Goal: Task Accomplishment & Management: Manage account settings

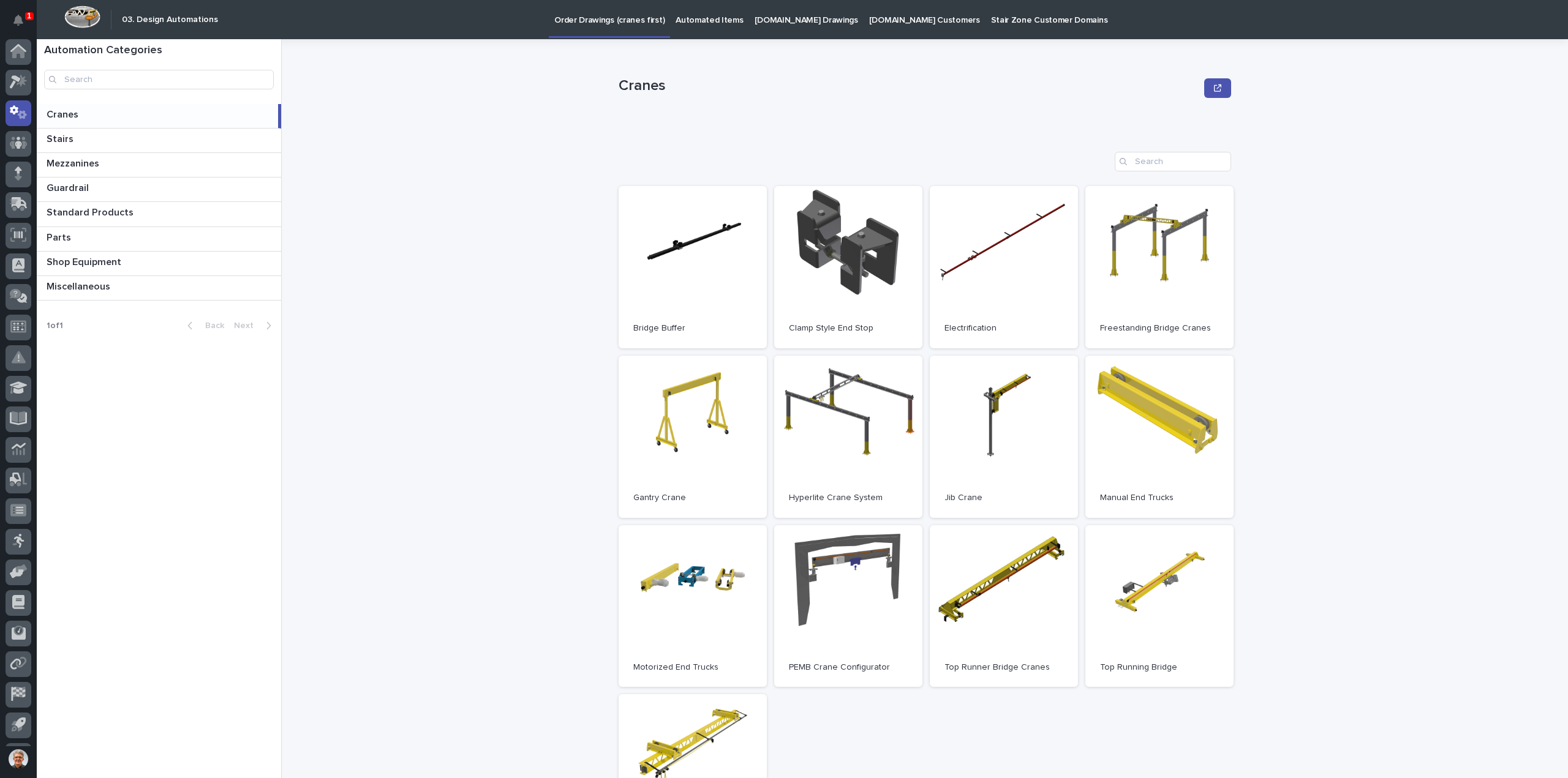
scroll to position [27, 0]
click at [17, 174] on icon at bounding box center [20, 176] width 16 height 12
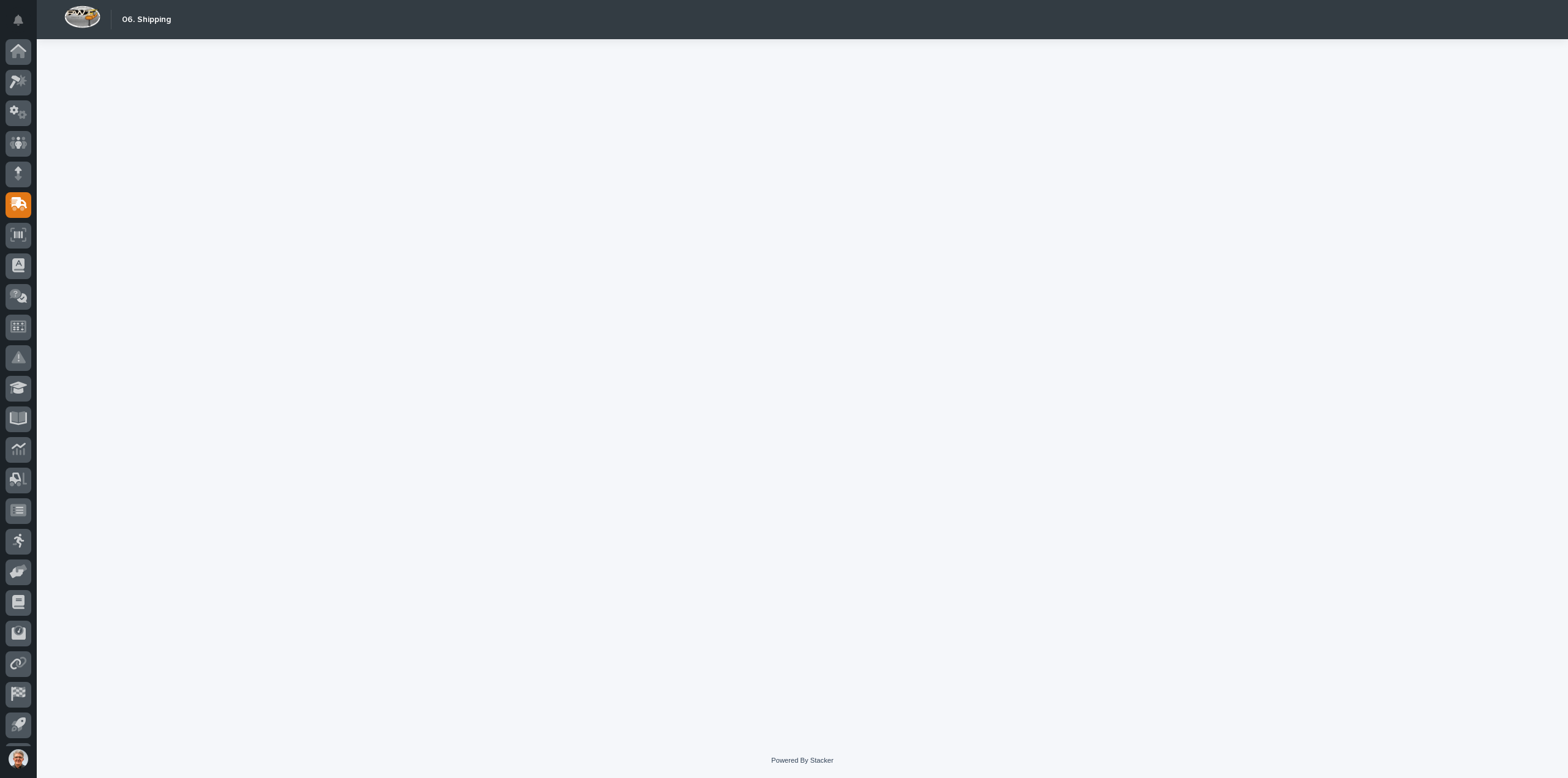
scroll to position [27, 0]
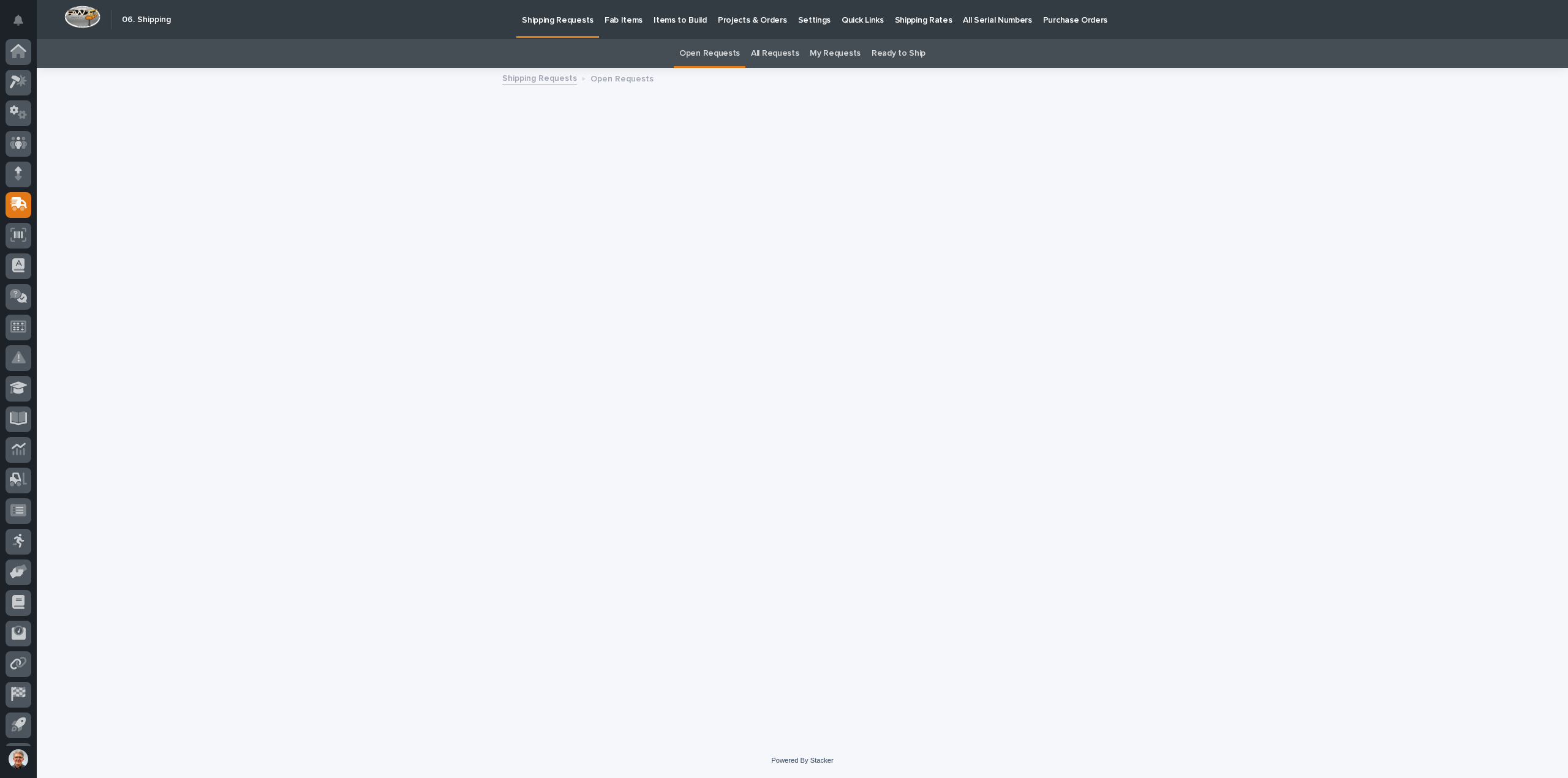
scroll to position [27, 0]
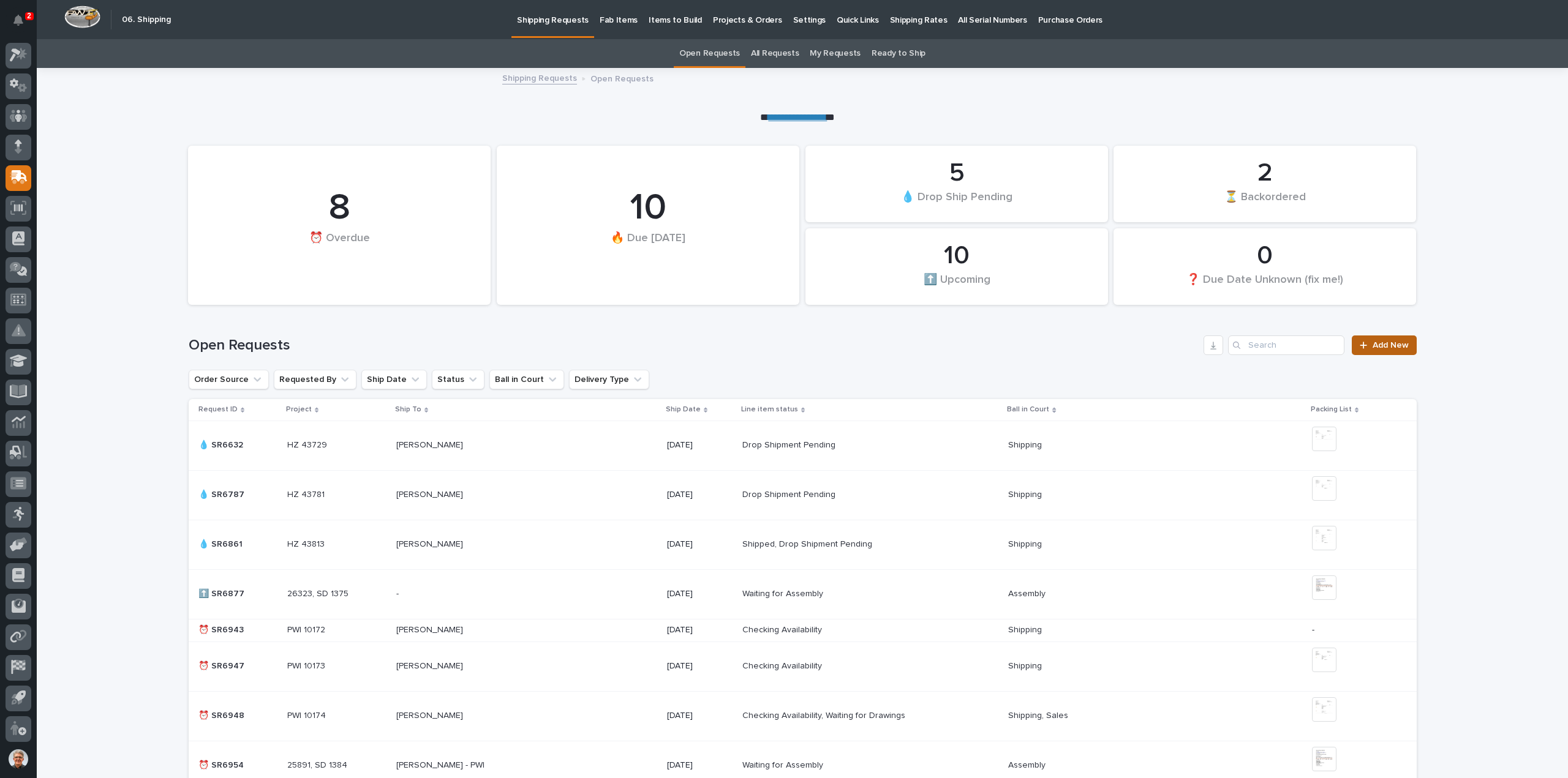
click at [1384, 342] on span "Add New" at bounding box center [1390, 345] width 36 height 9
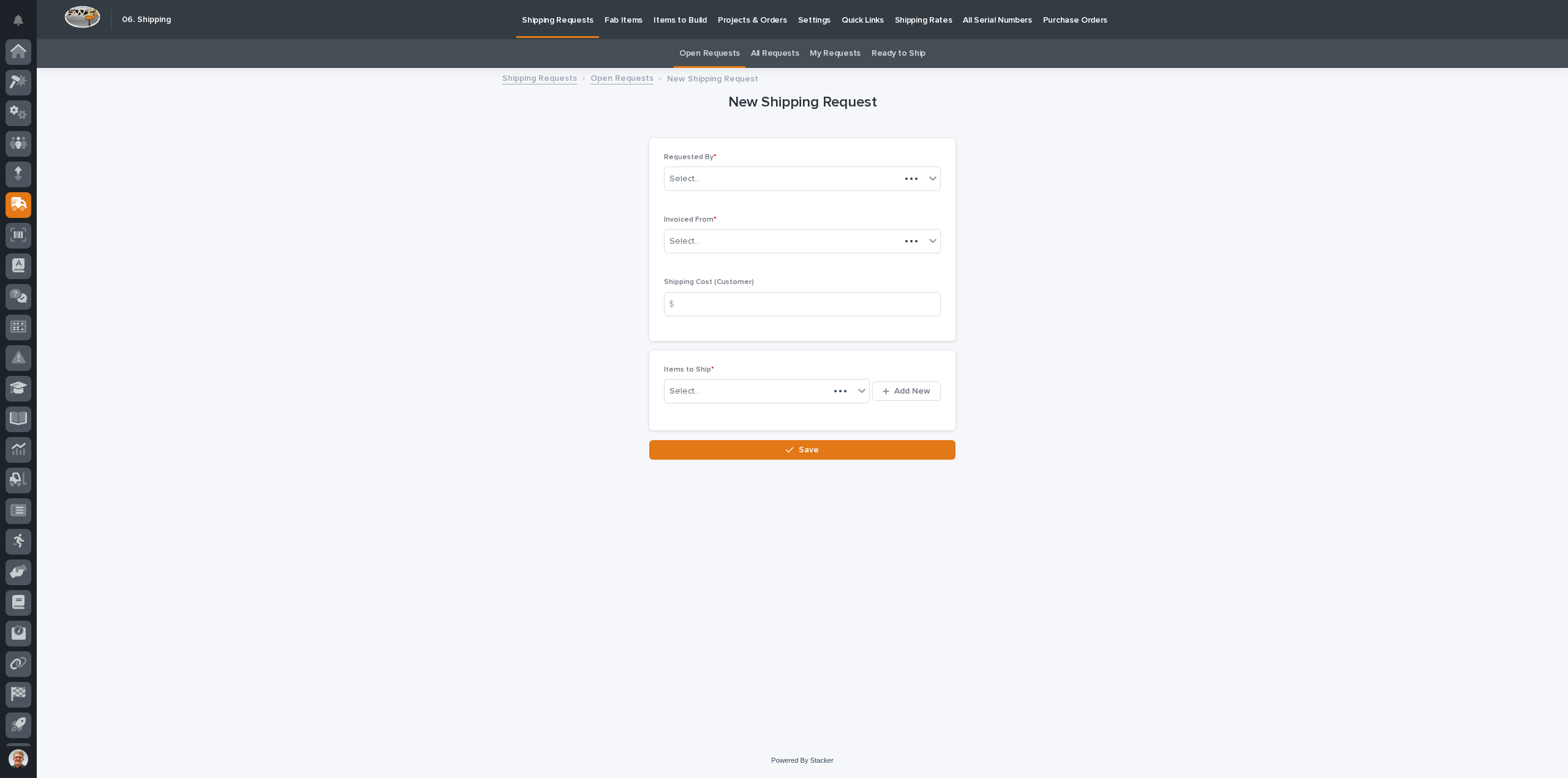
scroll to position [27, 0]
click at [17, 50] on icon at bounding box center [15, 55] width 11 height 13
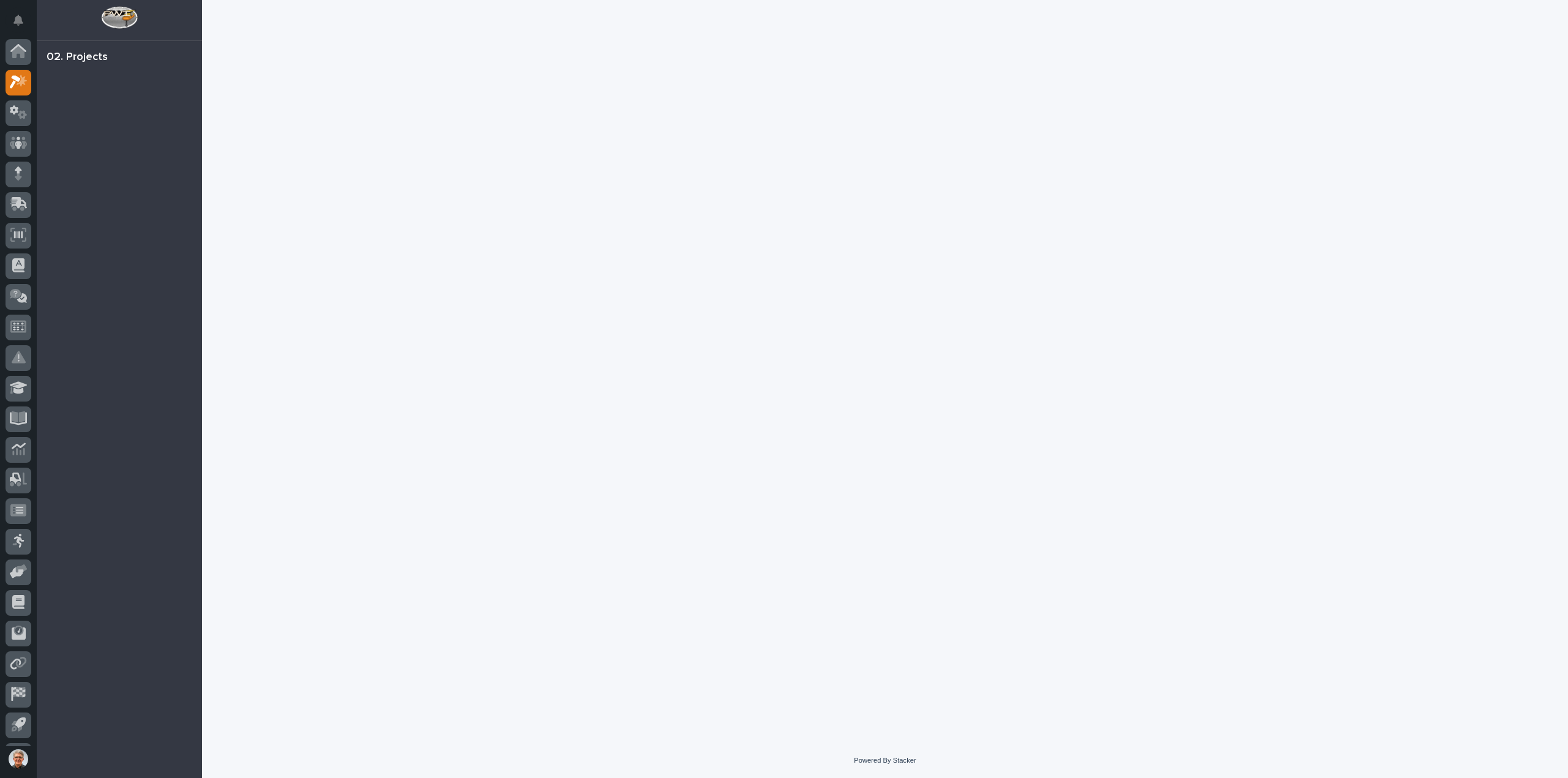
scroll to position [27, 0]
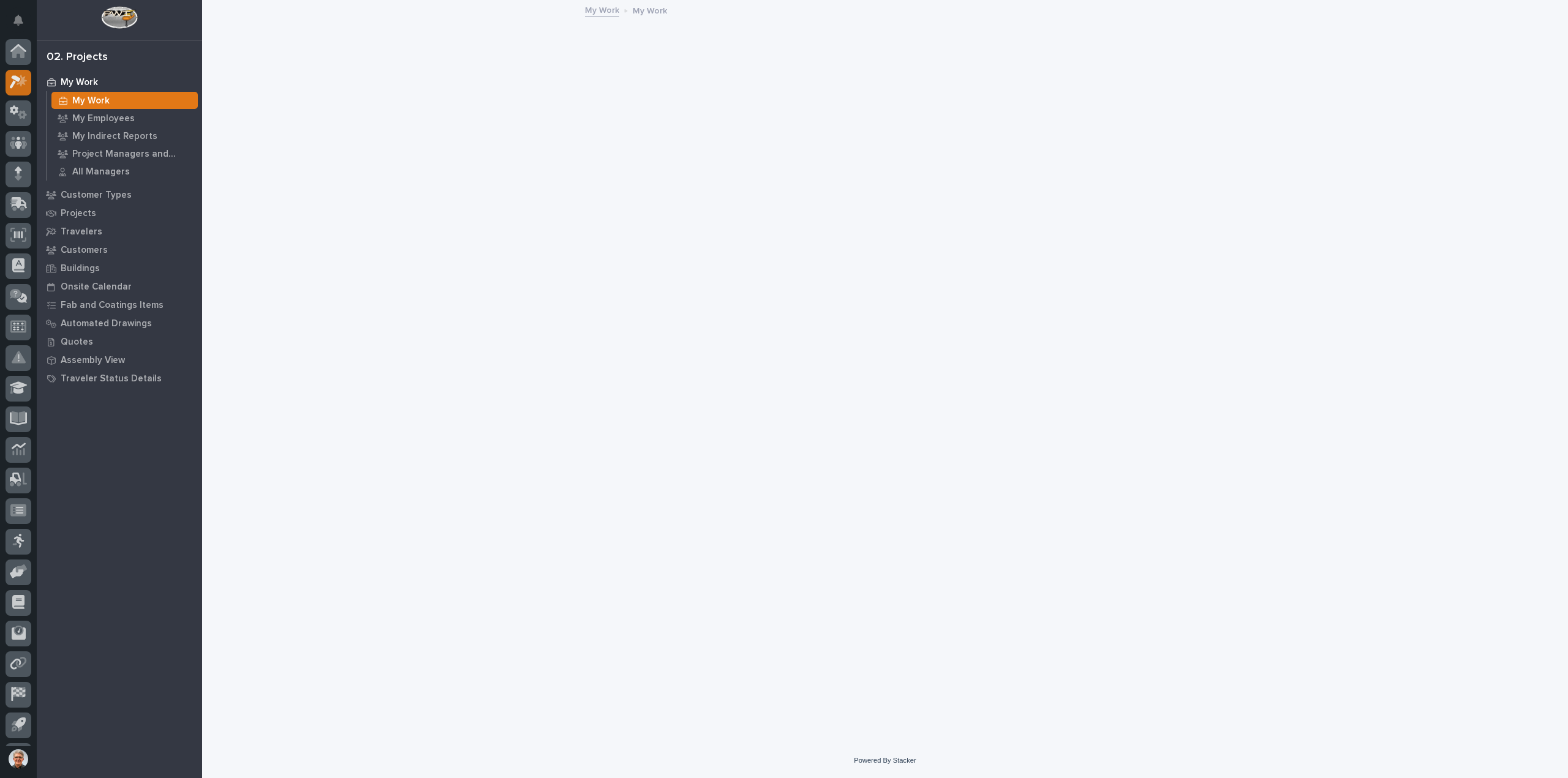
scroll to position [27, 0]
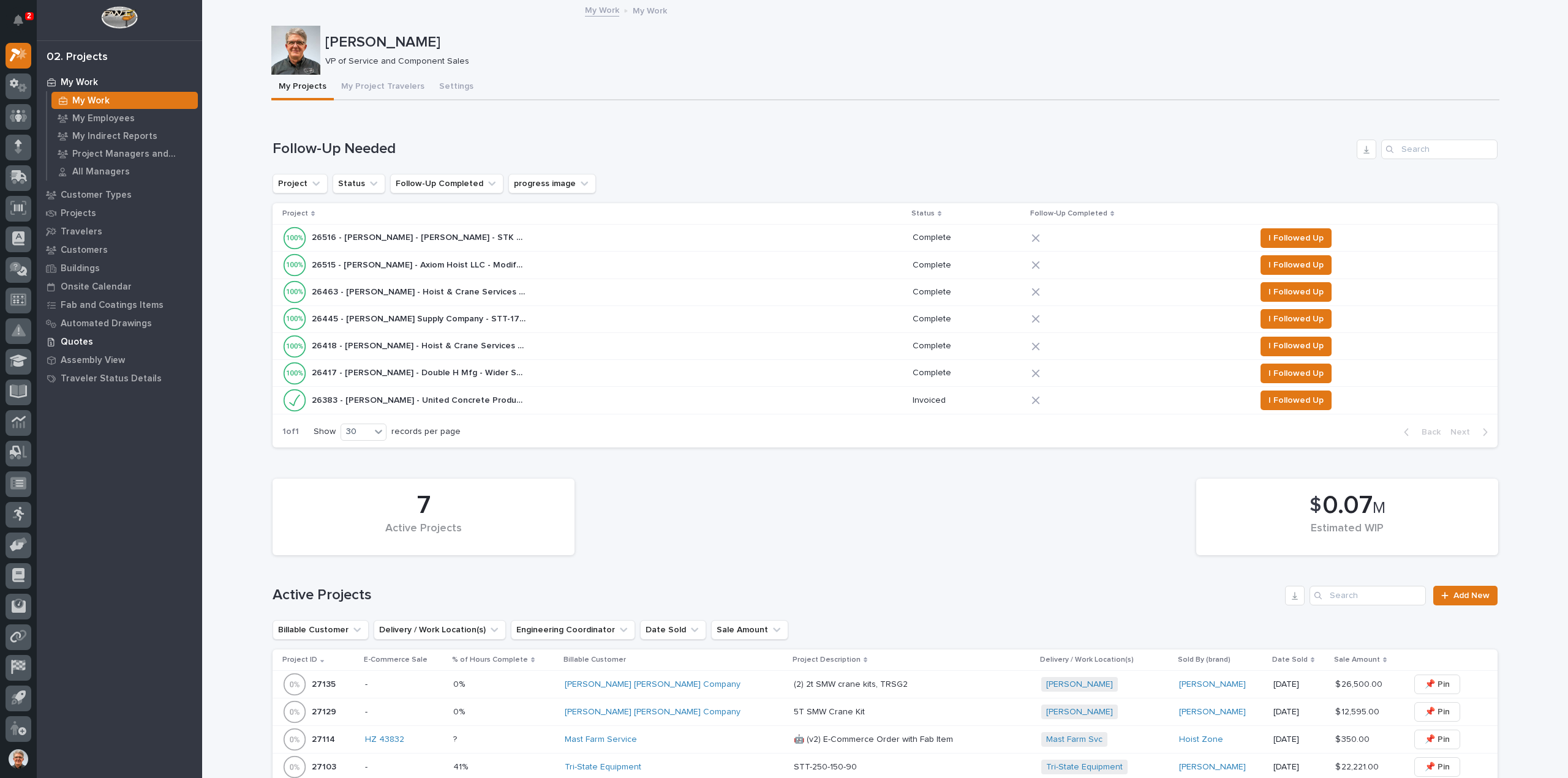
click at [73, 341] on p "Quotes" at bounding box center [76, 343] width 32 height 11
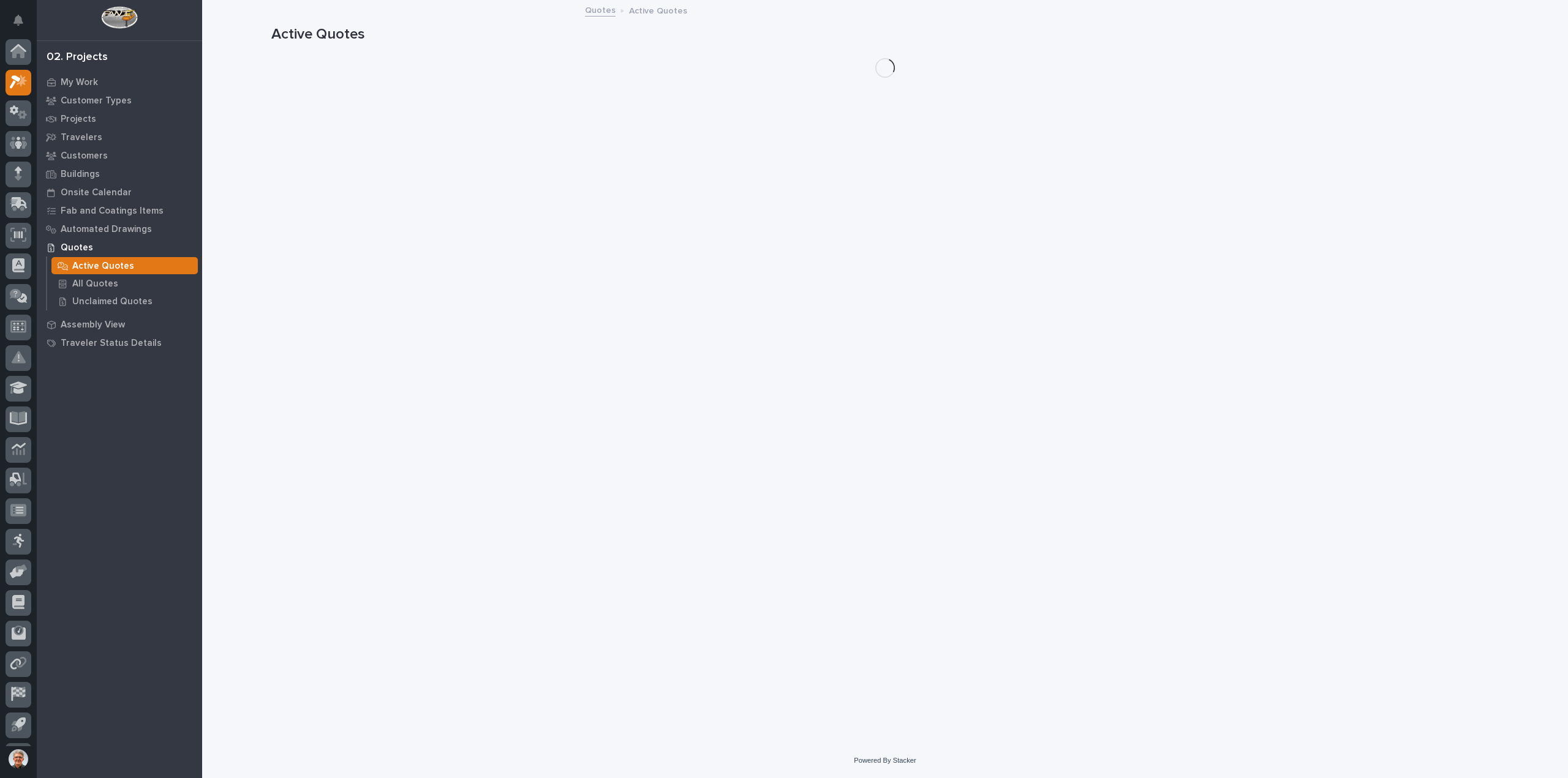
scroll to position [27, 0]
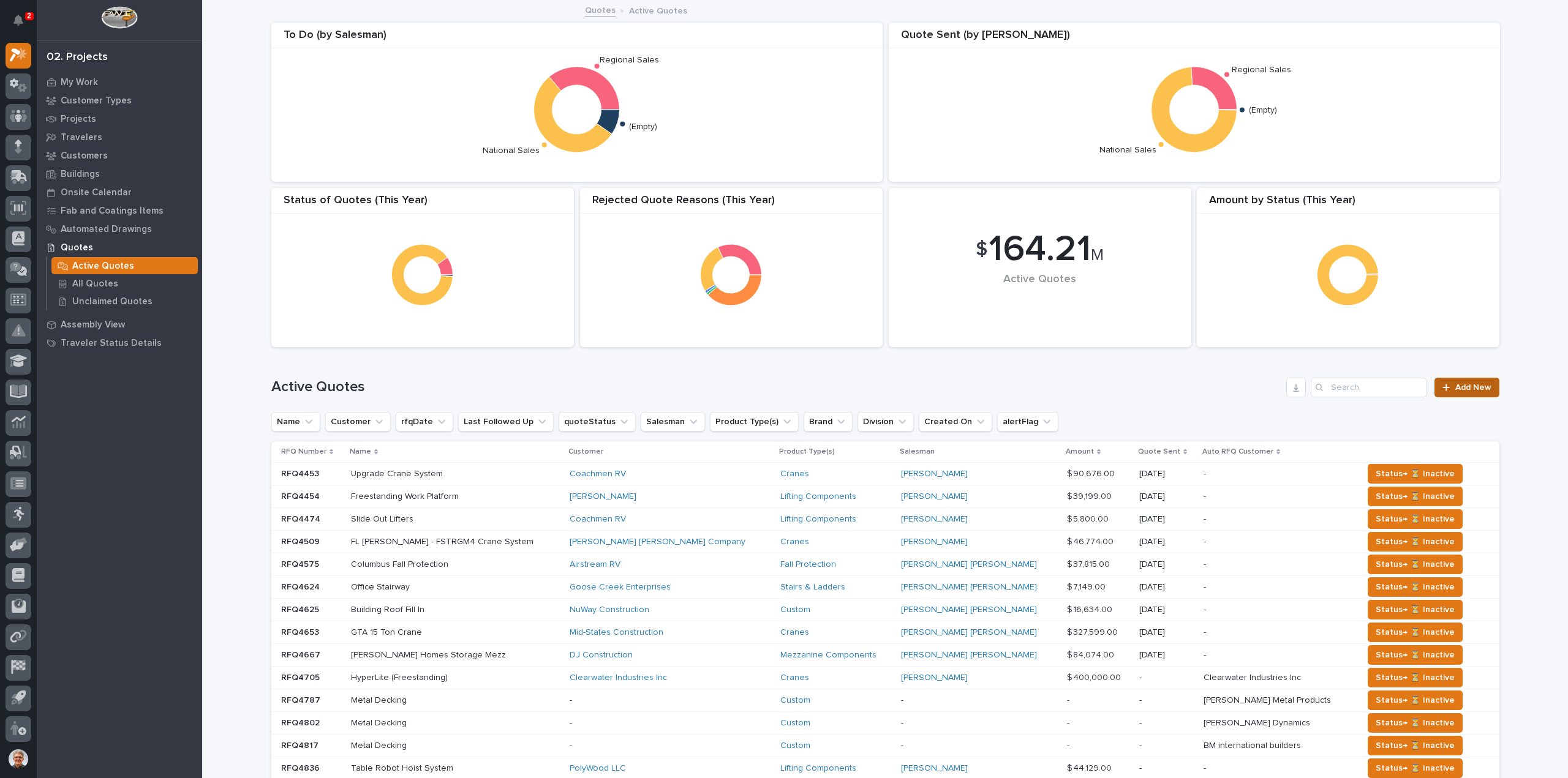
click at [1461, 387] on span "Add New" at bounding box center [1473, 387] width 36 height 9
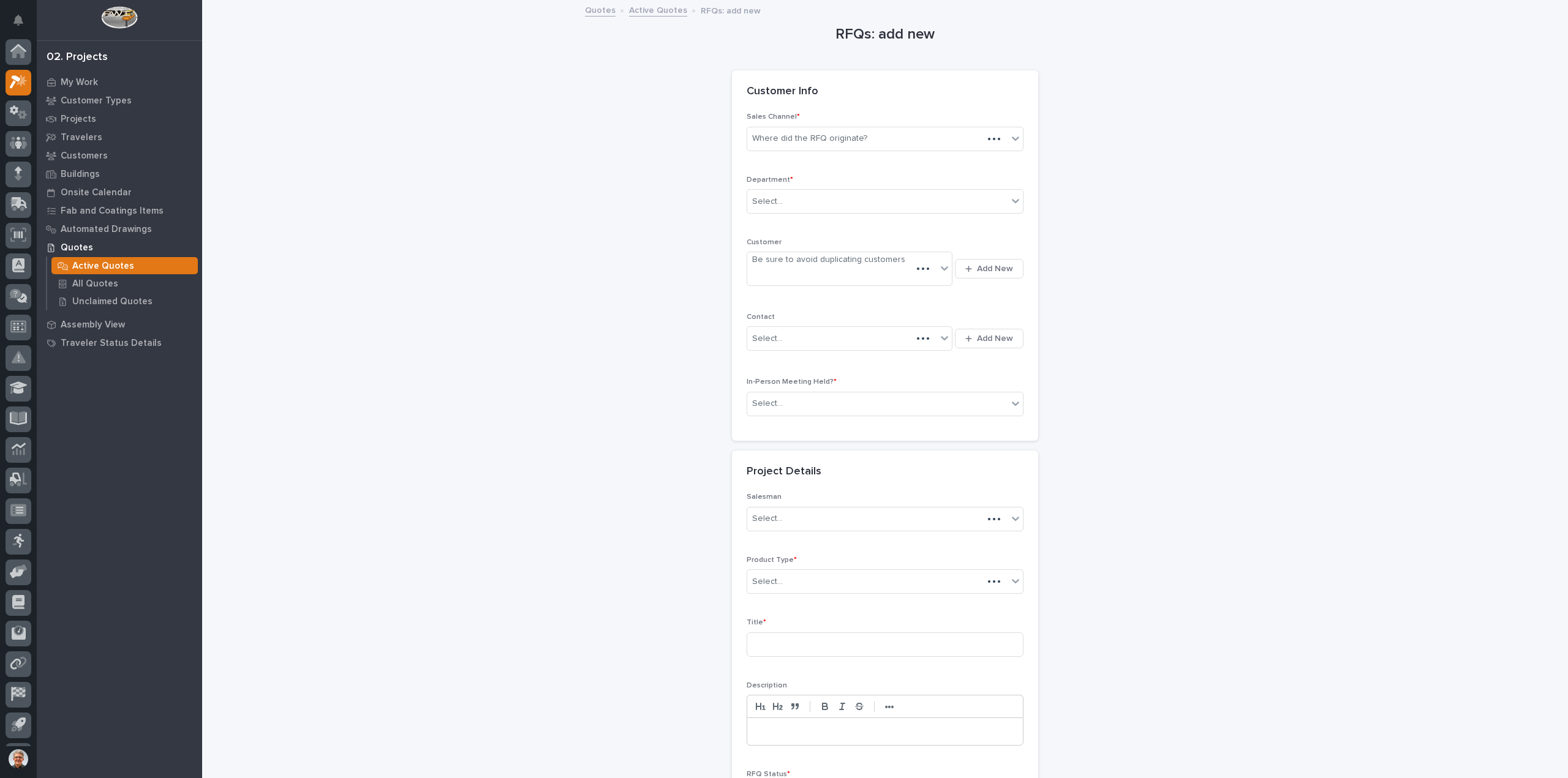
scroll to position [27, 0]
click at [1011, 134] on icon at bounding box center [1015, 138] width 13 height 13
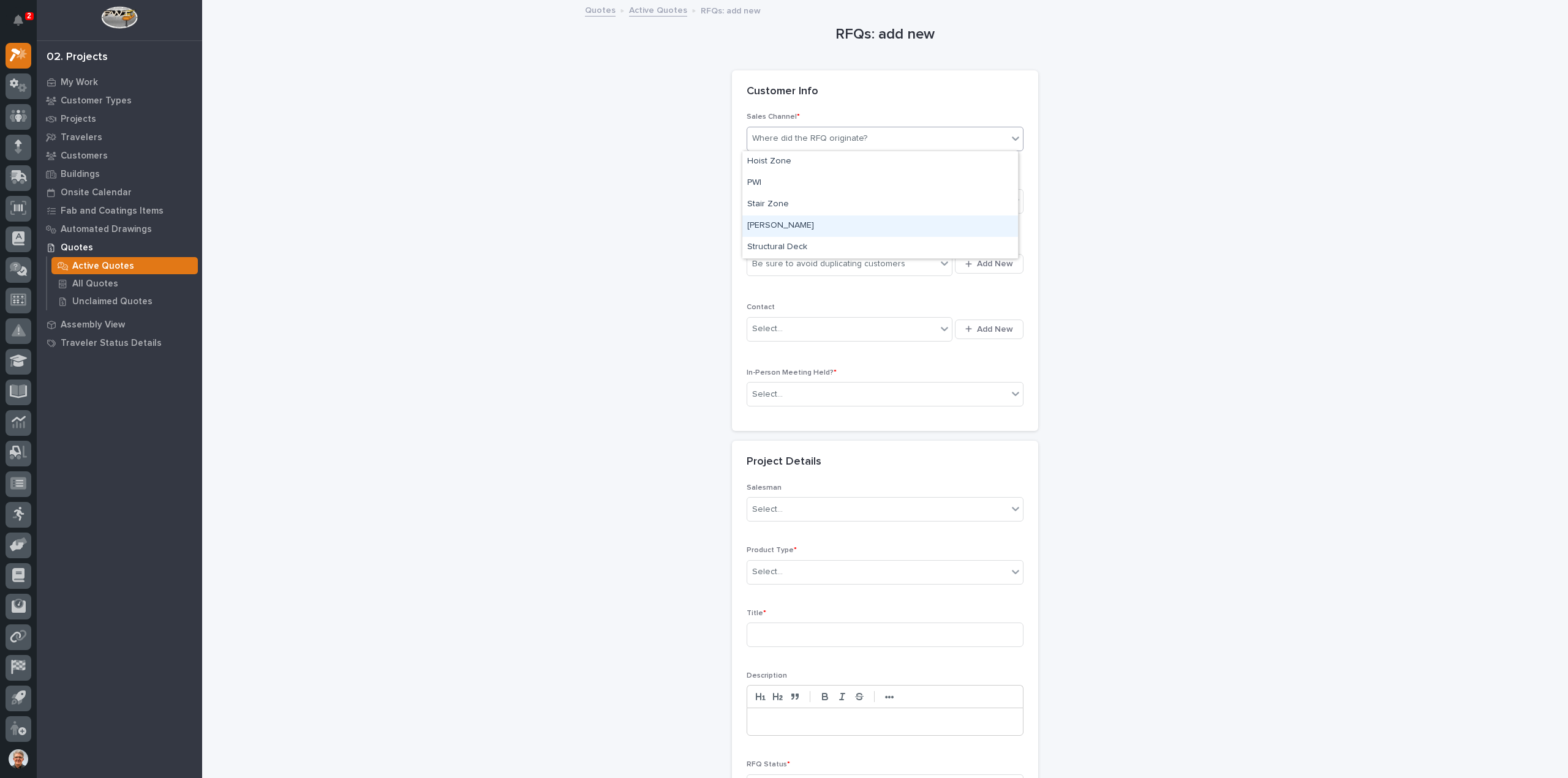
click at [761, 223] on div "[PERSON_NAME]" at bounding box center [879, 226] width 276 height 21
click at [784, 196] on div at bounding box center [784, 202] width 2 height 13
click at [769, 222] on span "National Sales" at bounding box center [778, 222] width 62 height 13
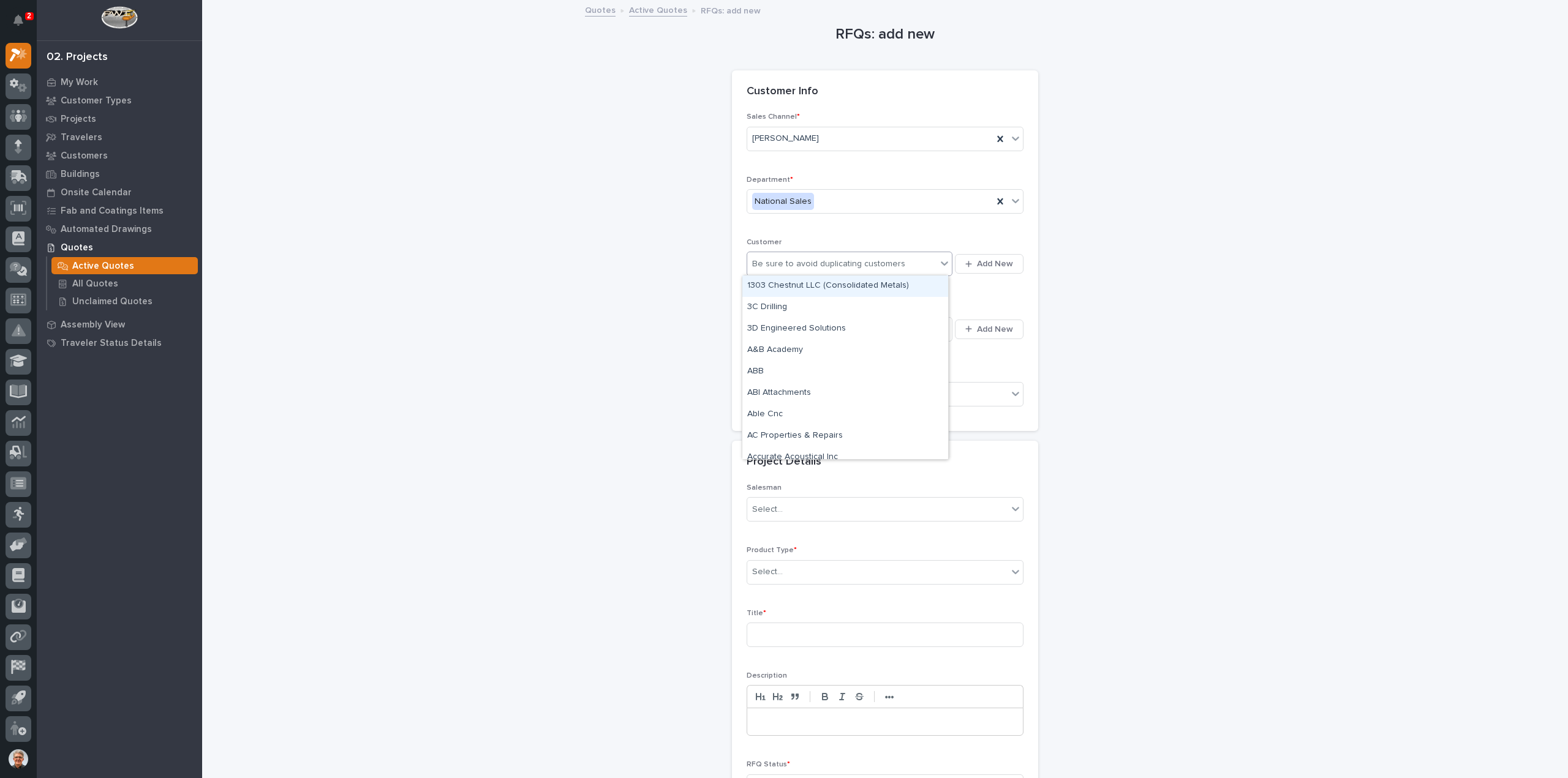
click at [774, 262] on div "Be sure to avoid duplicating customers" at bounding box center [828, 264] width 153 height 13
type input "*****"
click at [762, 284] on div "Tri-State Equipment" at bounding box center [845, 286] width 206 height 21
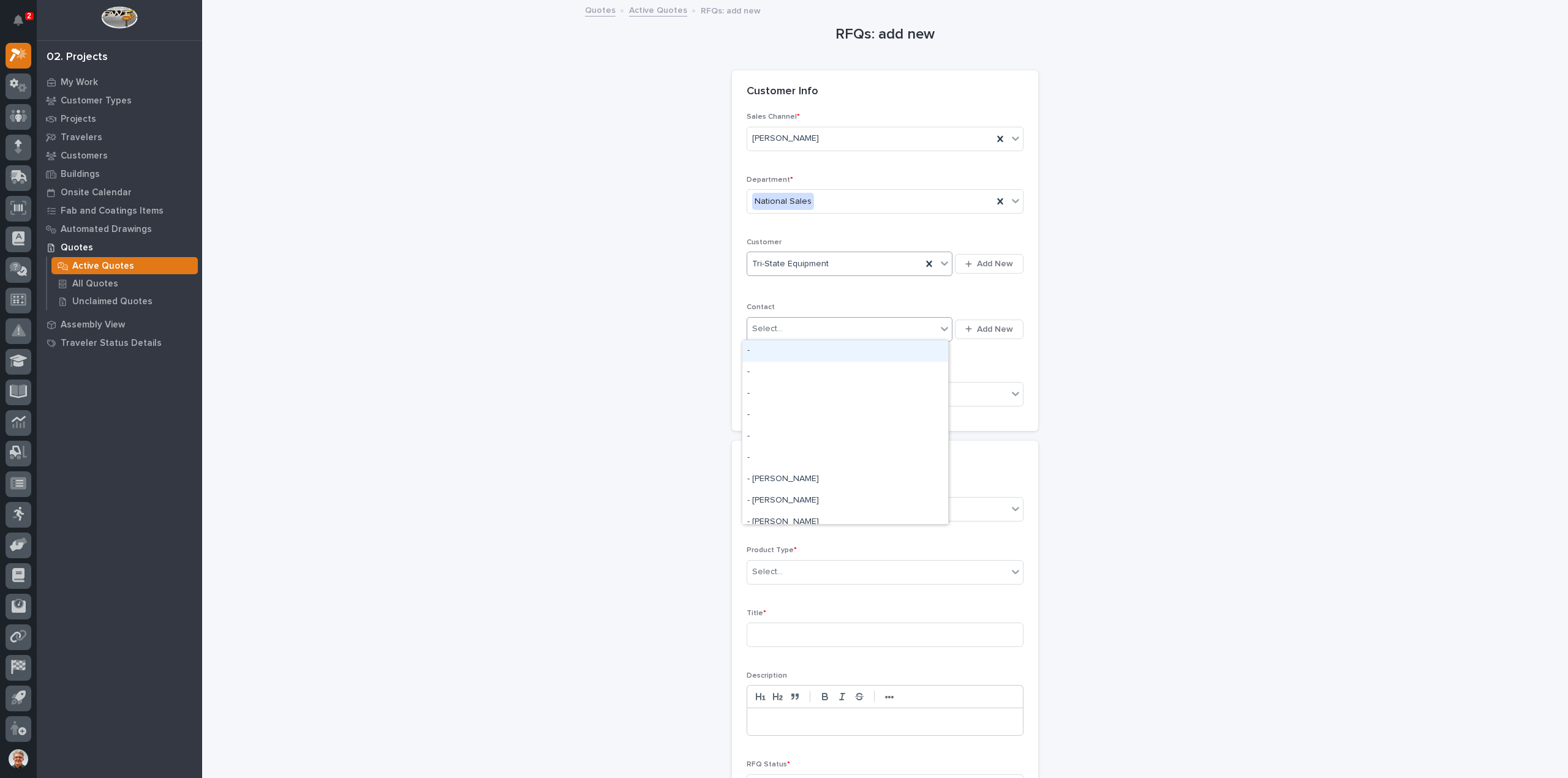
click at [766, 325] on div "Select..." at bounding box center [767, 329] width 31 height 13
type input "*"
type input "******"
click at [998, 325] on span "Add New" at bounding box center [995, 329] width 36 height 11
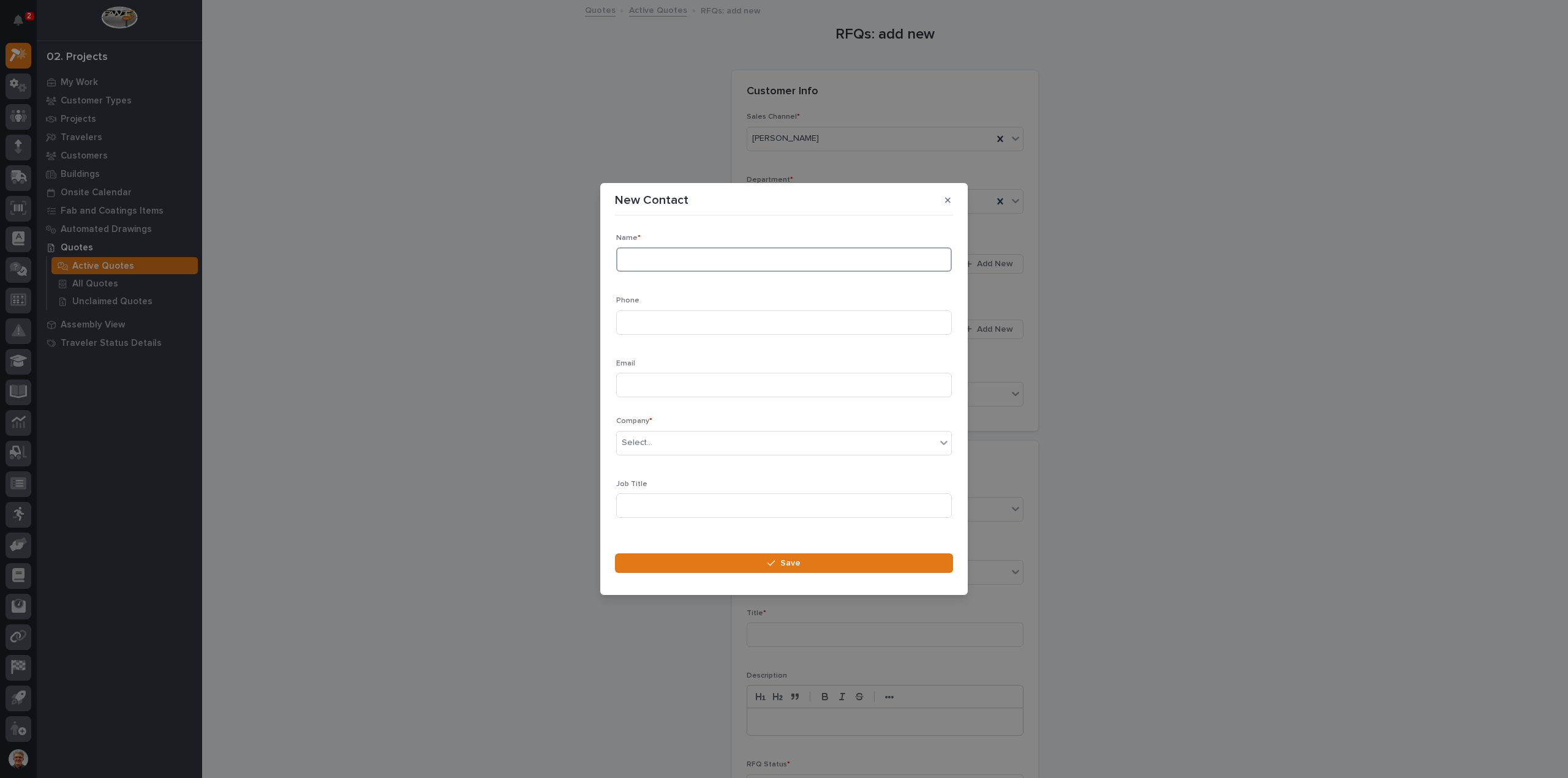
click at [643, 264] on input at bounding box center [784, 259] width 336 height 24
type input "Roger Allen"
paste input "rallen@tsoverheadcrane.com"
type input "rallen@tsoverheadcrane.com"
click at [663, 440] on div "Select..." at bounding box center [777, 443] width 319 height 20
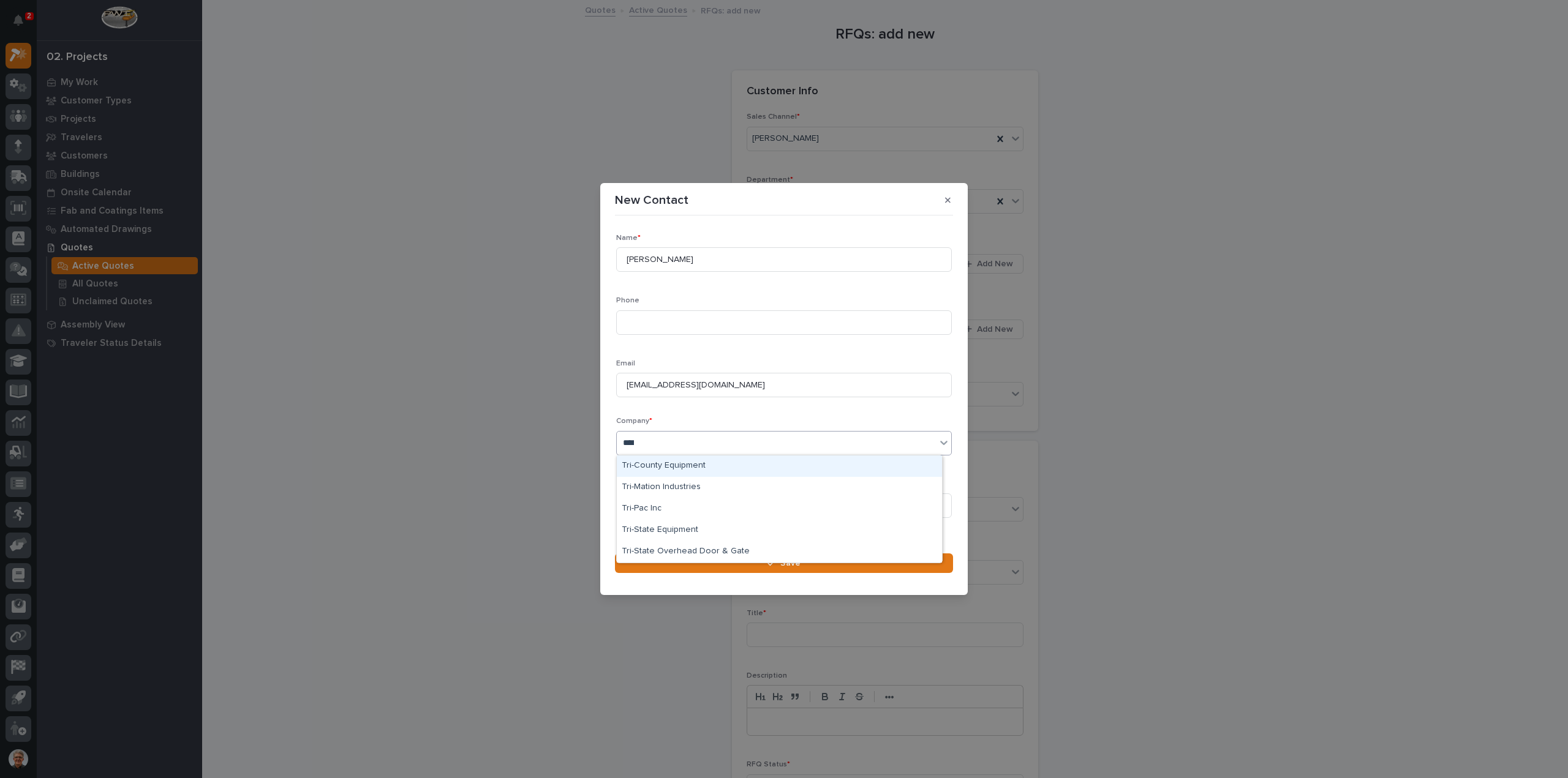
type input "*****"
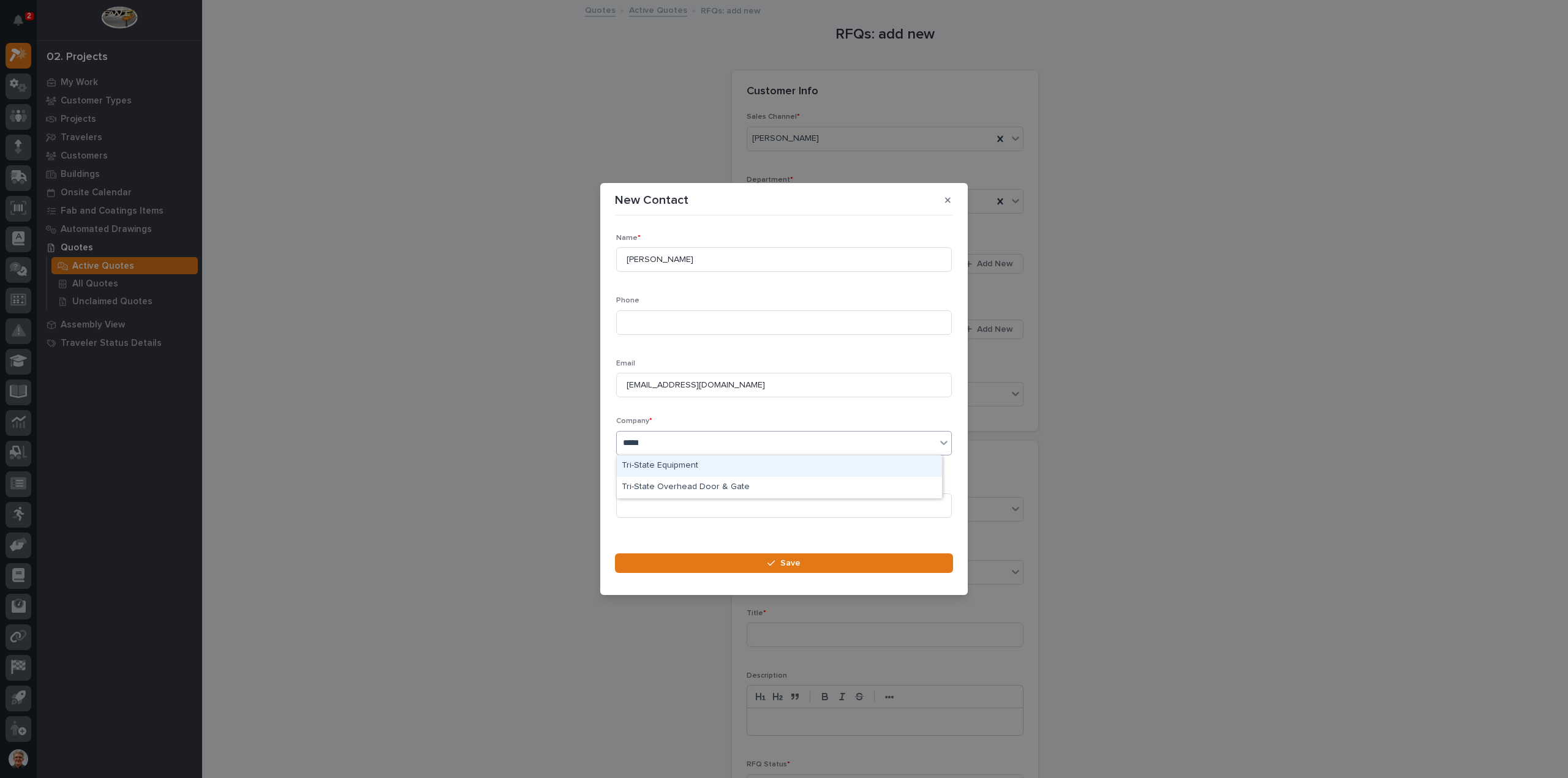
click at [645, 464] on div "Tri-State Equipment" at bounding box center [780, 466] width 325 height 21
click at [639, 505] on input at bounding box center [784, 505] width 336 height 24
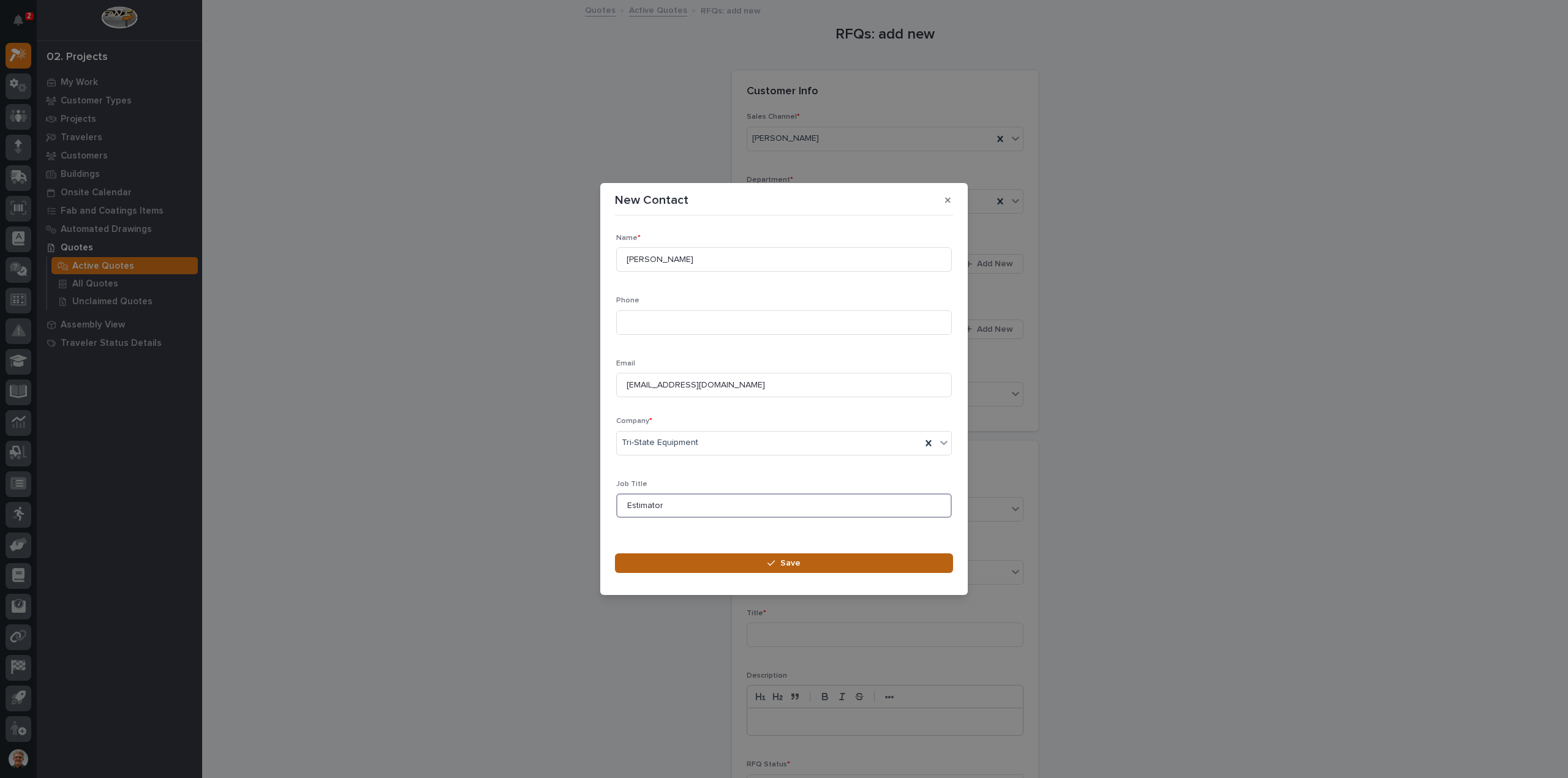
type input "Estimator"
click at [778, 563] on div "button" at bounding box center [773, 563] width 13 height 9
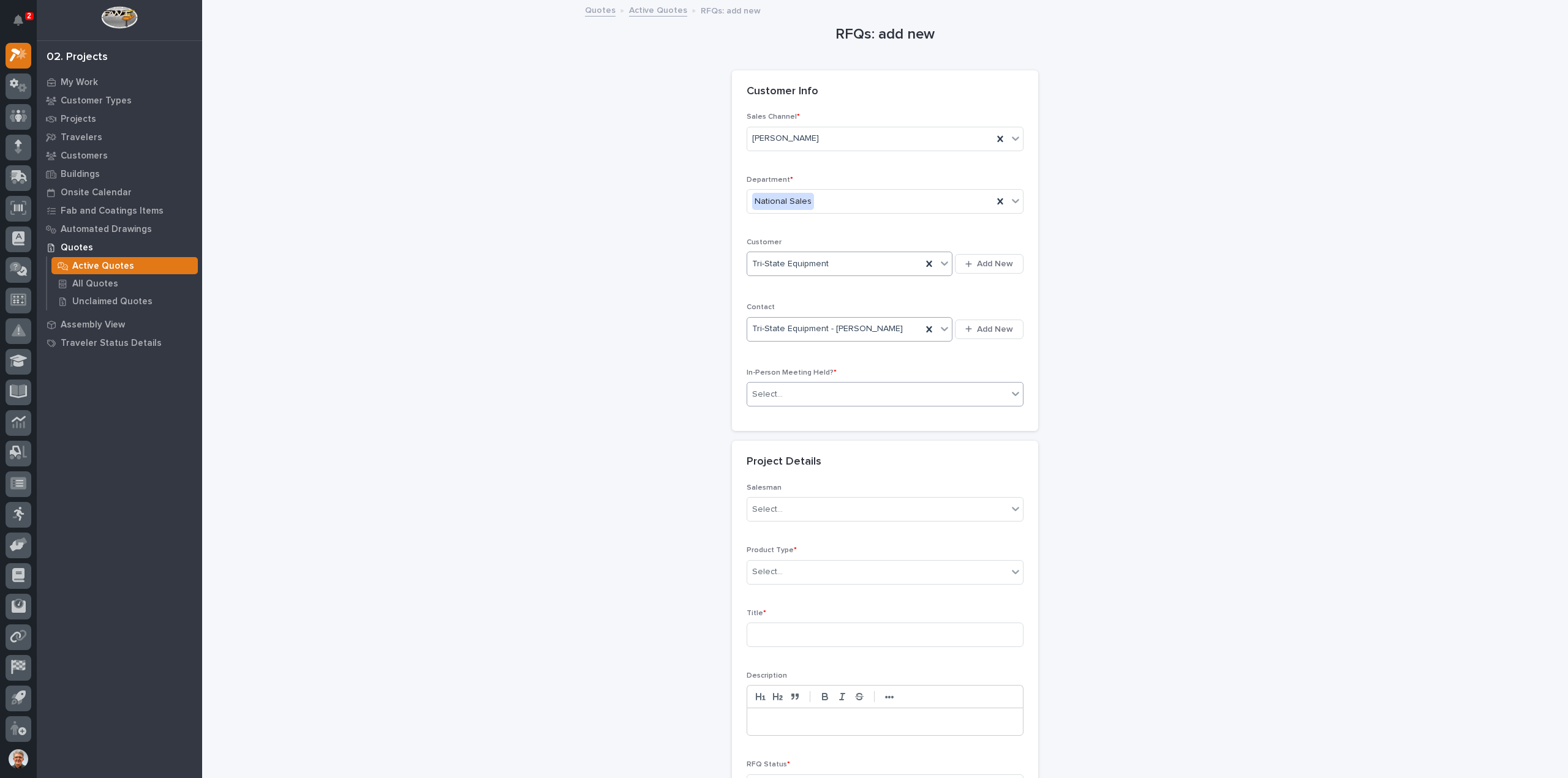
click at [784, 390] on input "text" at bounding box center [784, 395] width 2 height 10
click at [752, 436] on span "No" at bounding box center [755, 435] width 17 height 13
click at [756, 504] on div "Select..." at bounding box center [767, 509] width 31 height 13
type input "****"
click at [756, 530] on div "[PERSON_NAME]" at bounding box center [879, 530] width 276 height 21
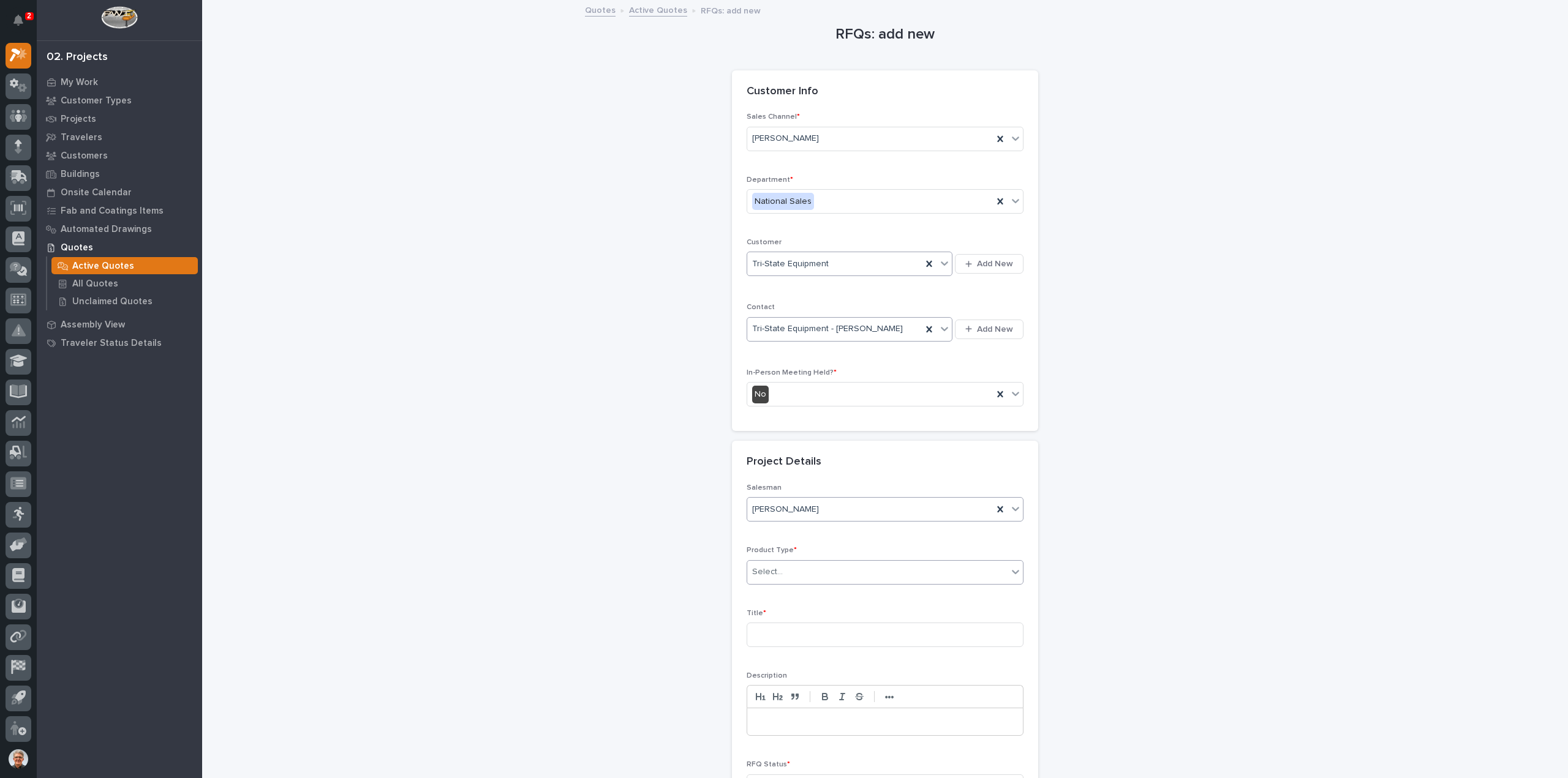
click at [761, 566] on div "Select..." at bounding box center [767, 572] width 31 height 13
click at [764, 588] on div "Crane Accessories" at bounding box center [879, 593] width 276 height 21
click at [764, 631] on input at bounding box center [885, 634] width 277 height 24
click at [810, 631] on input "SCU-160-100-" at bounding box center [885, 634] width 277 height 24
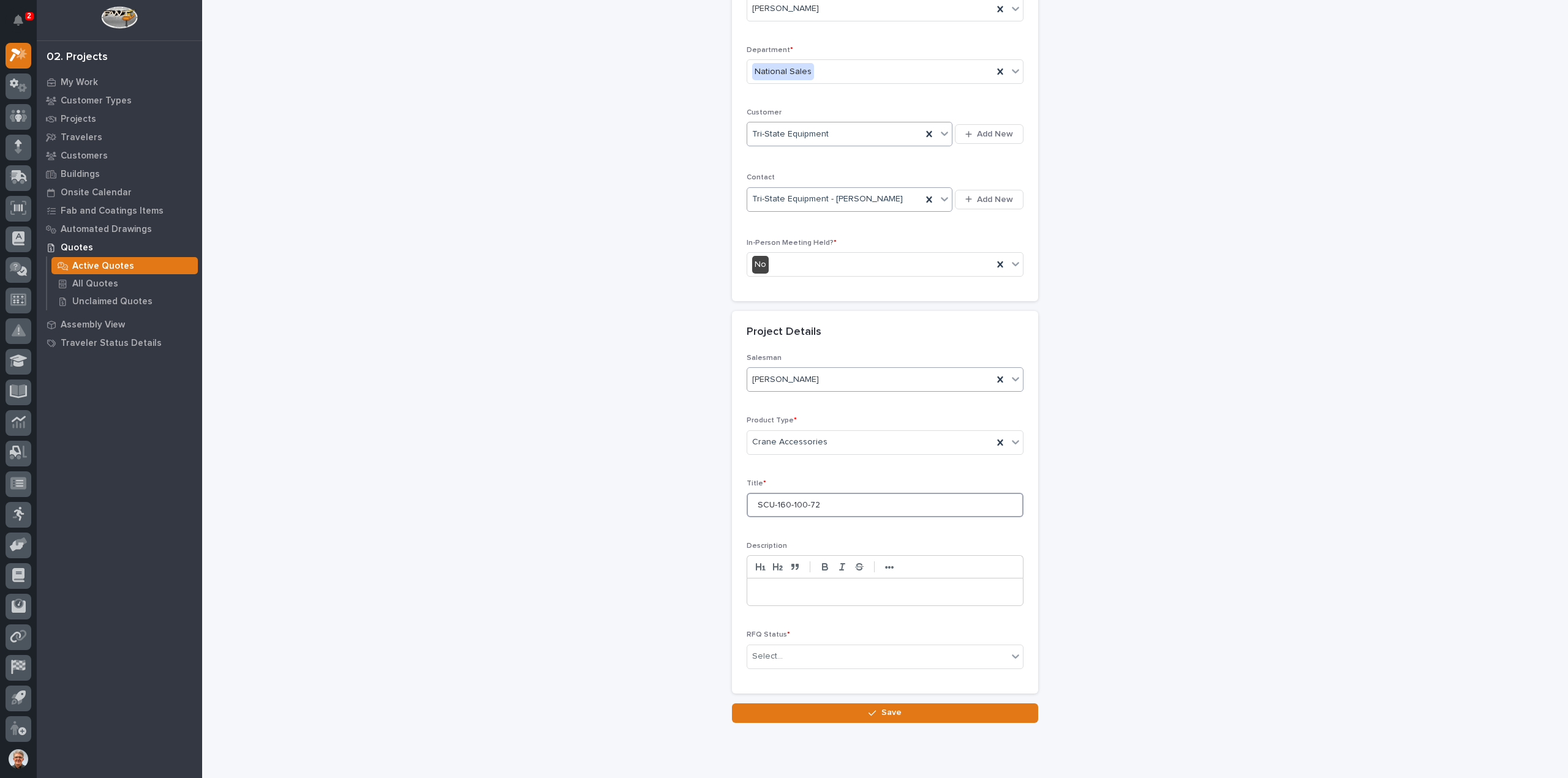
scroll to position [166, 0]
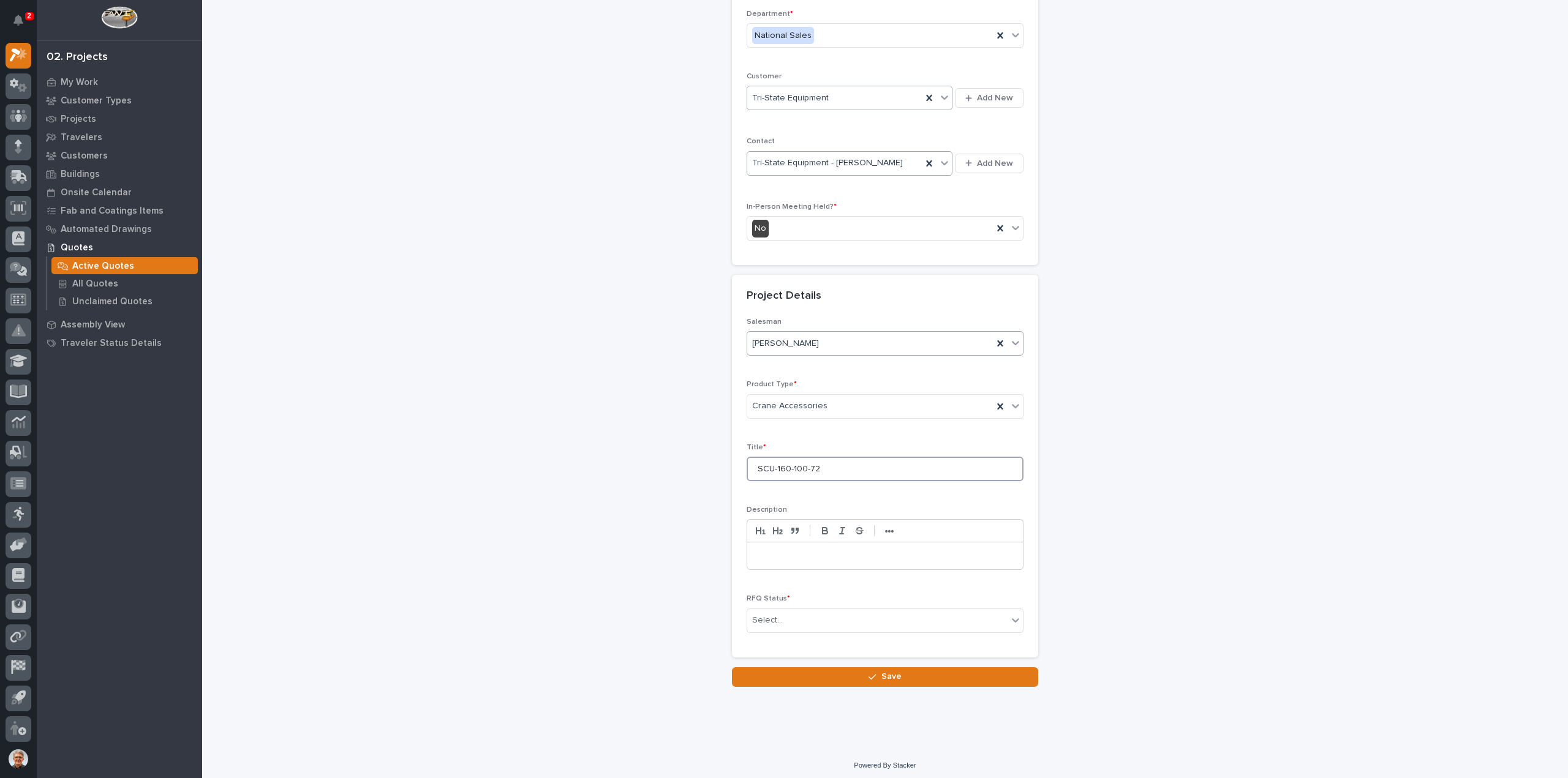
type input "SCU-160-100-72"
click at [767, 550] on p at bounding box center [884, 556] width 257 height 13
click at [758, 615] on div "Select..." at bounding box center [767, 621] width 31 height 13
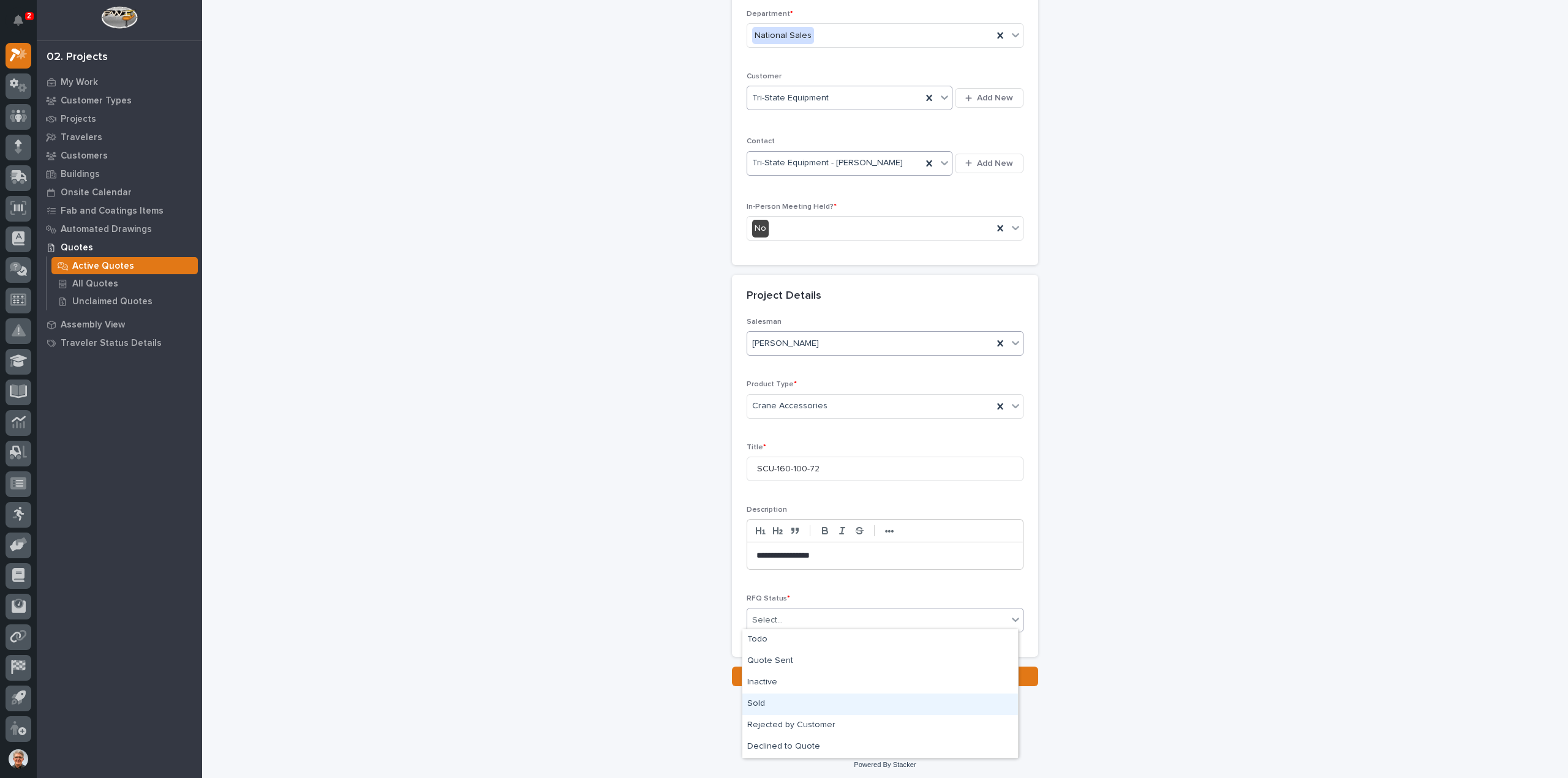
click at [757, 703] on div "Sold" at bounding box center [879, 704] width 276 height 21
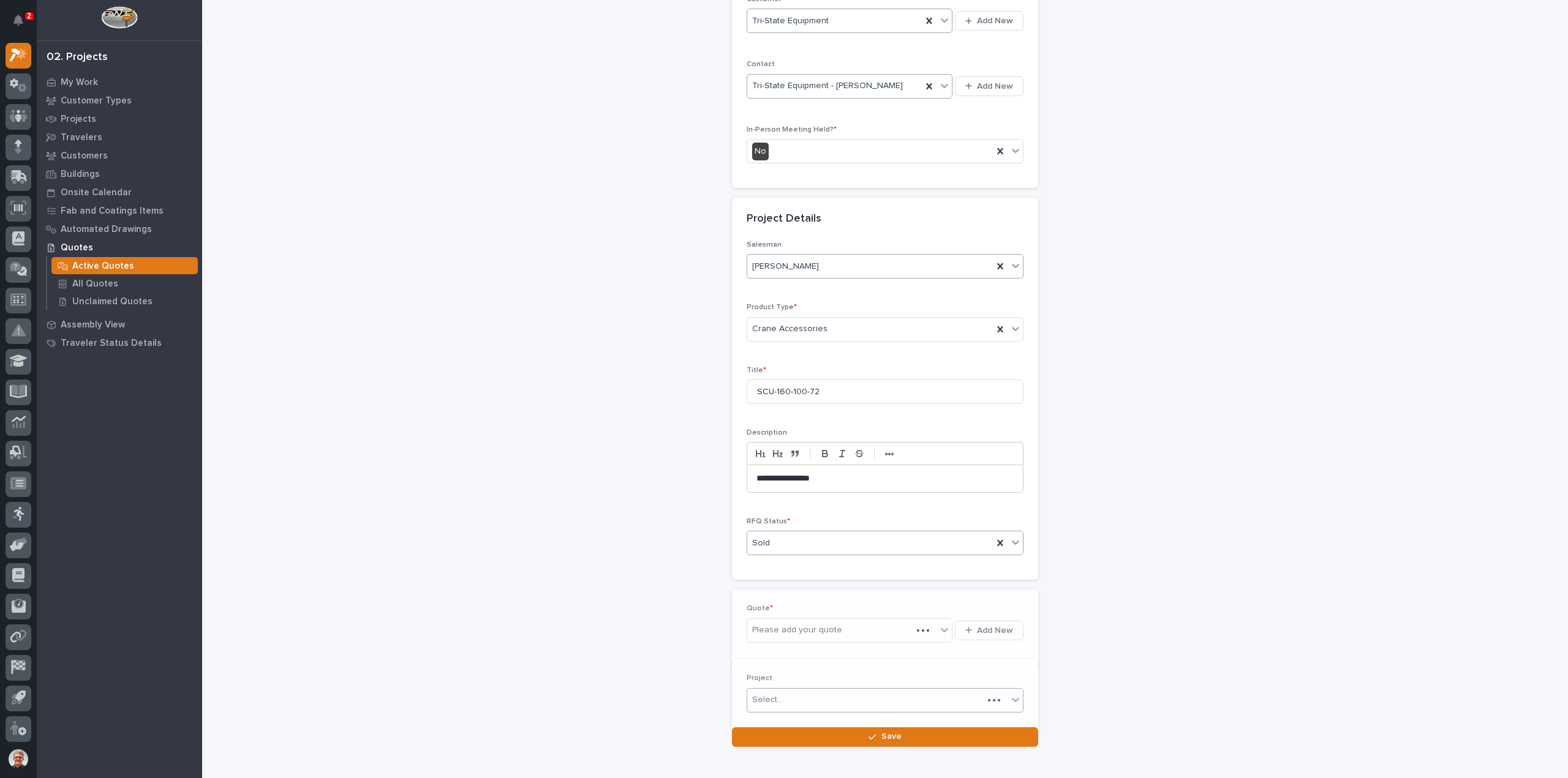
scroll to position [254, 0]
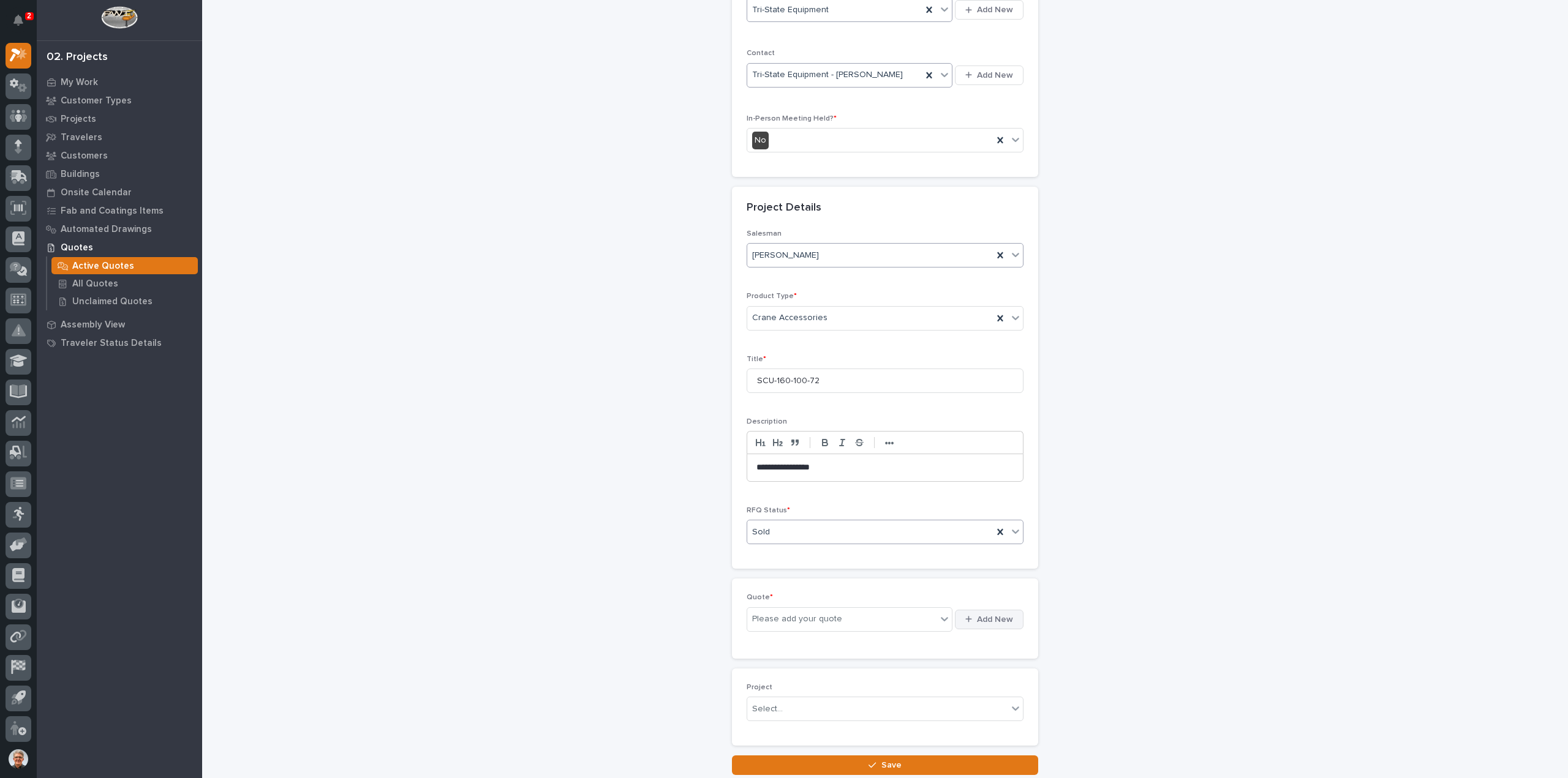
click at [995, 615] on span "Add New" at bounding box center [995, 620] width 36 height 11
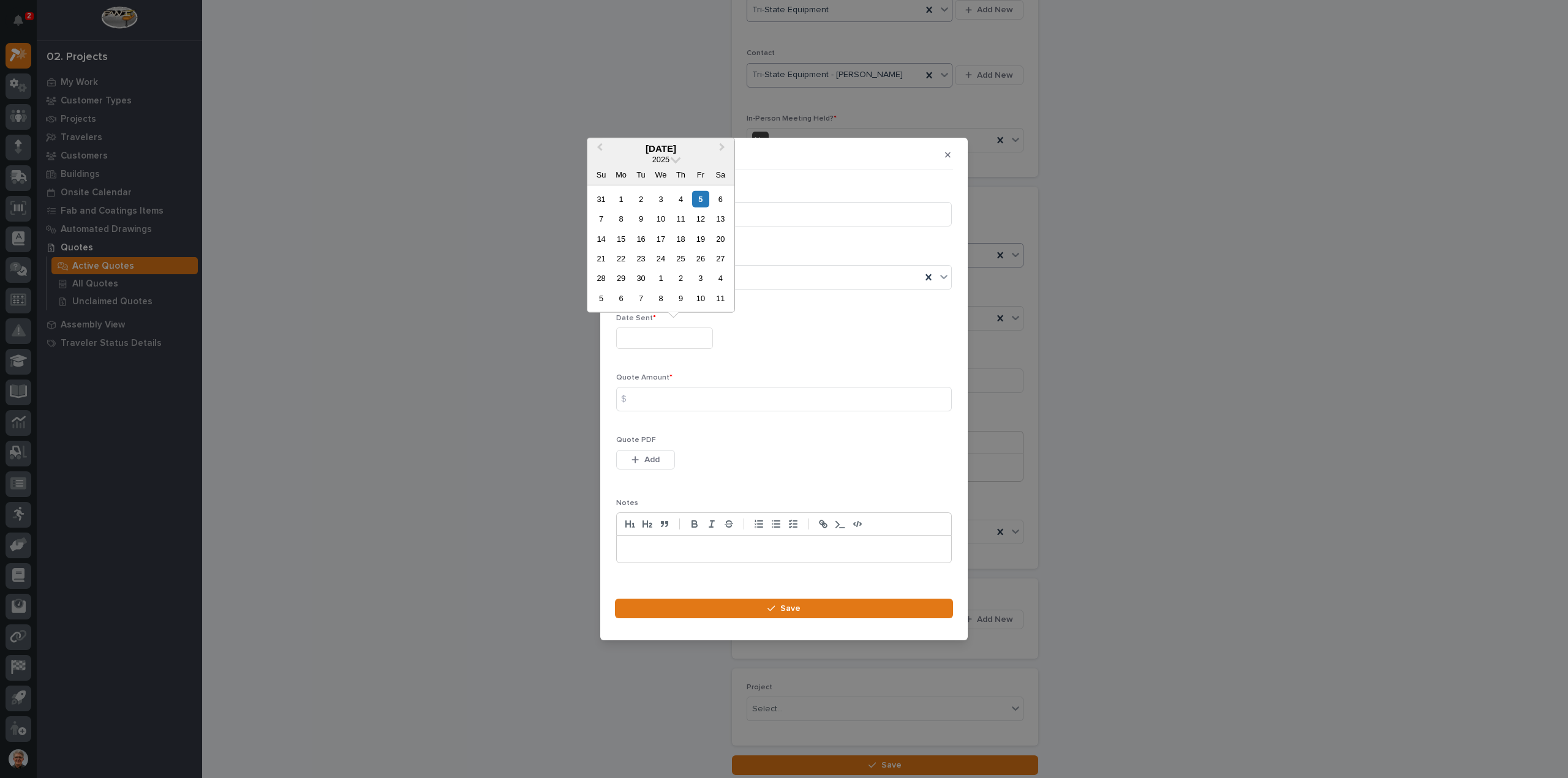
click at [637, 336] on input "text" at bounding box center [664, 338] width 97 height 21
click at [600, 150] on span "Previous Month" at bounding box center [600, 148] width 0 height 16
click at [600, 151] on span "Previous Month" at bounding box center [600, 148] width 0 height 16
click at [661, 240] on div "16" at bounding box center [660, 238] width 17 height 17
type input "**********"
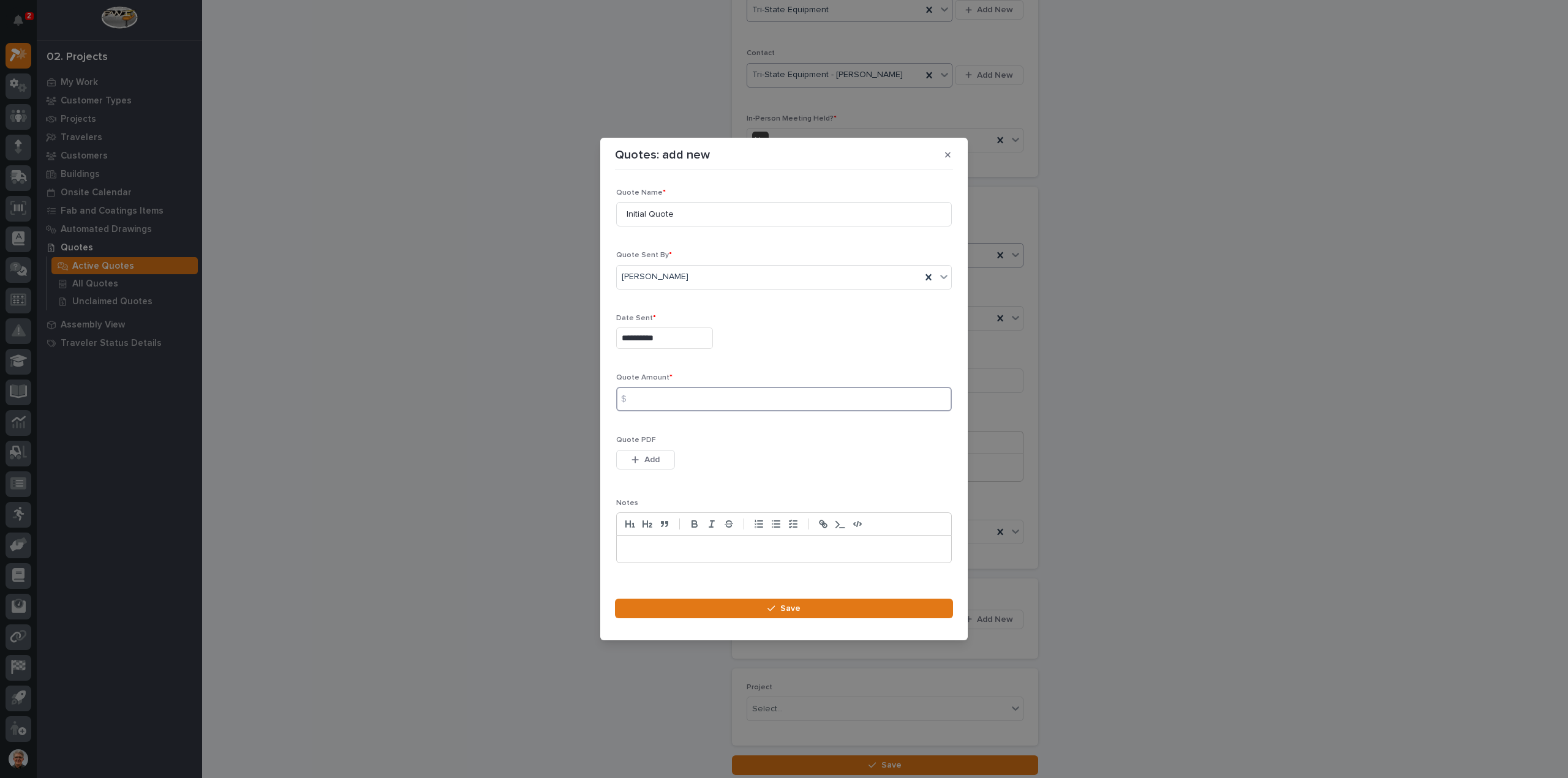
click at [647, 398] on input at bounding box center [784, 398] width 336 height 24
click at [650, 398] on input at bounding box center [784, 398] width 336 height 24
type input "5294"
click at [644, 457] on span "Add" at bounding box center [652, 460] width 15 height 11
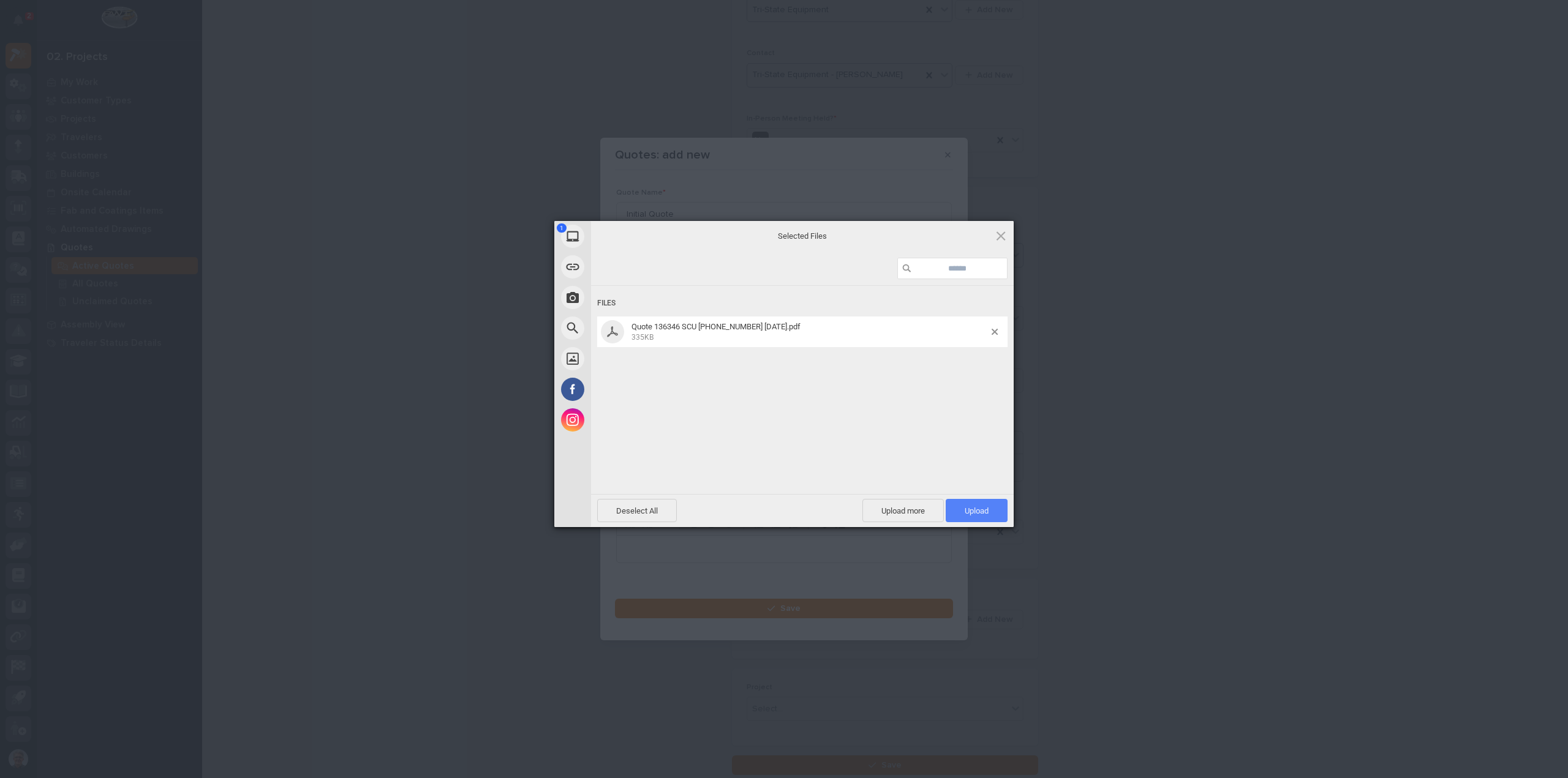
click at [979, 508] on span "Upload 1" at bounding box center [976, 511] width 24 height 9
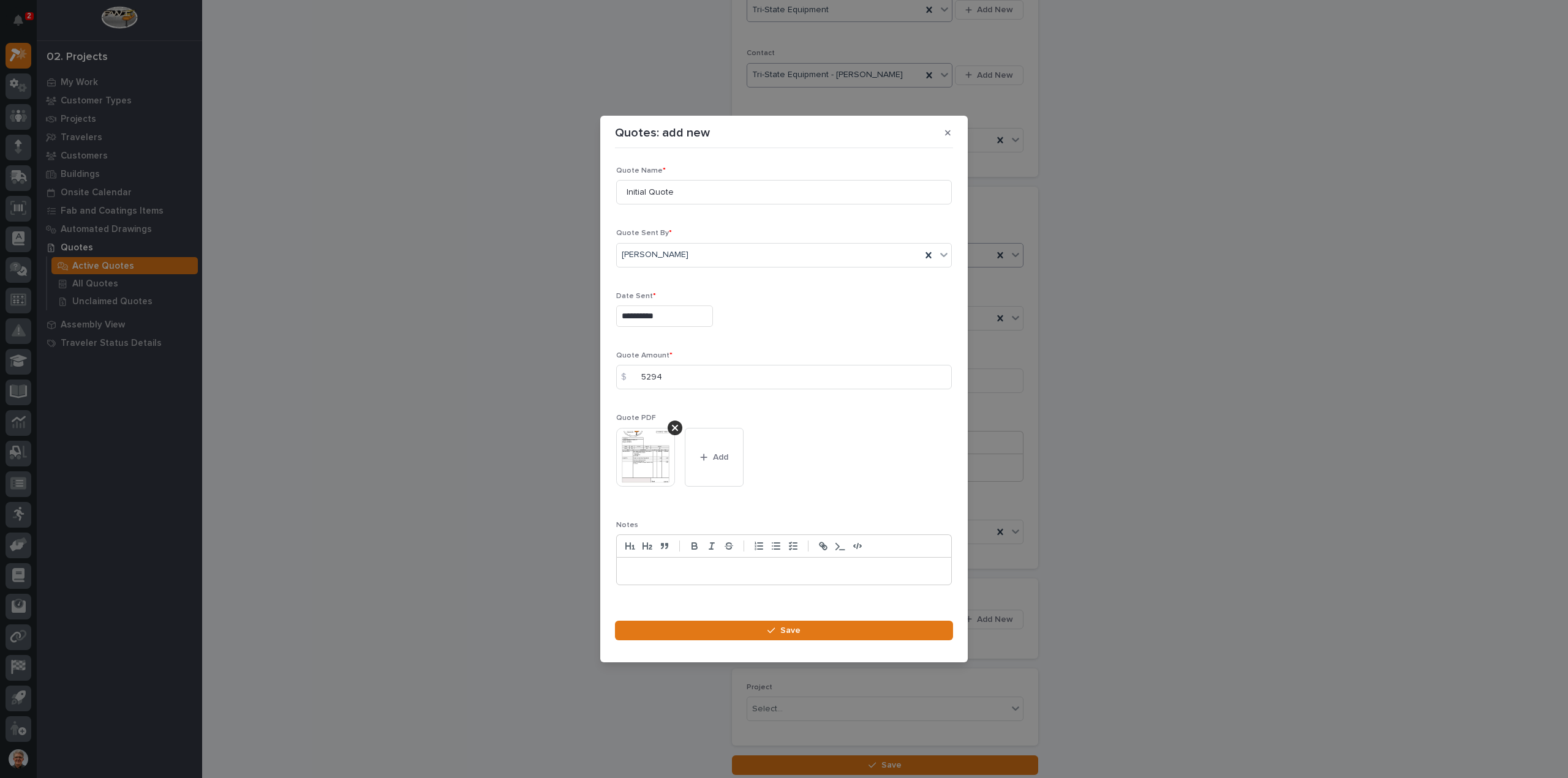
scroll to position [17, 0]
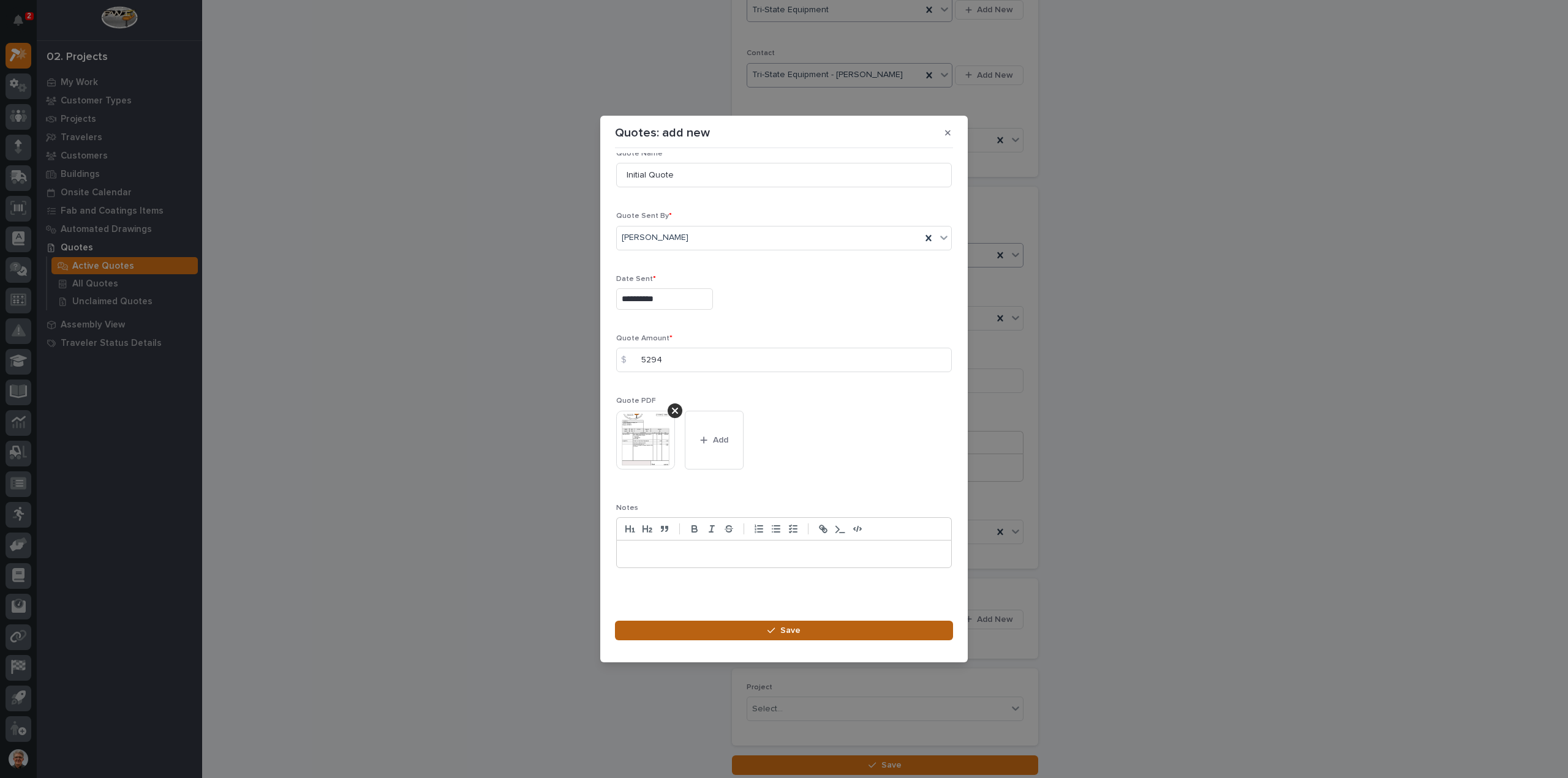
click at [790, 629] on span "Save" at bounding box center [791, 631] width 20 height 11
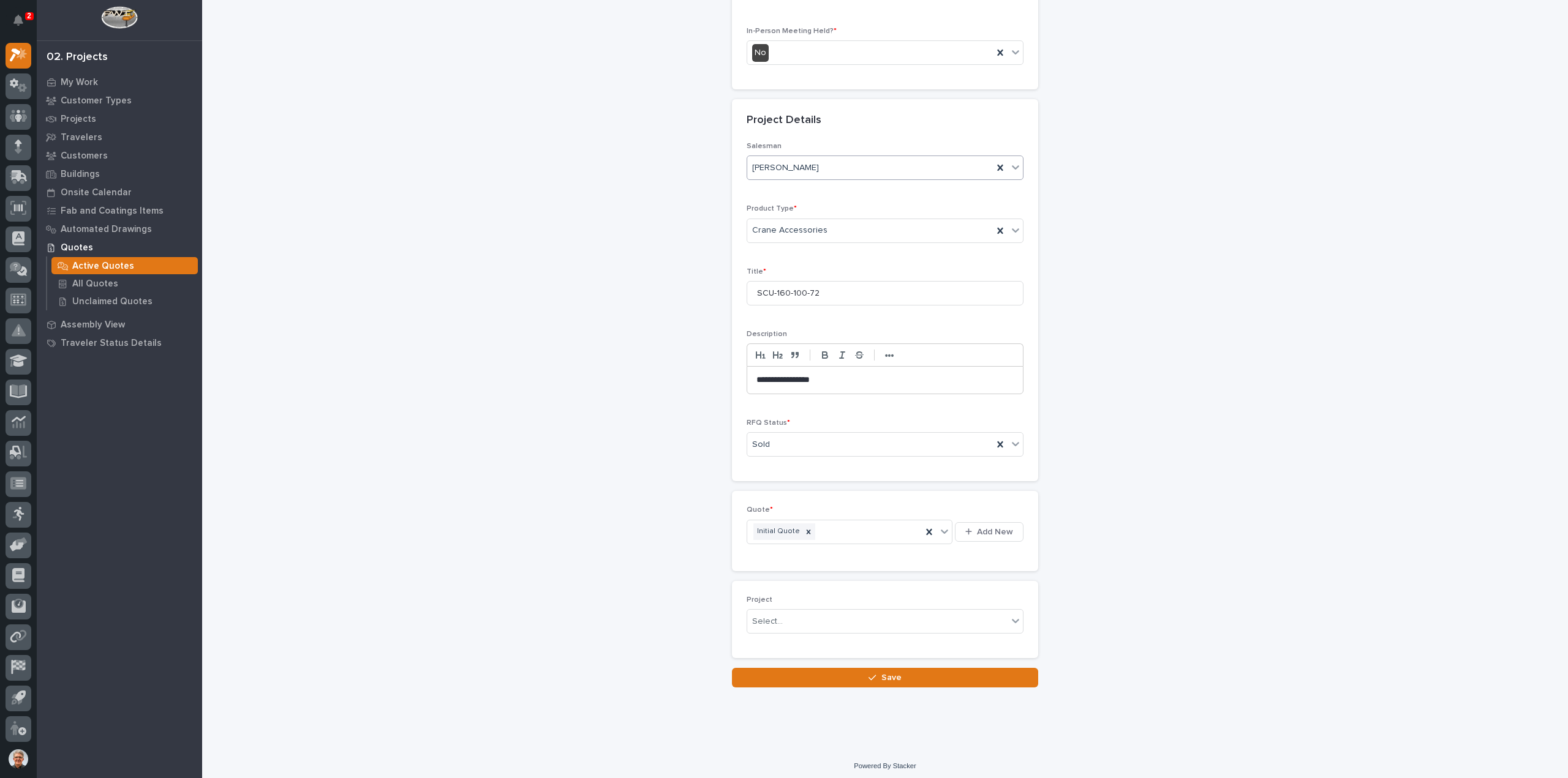
scroll to position [342, 0]
click at [881, 673] on span "Save" at bounding box center [891, 678] width 20 height 11
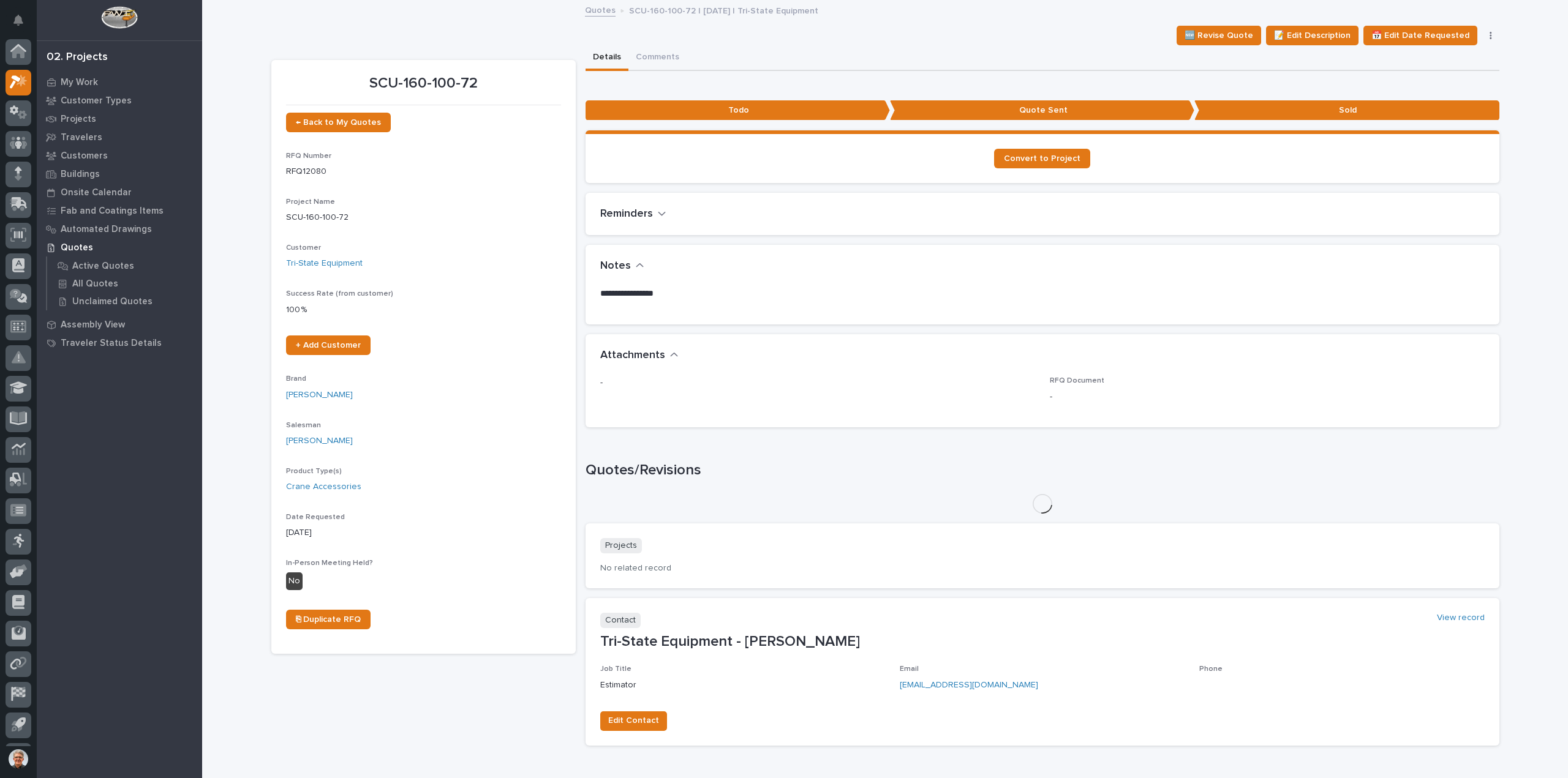
scroll to position [27, 0]
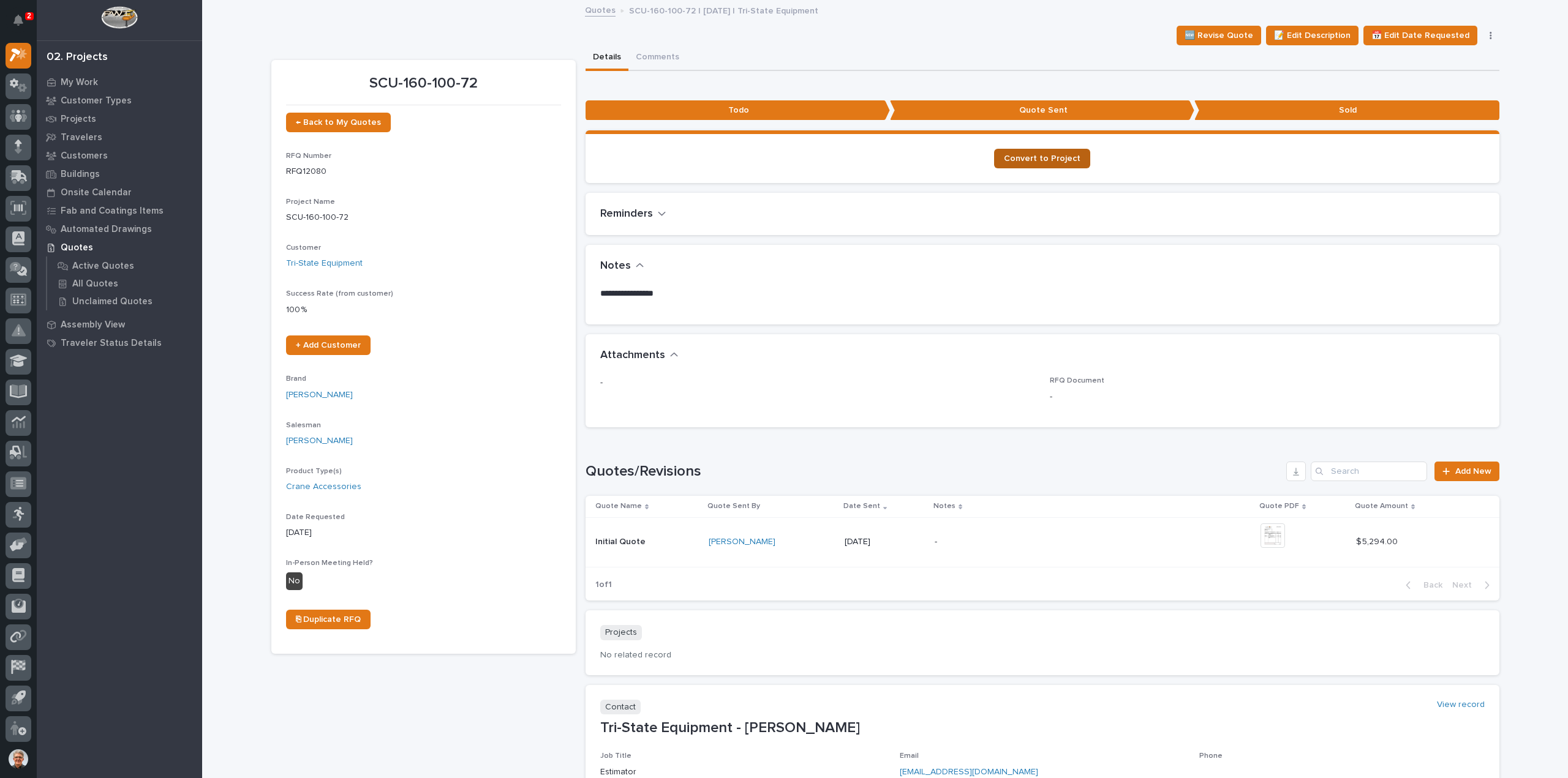
click at [1033, 154] on span "Convert to Project" at bounding box center [1041, 158] width 76 height 9
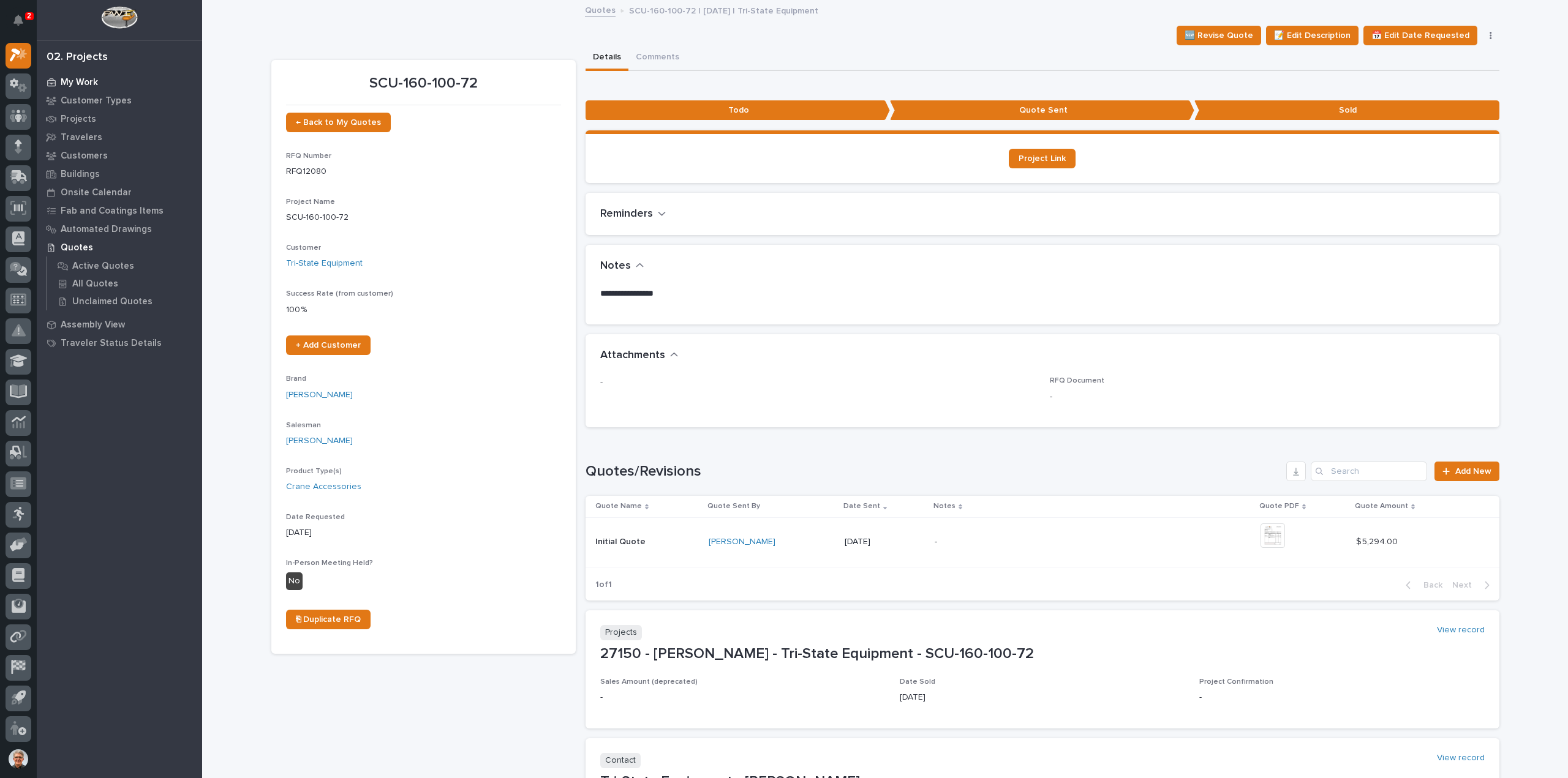
click at [79, 80] on p "My Work" at bounding box center [79, 83] width 38 height 11
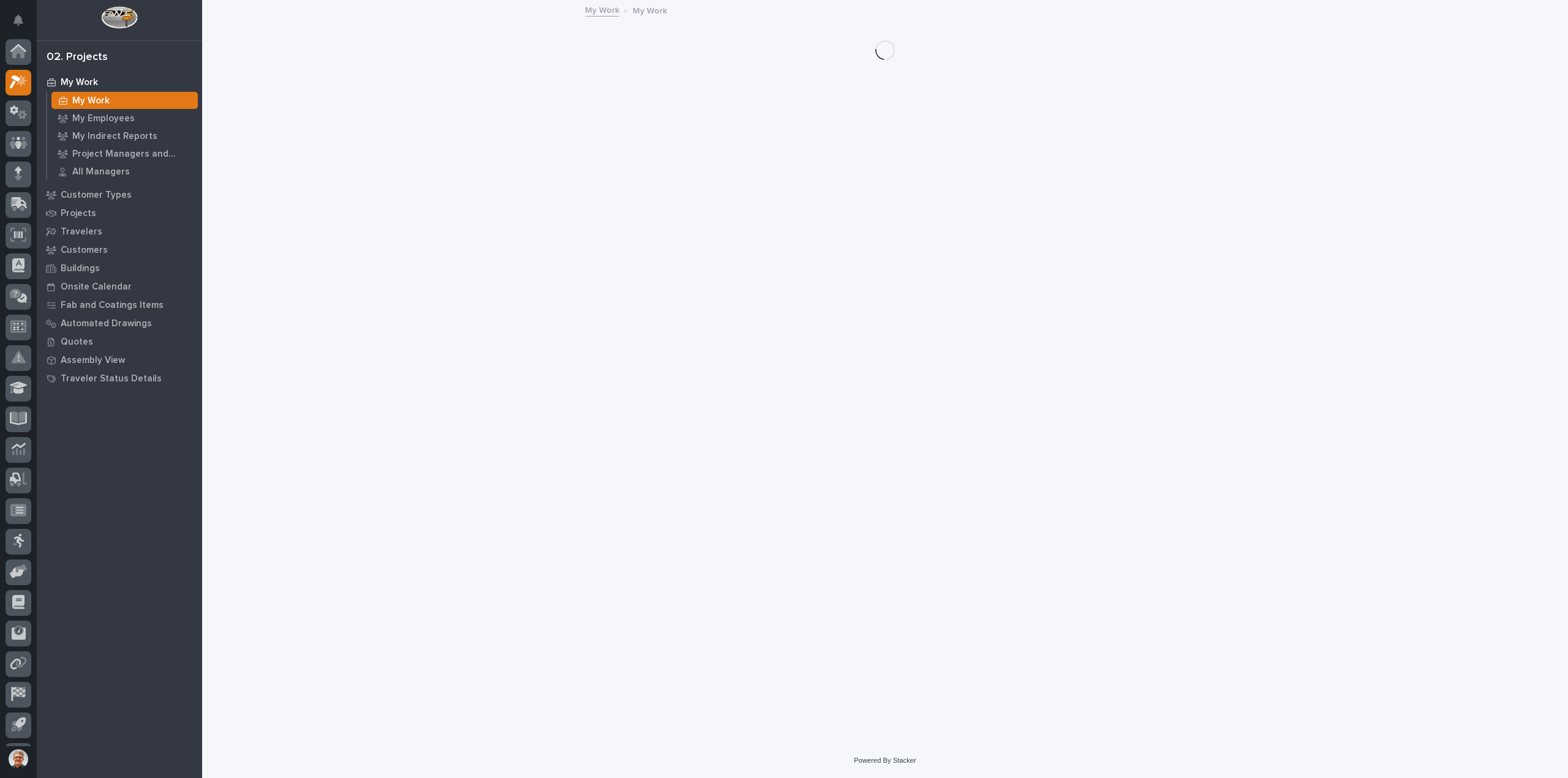
scroll to position [27, 0]
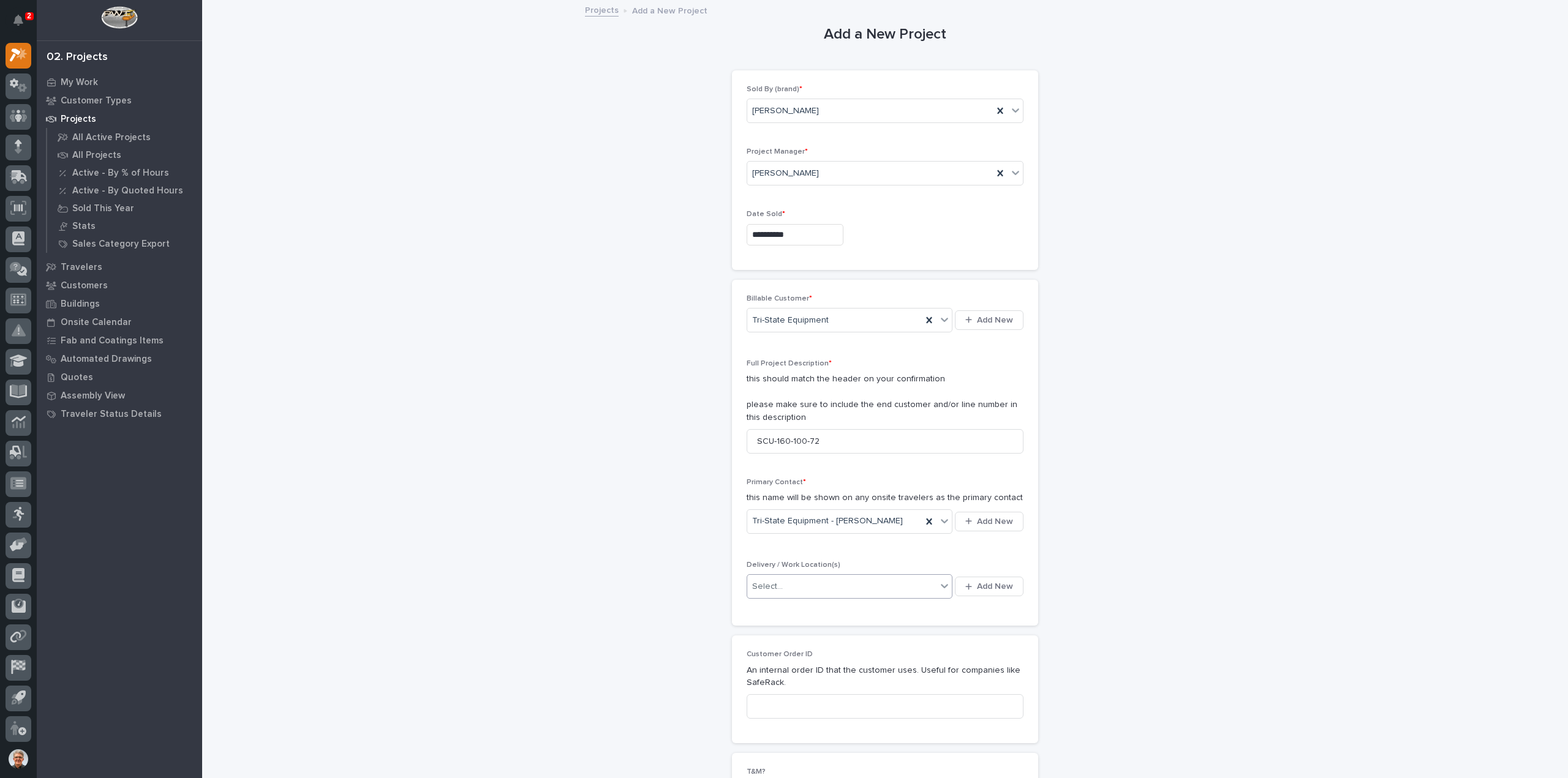
click at [769, 582] on div "Select..." at bounding box center [767, 587] width 31 height 13
type input "*****"
click at [762, 628] on div "Tri-State Equipment" at bounding box center [845, 629] width 206 height 21
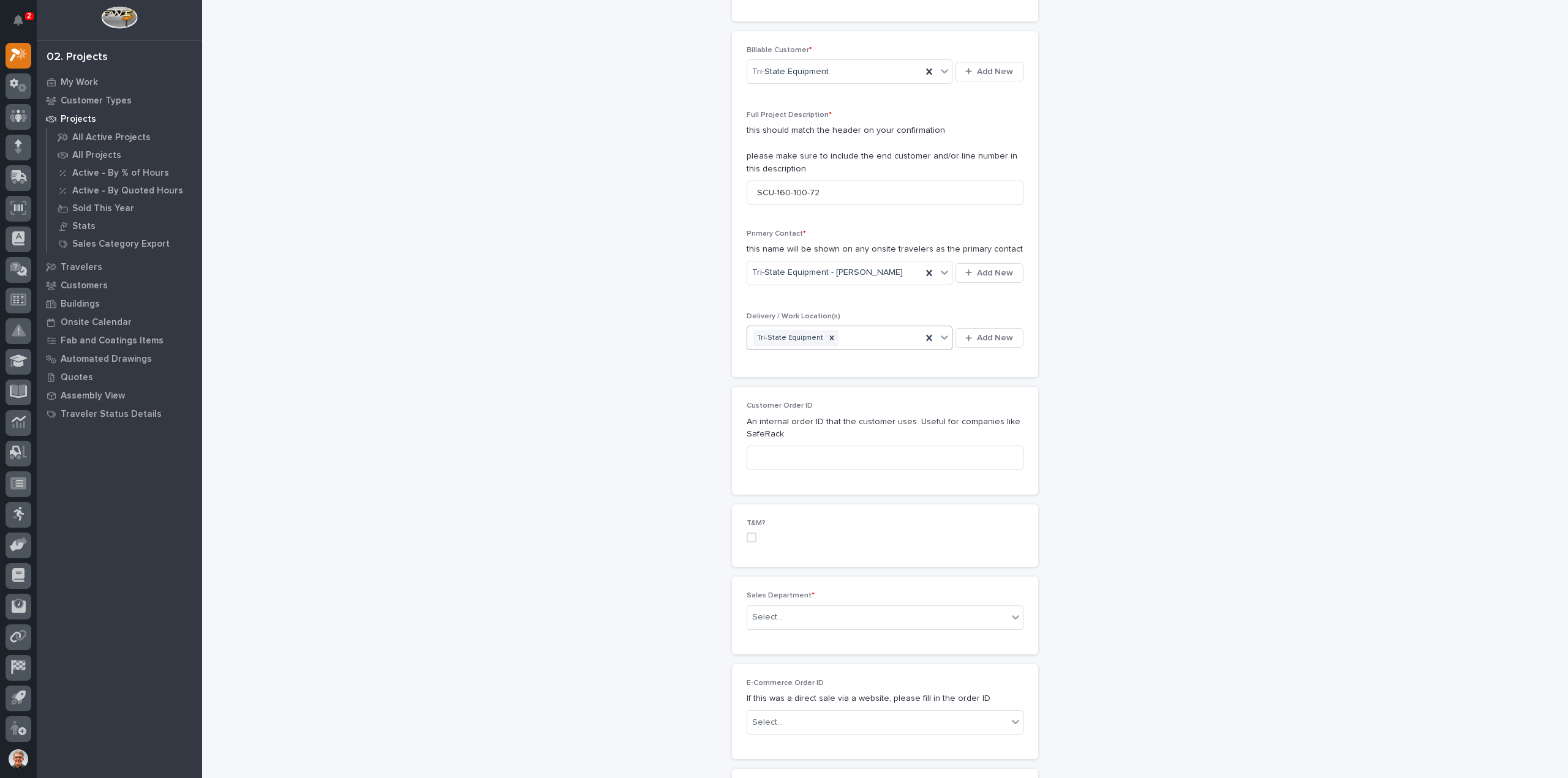
scroll to position [326, 0]
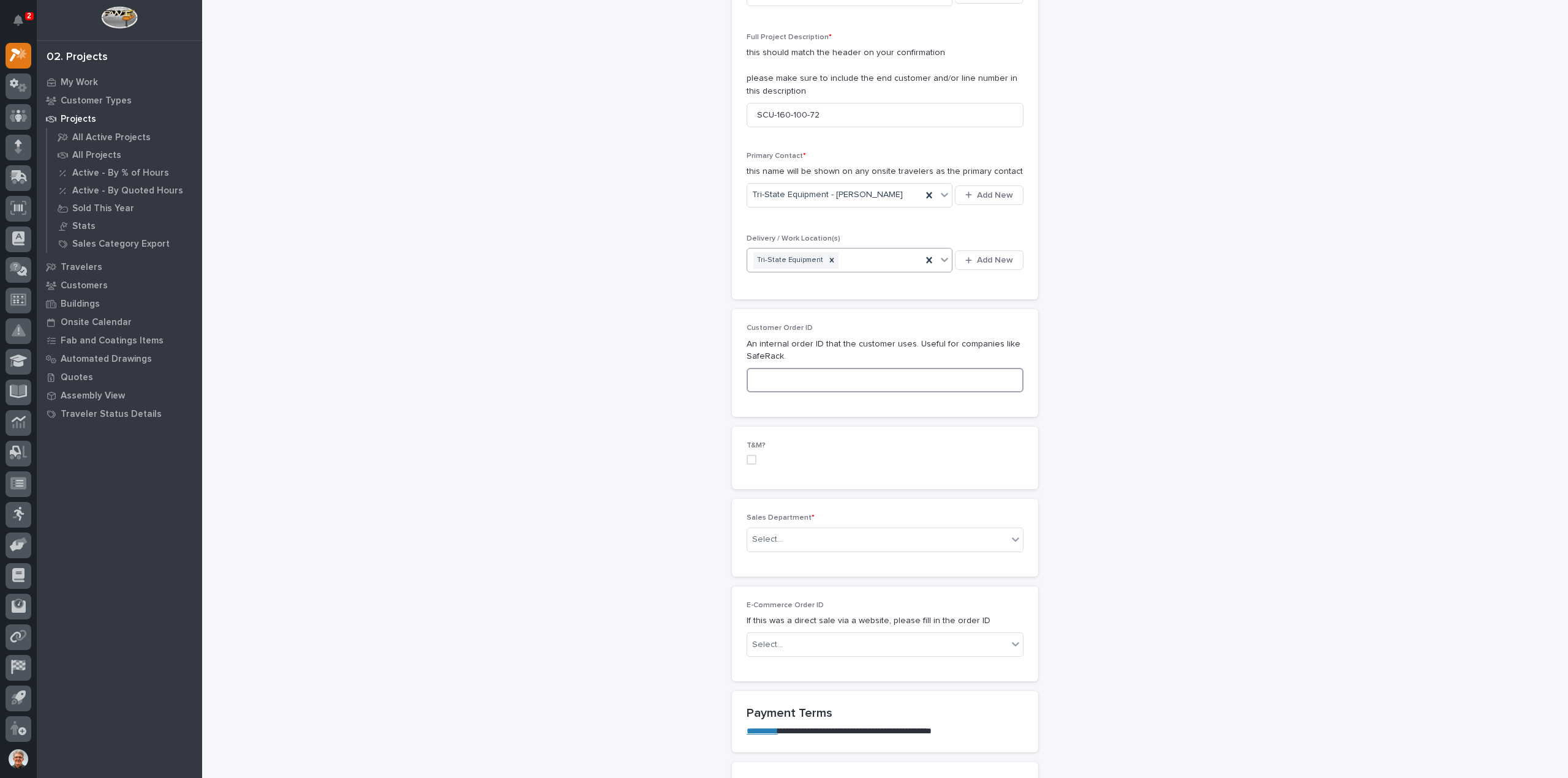
click at [765, 376] on input at bounding box center [885, 380] width 277 height 24
paste input "PO13366"
type input "PO13366"
click at [764, 536] on div "Select..." at bounding box center [767, 540] width 31 height 13
click at [764, 560] on span "National Sales" at bounding box center [778, 560] width 62 height 13
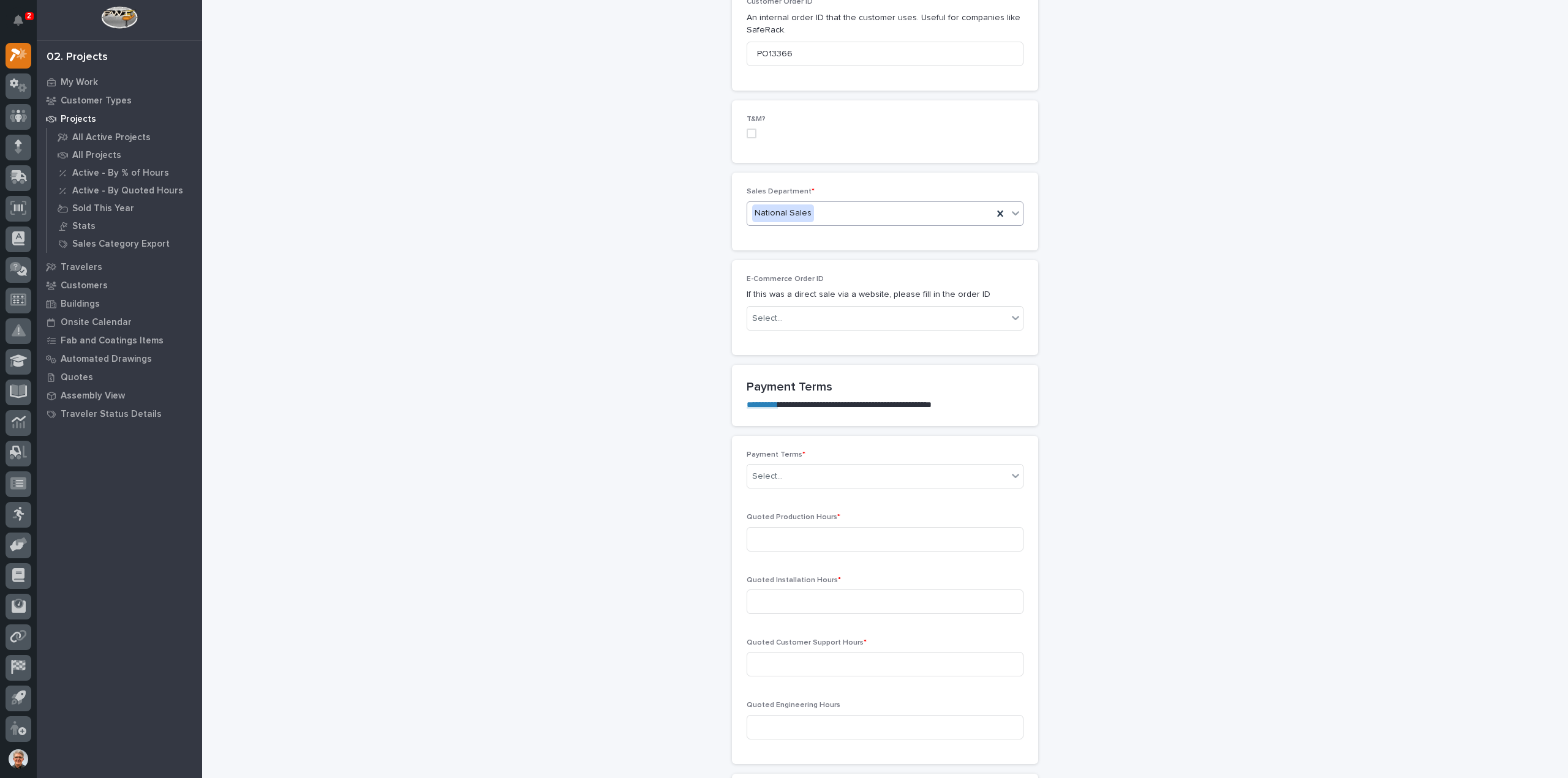
scroll to position [735, 0]
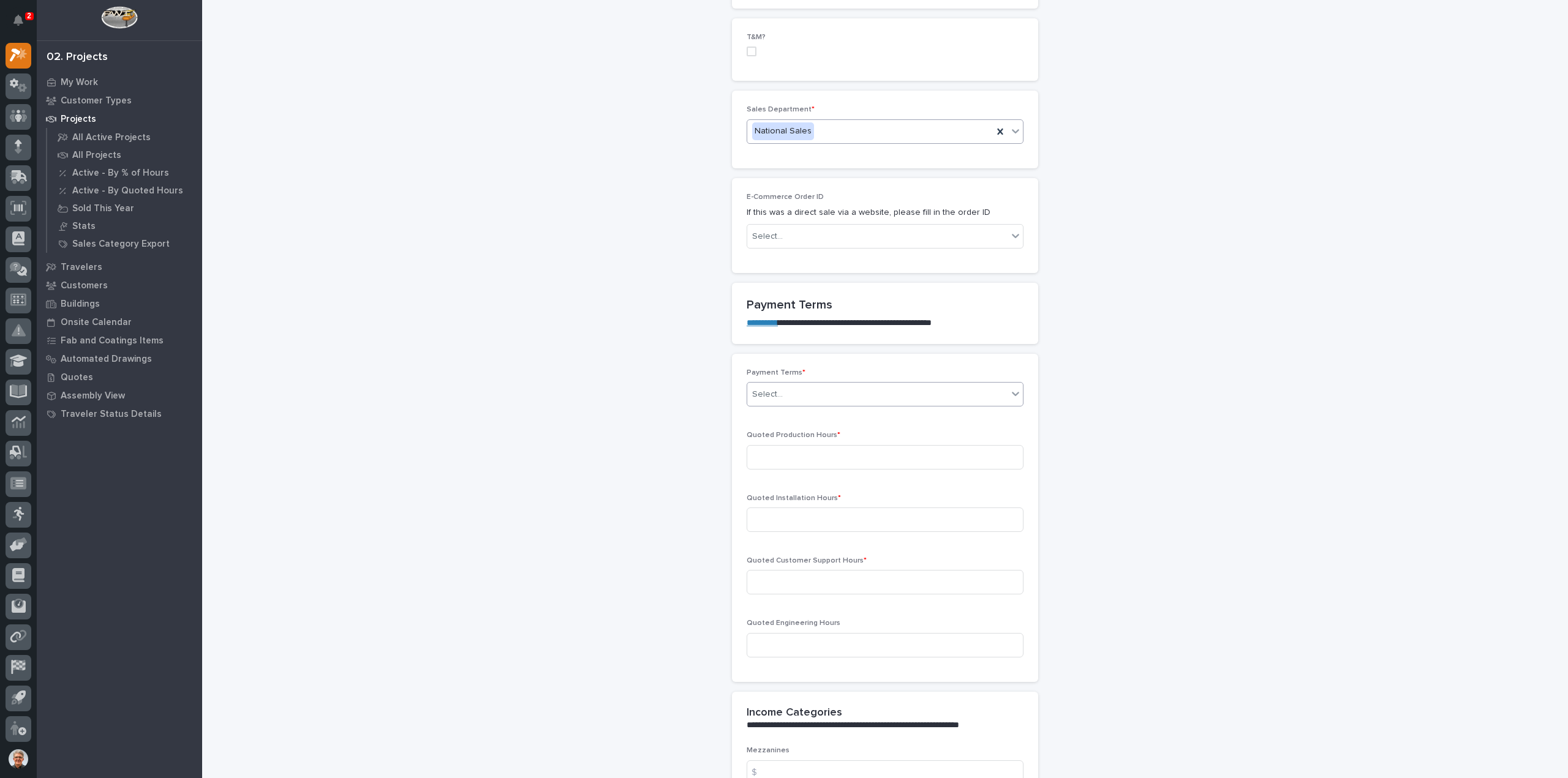
click at [764, 391] on div "Select..." at bounding box center [767, 395] width 31 height 13
click at [760, 497] on div "Net 30" at bounding box center [879, 500] width 276 height 21
click at [762, 453] on input at bounding box center [885, 457] width 277 height 24
type input "14"
click at [756, 515] on input at bounding box center [885, 519] width 277 height 24
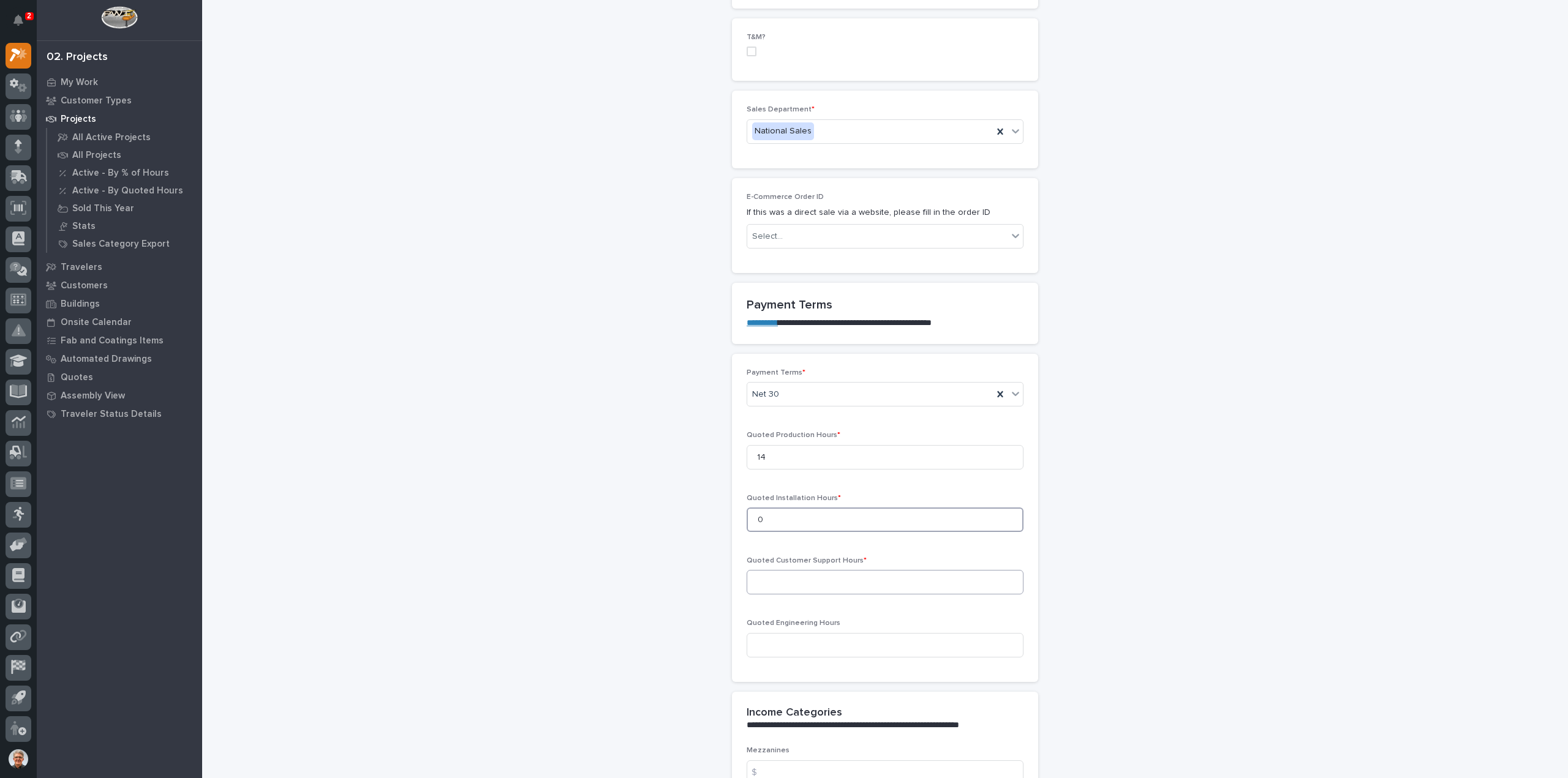
type input "0"
click at [758, 581] on input at bounding box center [885, 582] width 277 height 24
type input "0"
click at [757, 644] on input at bounding box center [885, 645] width 277 height 24
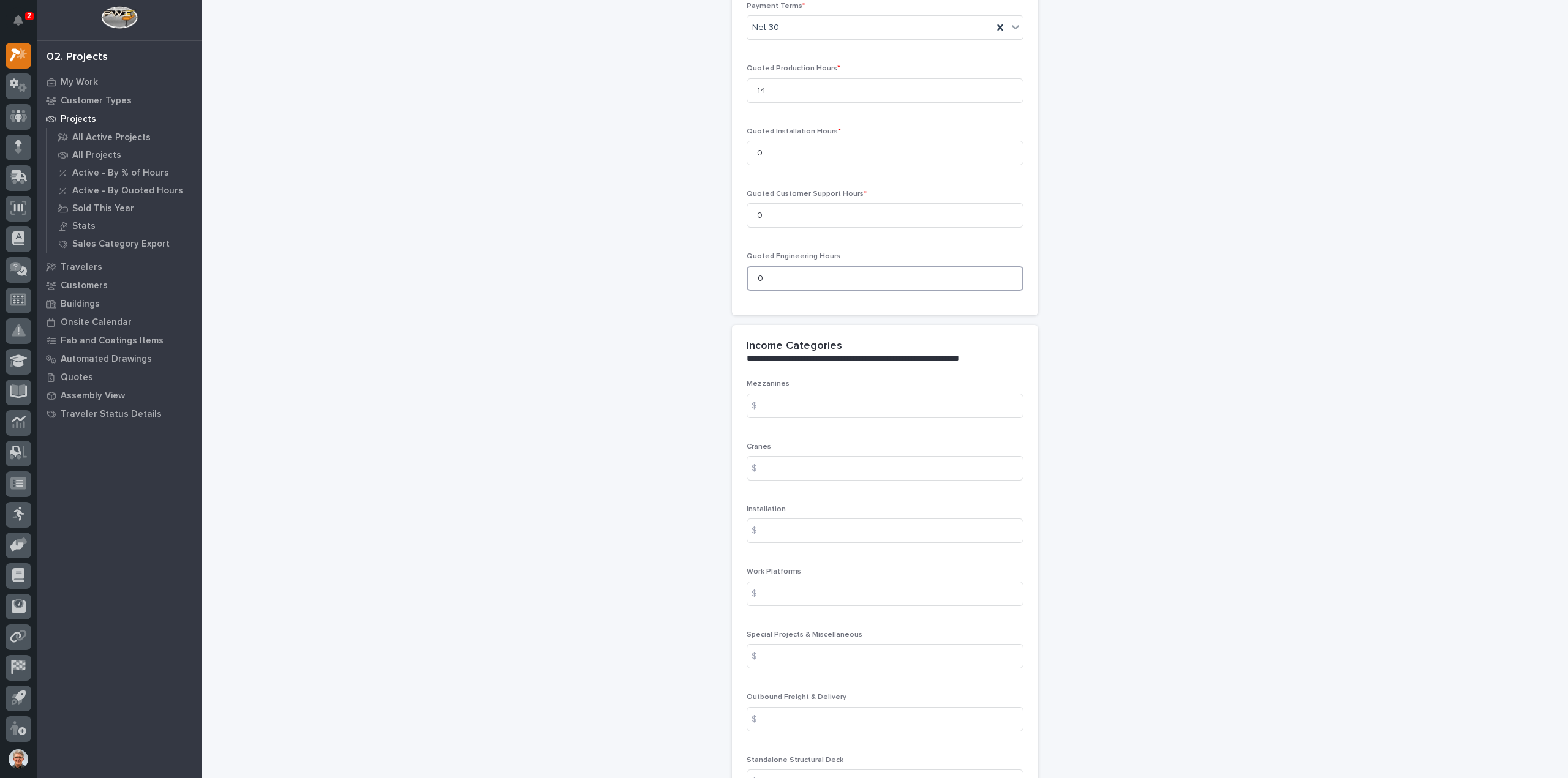
scroll to position [1143, 0]
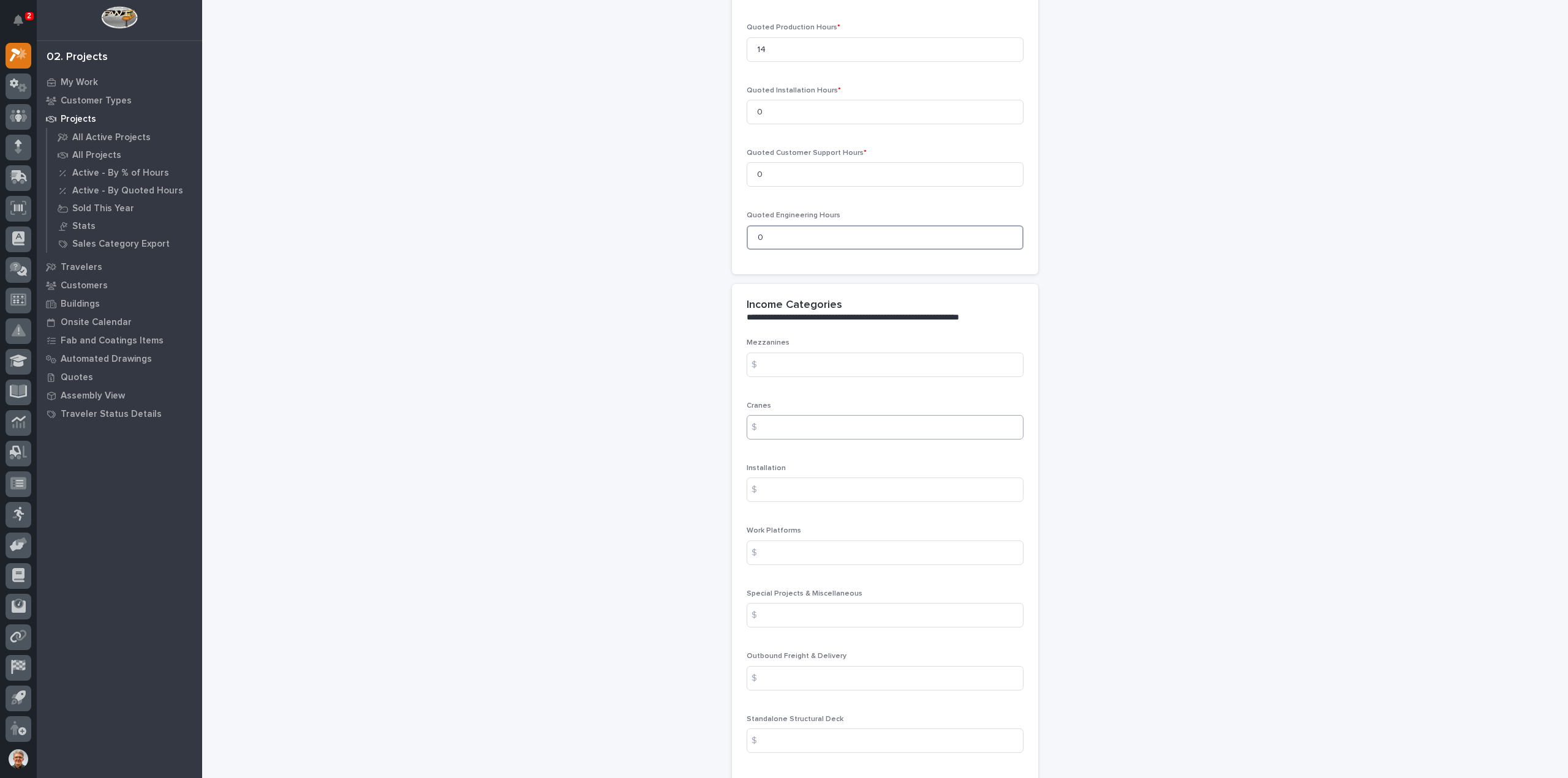
type input "0"
click at [769, 420] on input at bounding box center [885, 427] width 277 height 24
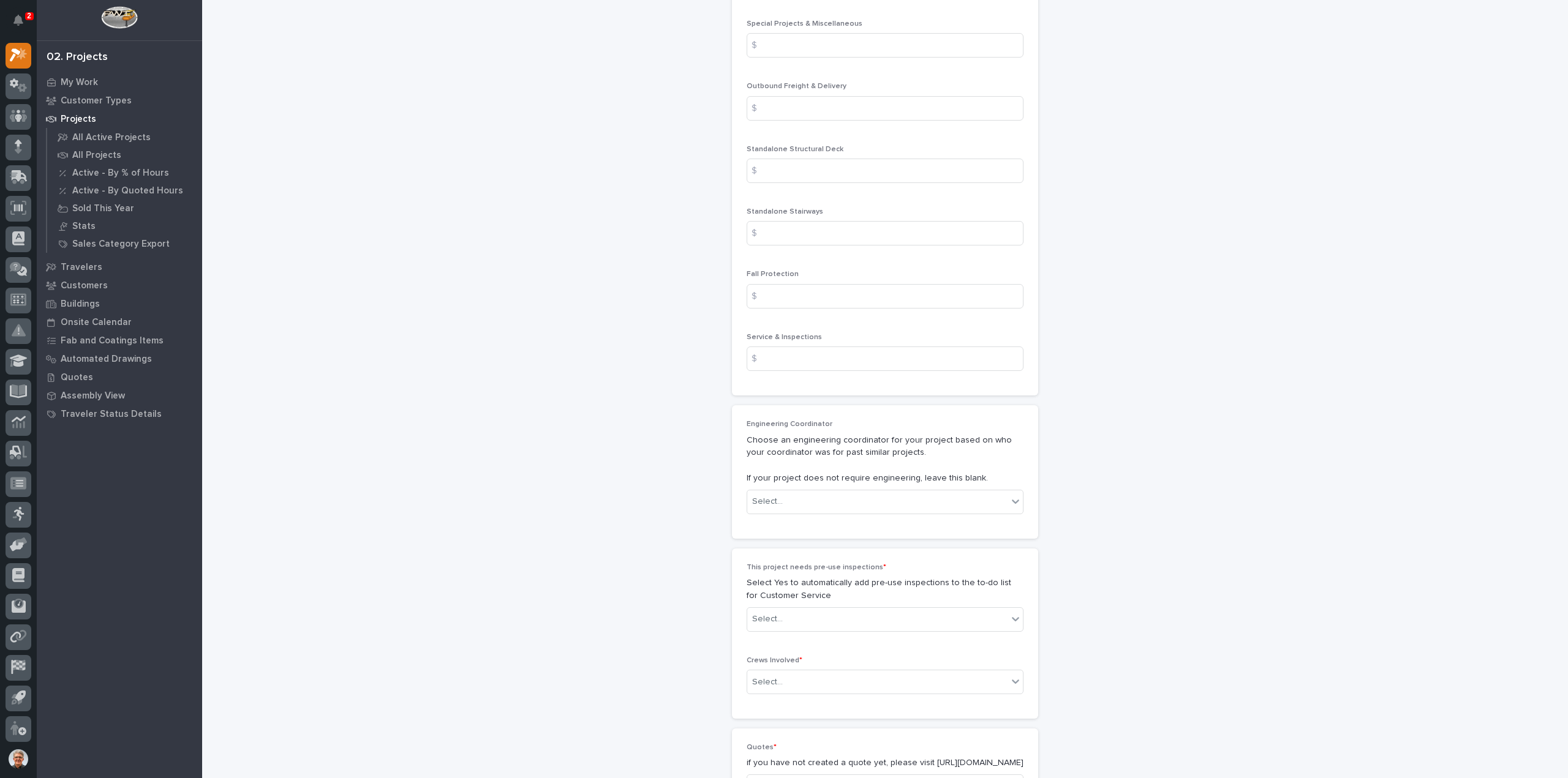
scroll to position [1796, 0]
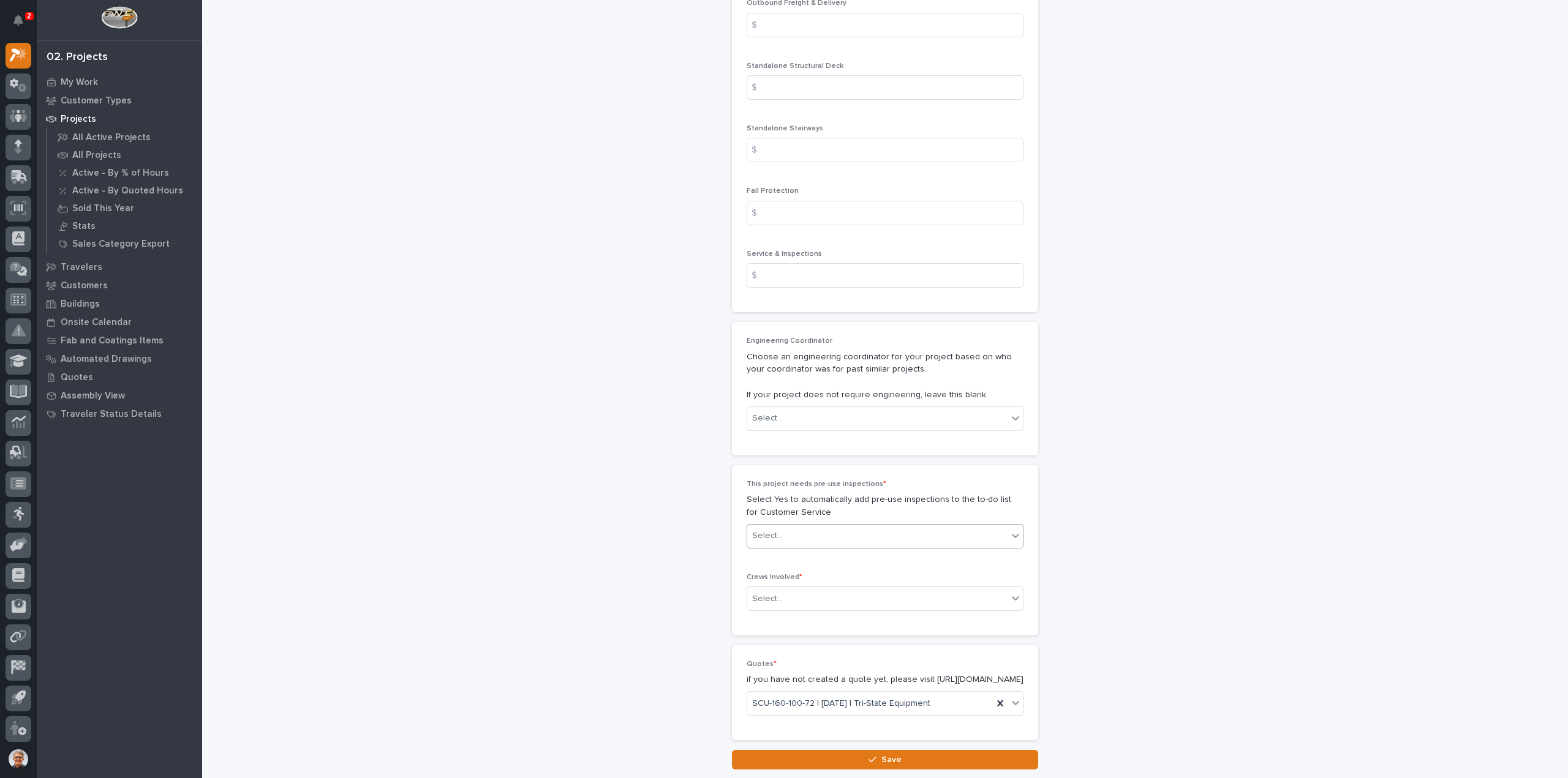
type input "5290"
click at [764, 534] on div "Select..." at bounding box center [767, 536] width 31 height 13
click at [762, 576] on div "No" at bounding box center [879, 576] width 276 height 21
click at [762, 596] on div "Select..." at bounding box center [767, 599] width 31 height 13
click at [763, 613] on div "Production" at bounding box center [879, 617] width 276 height 21
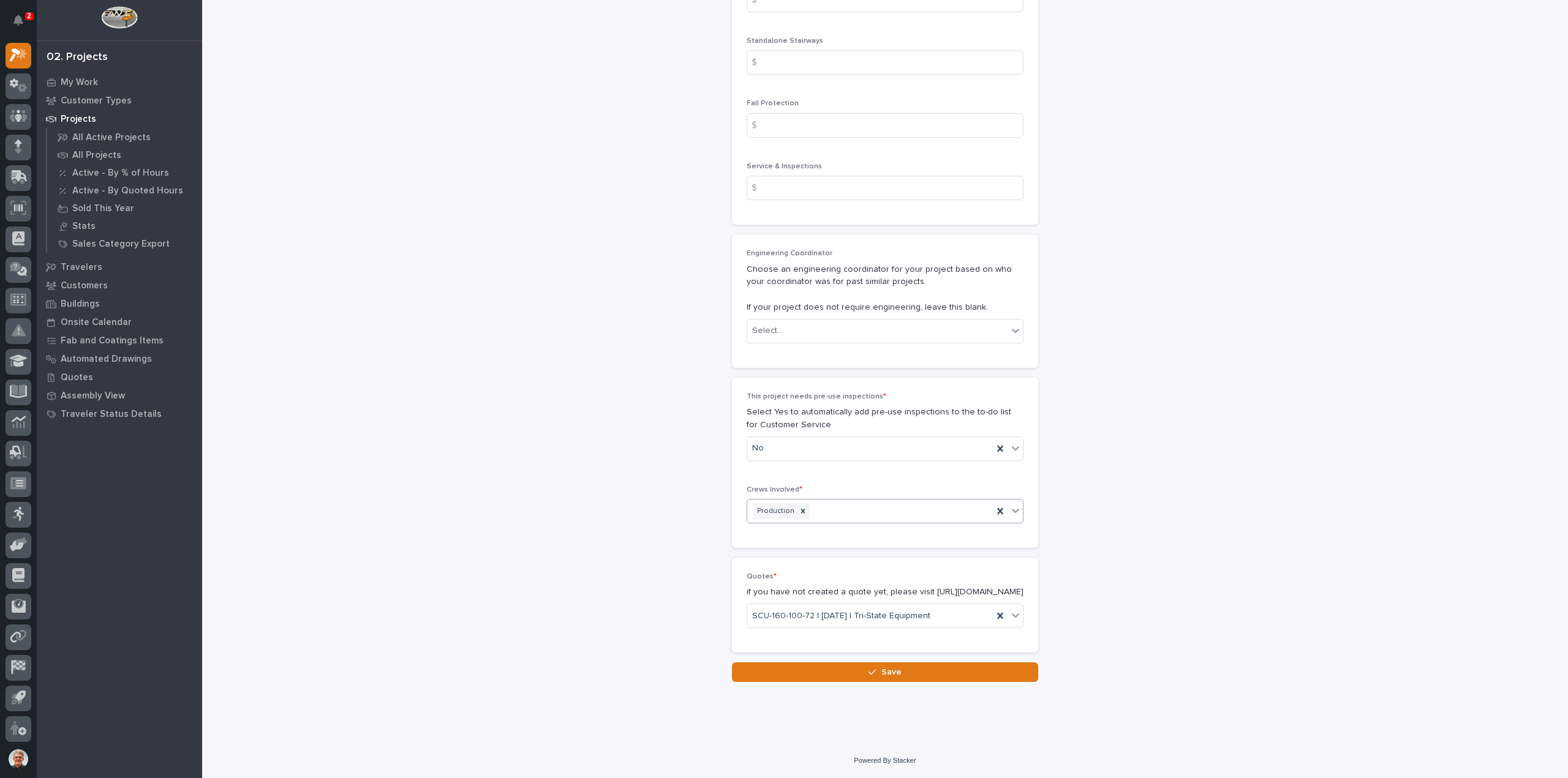
scroll to position [1891, 0]
click at [888, 670] on span "Save" at bounding box center [891, 673] width 20 height 11
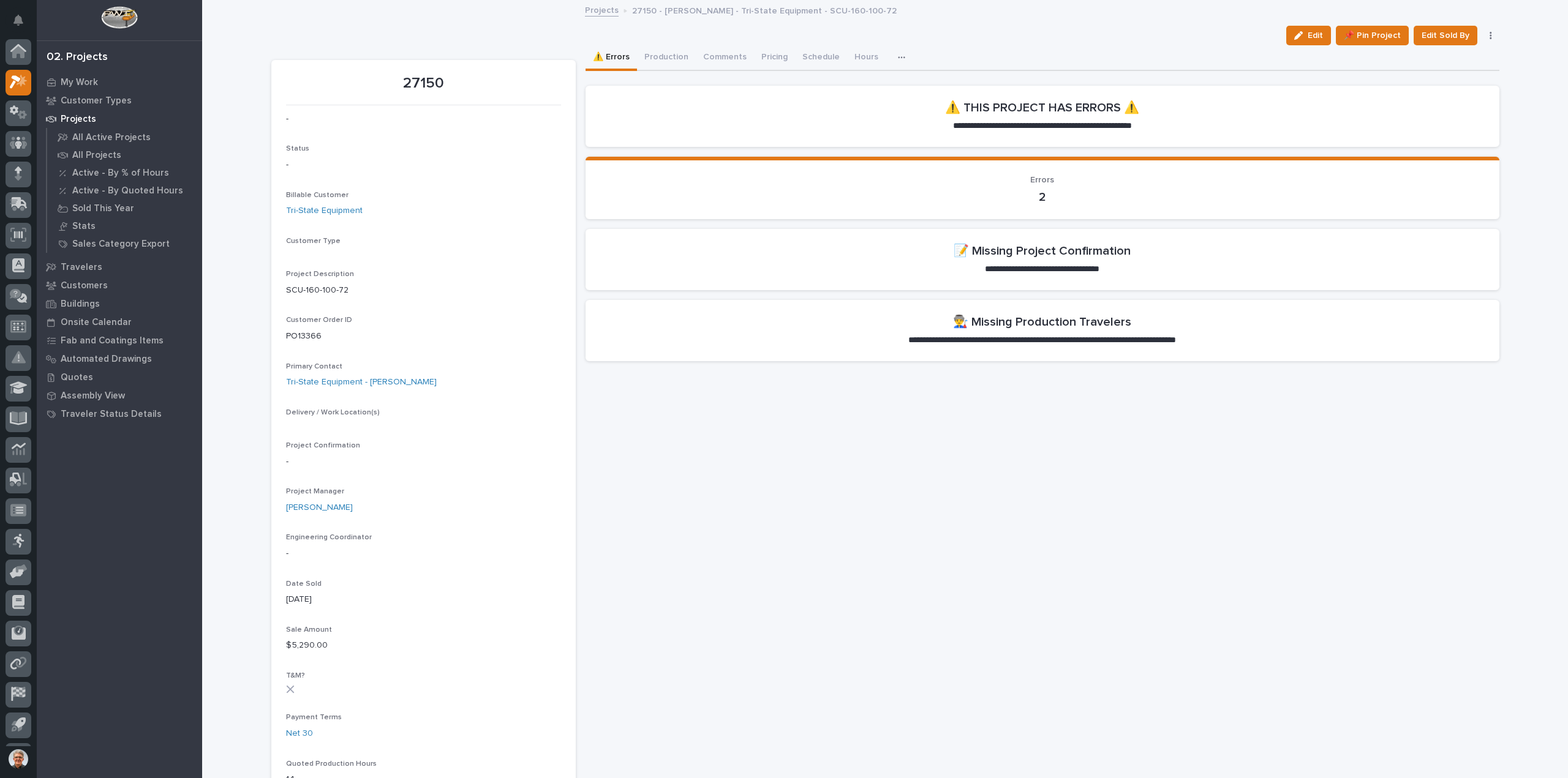
scroll to position [27, 0]
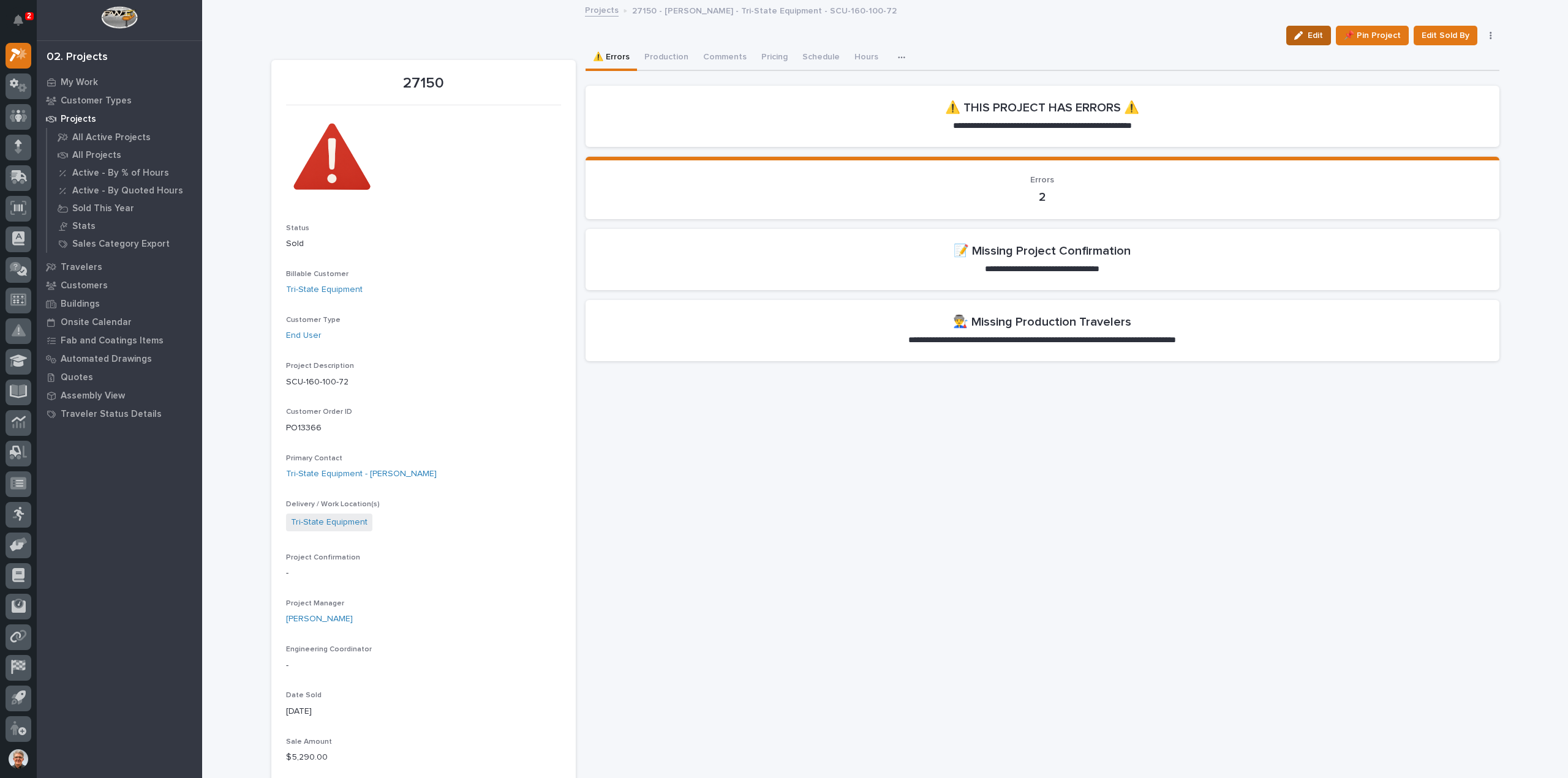
click at [1305, 32] on div "button" at bounding box center [1300, 35] width 13 height 9
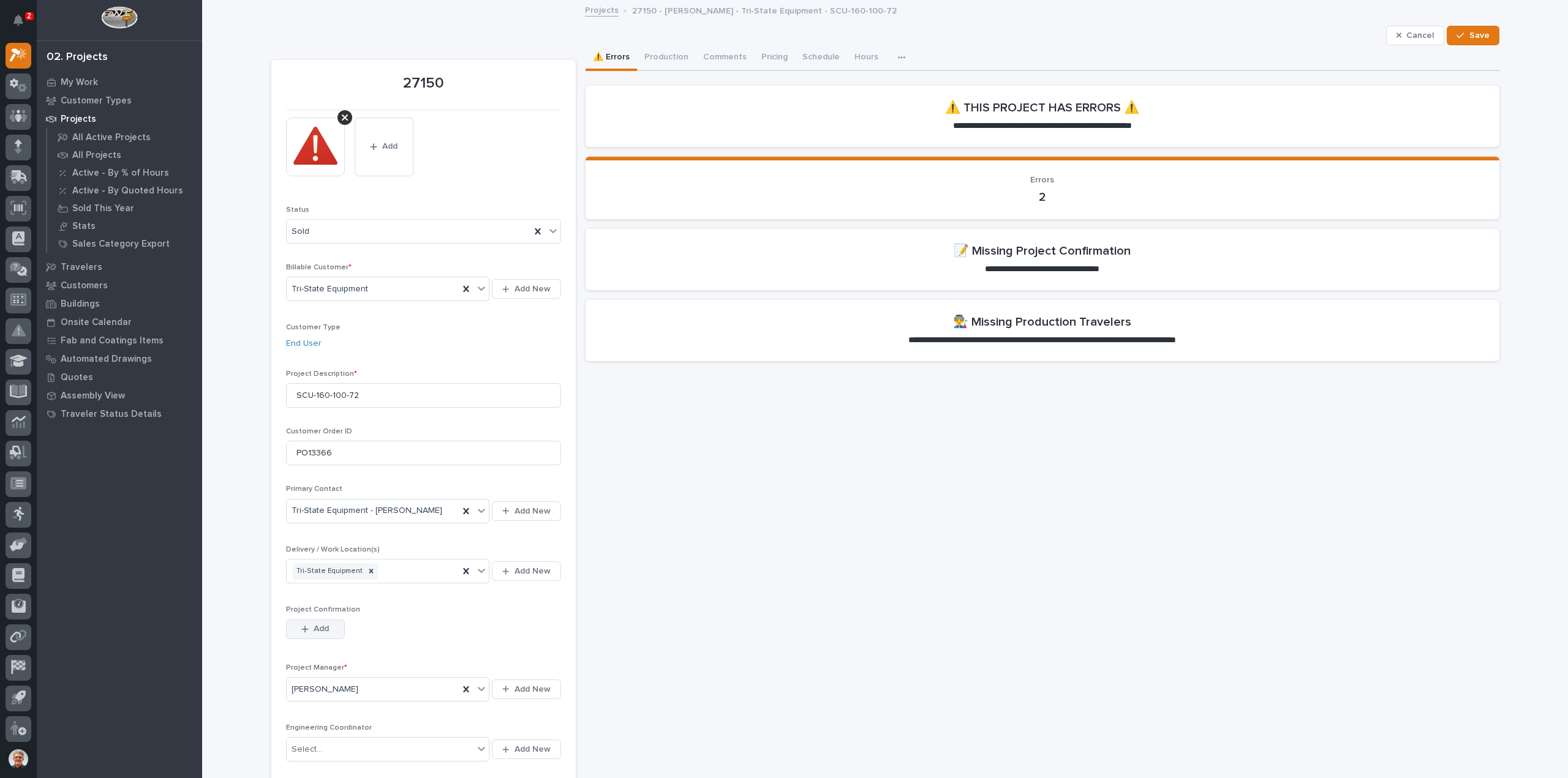
click at [318, 625] on span "Add" at bounding box center [321, 629] width 15 height 11
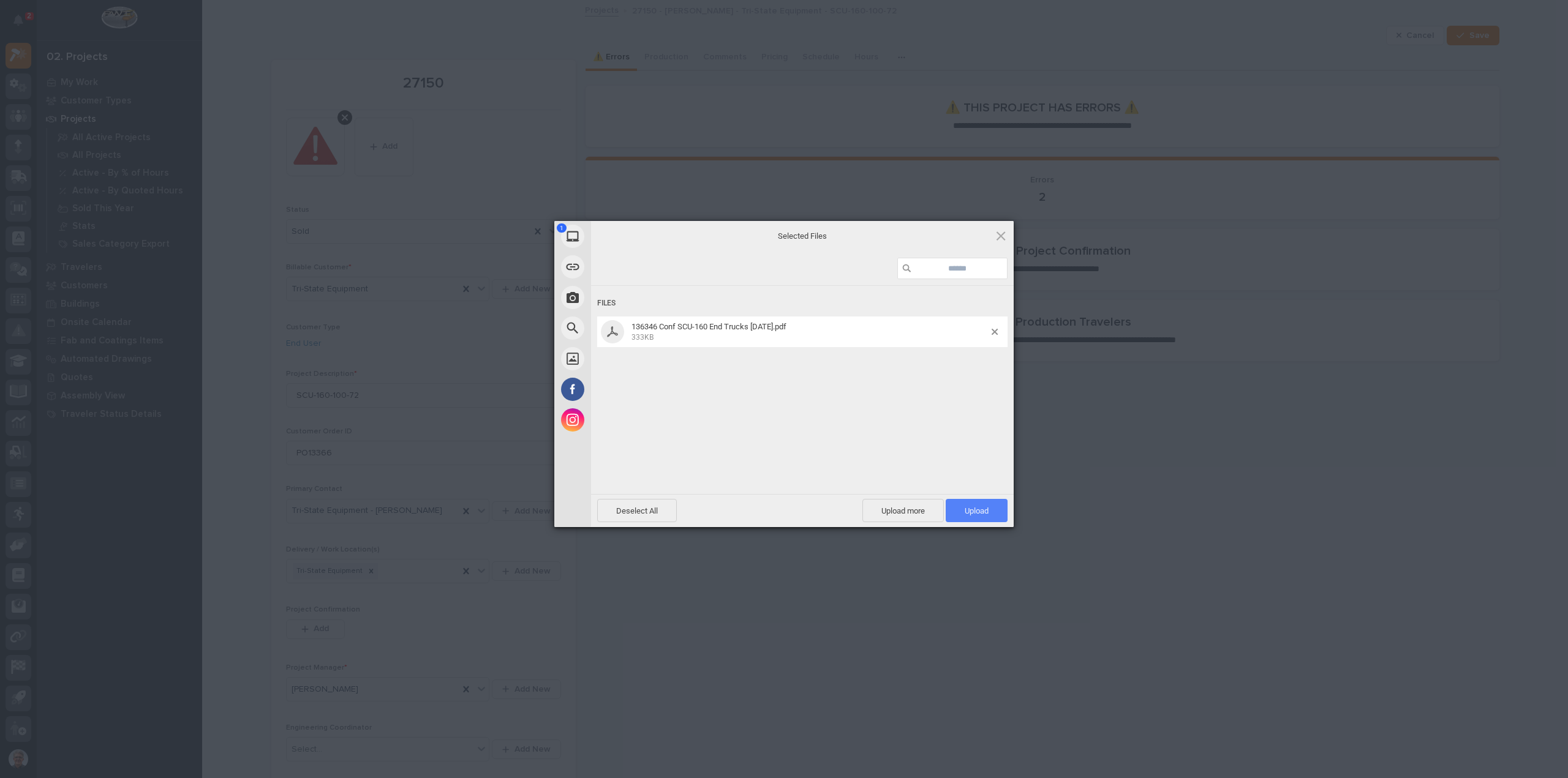
click at [982, 506] on span "Upload 1" at bounding box center [976, 511] width 24 height 9
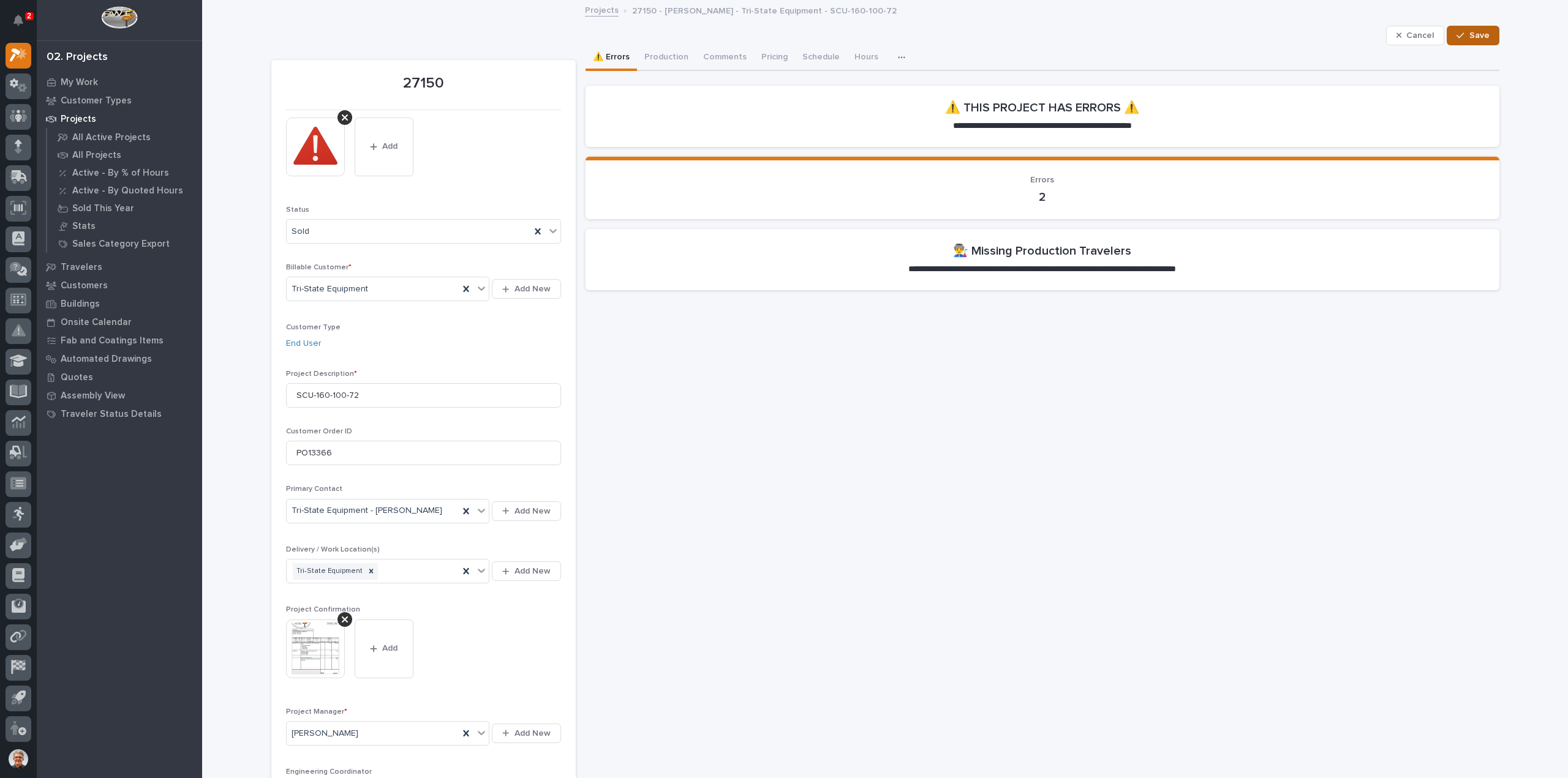
click at [1478, 30] on span "Save" at bounding box center [1479, 35] width 20 height 11
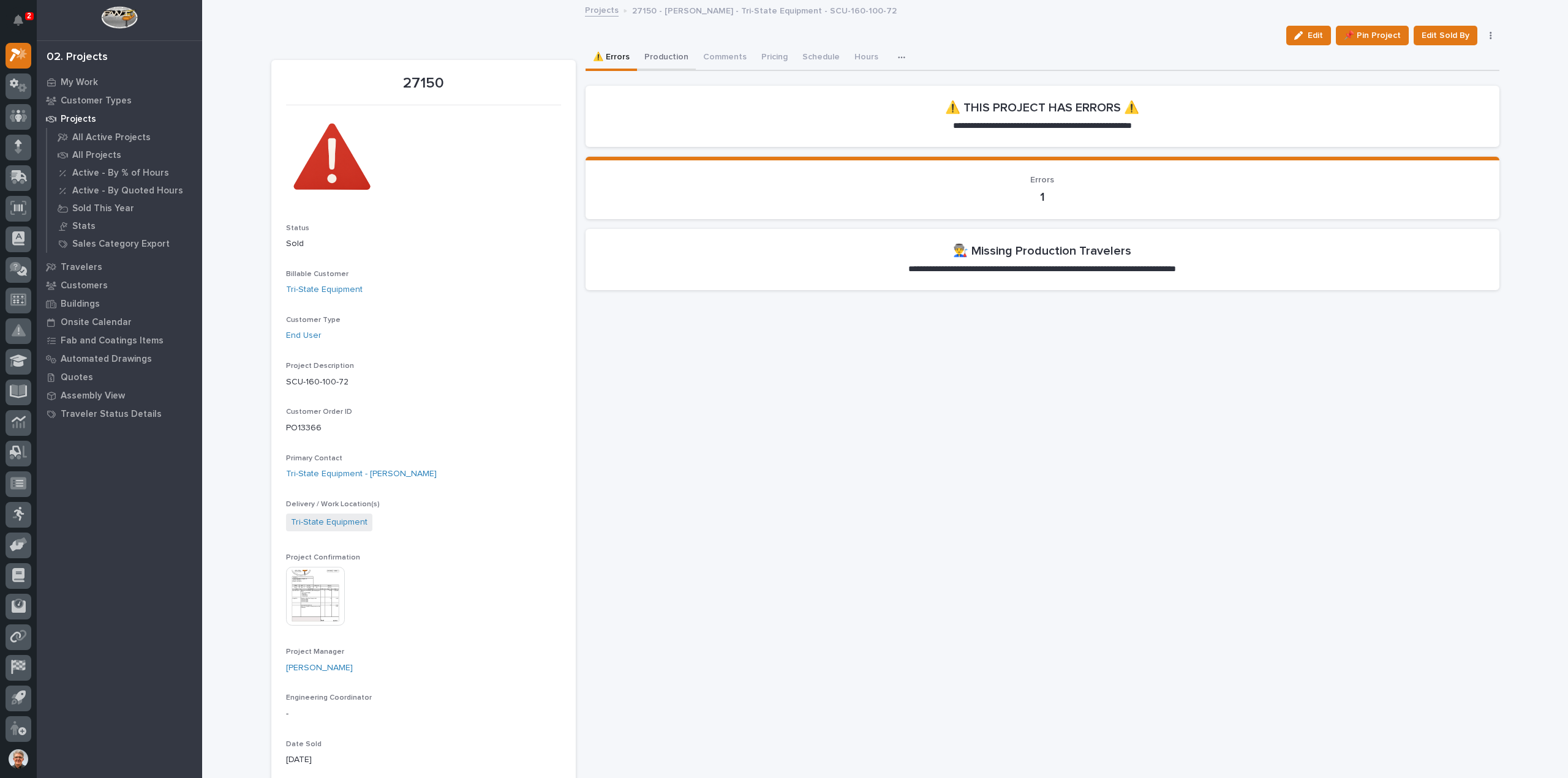
click at [665, 54] on button "Production" at bounding box center [666, 58] width 59 height 26
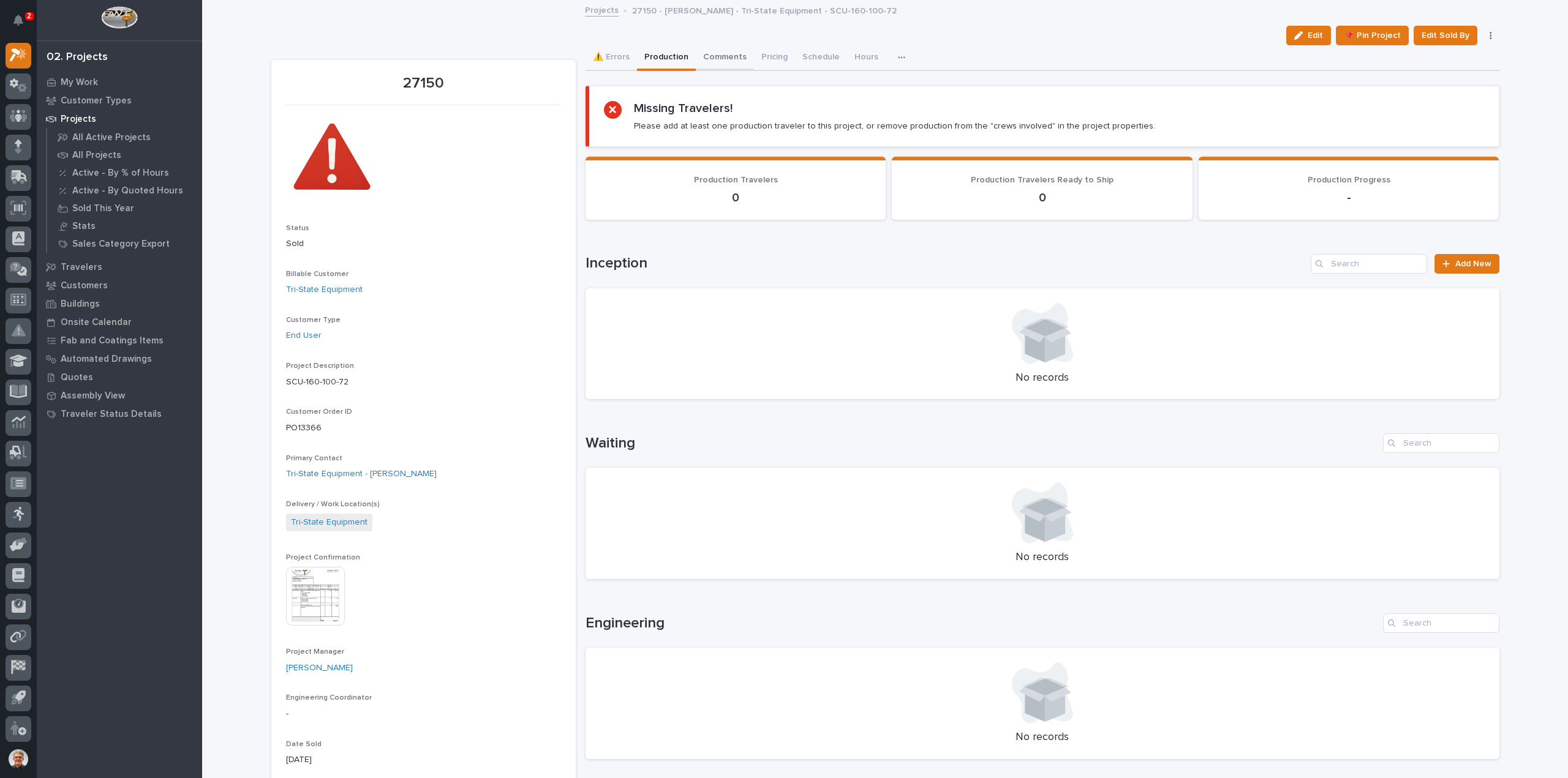
click at [712, 55] on button "Comments" at bounding box center [725, 58] width 58 height 26
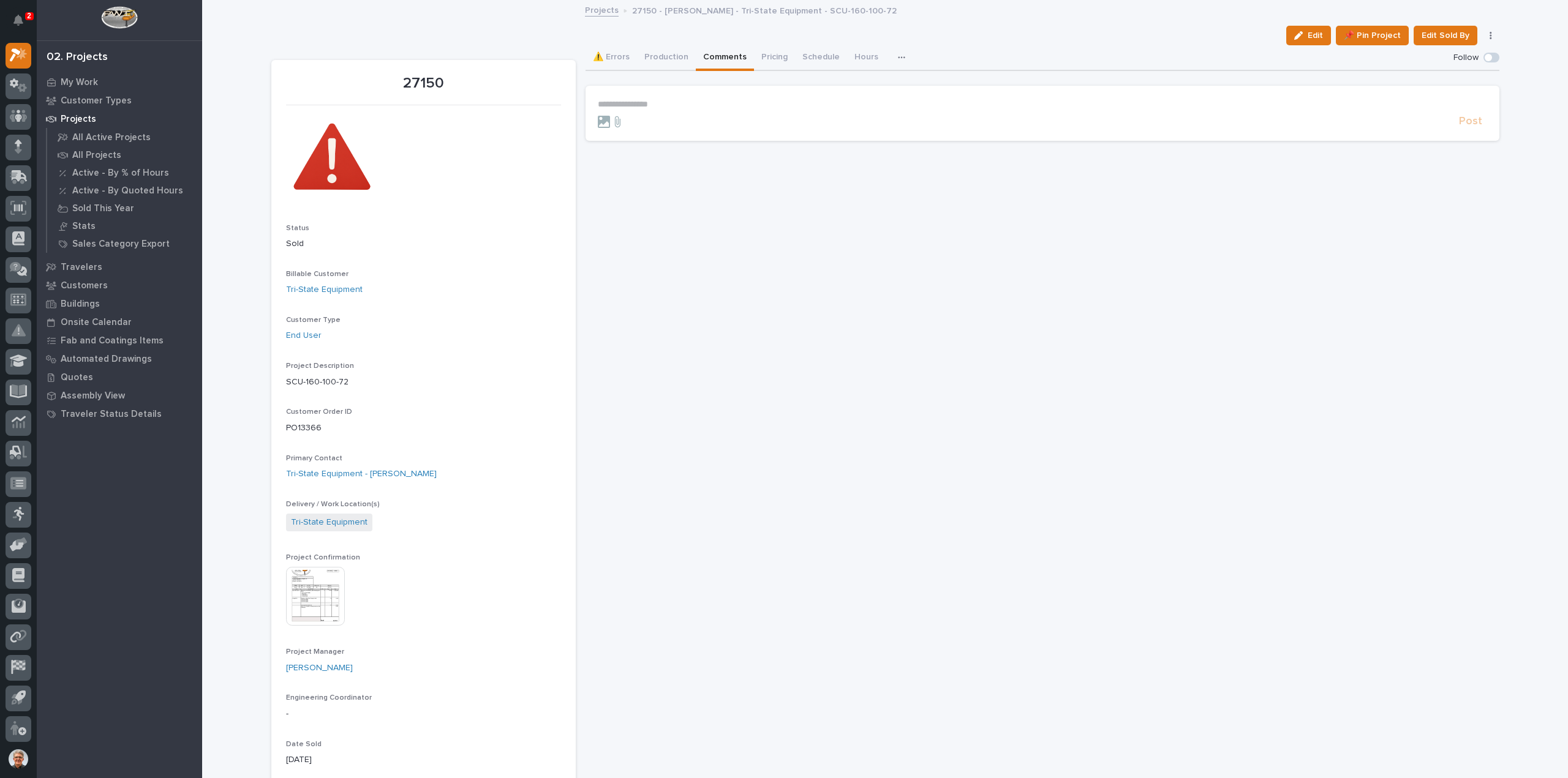
click at [627, 102] on p "**********" at bounding box center [1041, 104] width 889 height 10
click at [664, 134] on span "Ken Overmyer" at bounding box center [681, 135] width 68 height 9
click at [714, 102] on p "**********" at bounding box center [1041, 105] width 889 height 13
click at [744, 149] on span "Caleb Oetjen" at bounding box center [740, 147] width 68 height 9
click at [776, 101] on p "**********" at bounding box center [1041, 105] width 889 height 13
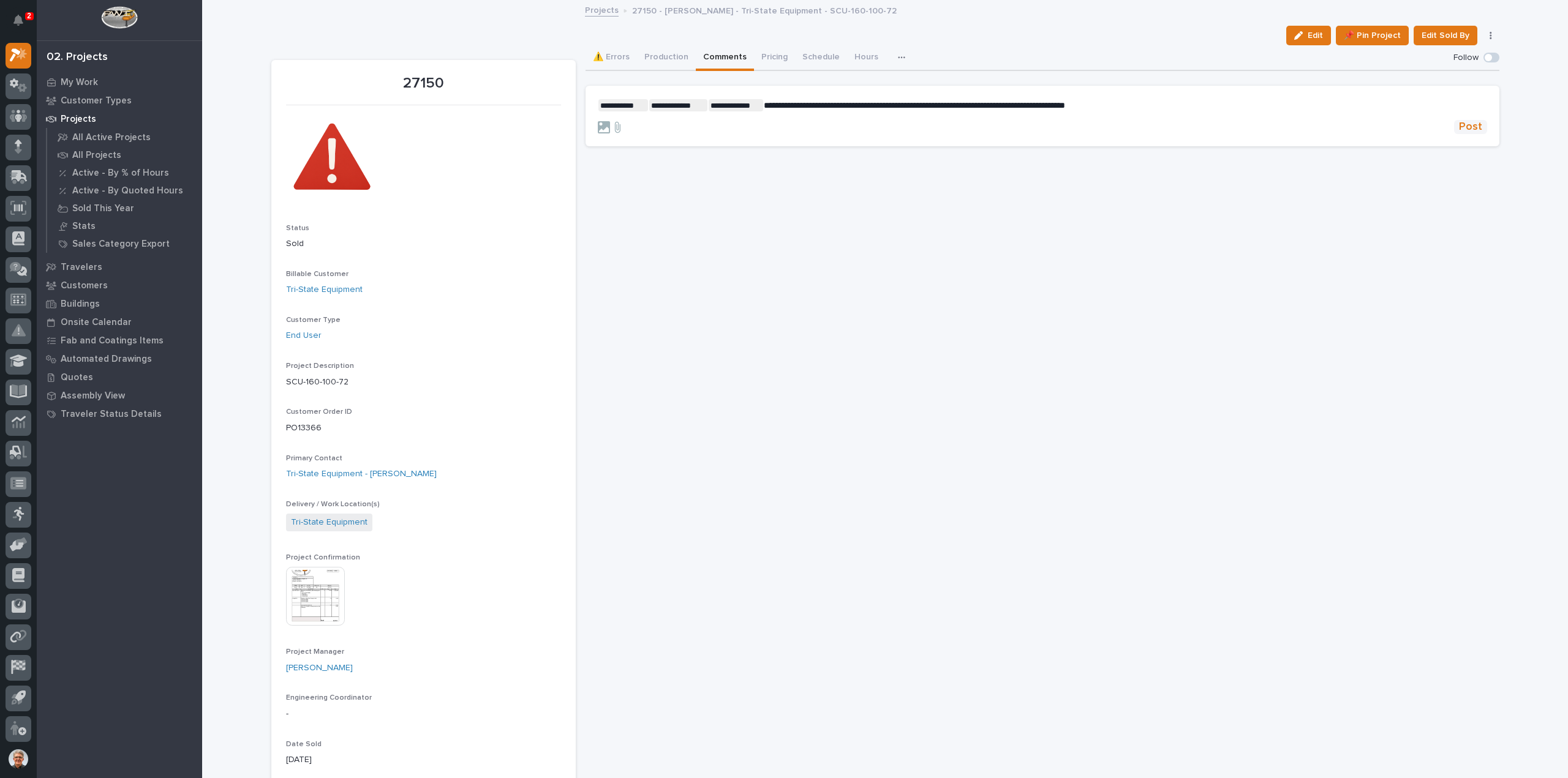
click at [1466, 127] on span "Post" at bounding box center [1471, 127] width 24 height 14
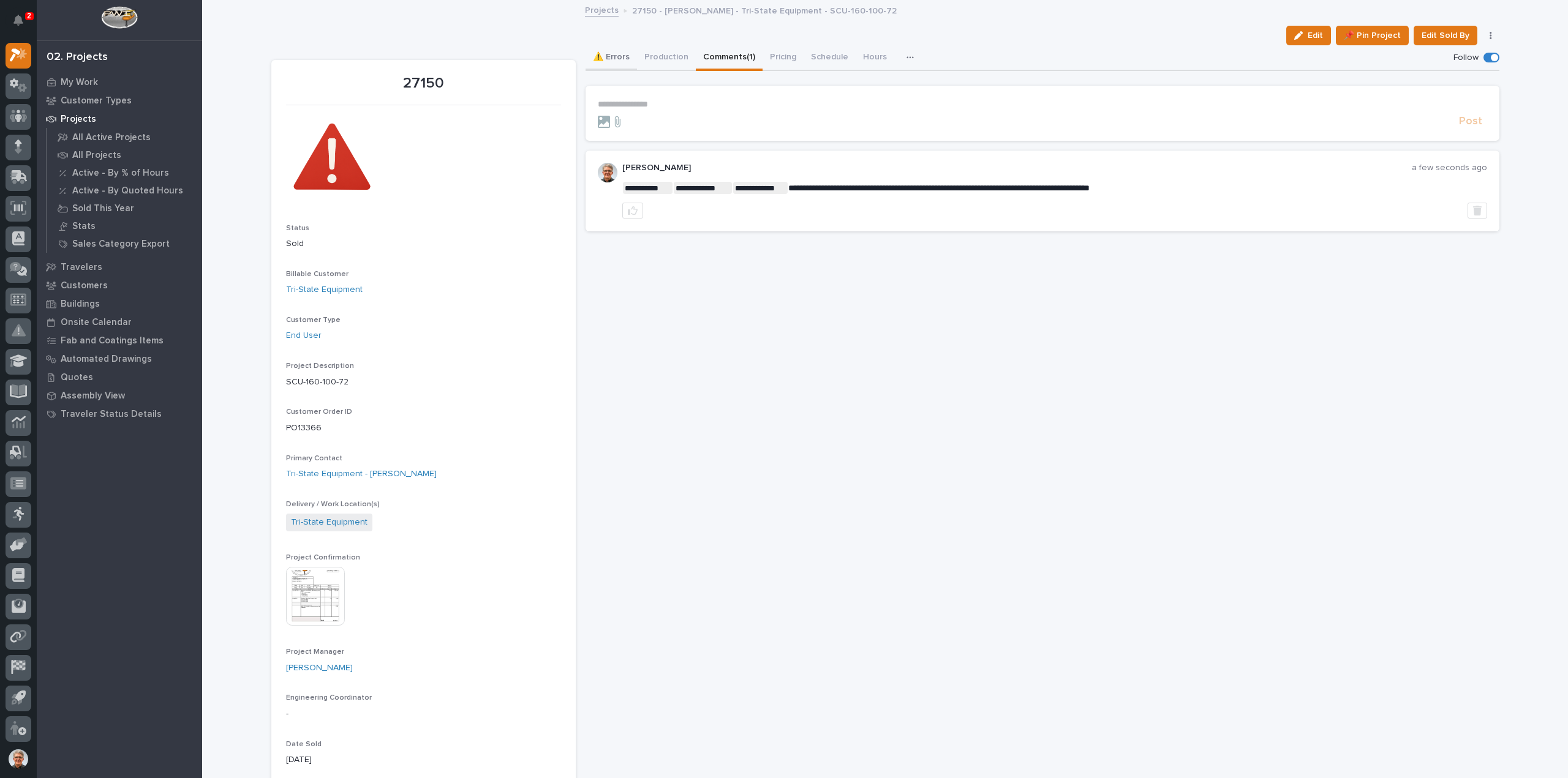
click at [611, 54] on button "⚠️ Errors" at bounding box center [611, 58] width 51 height 26
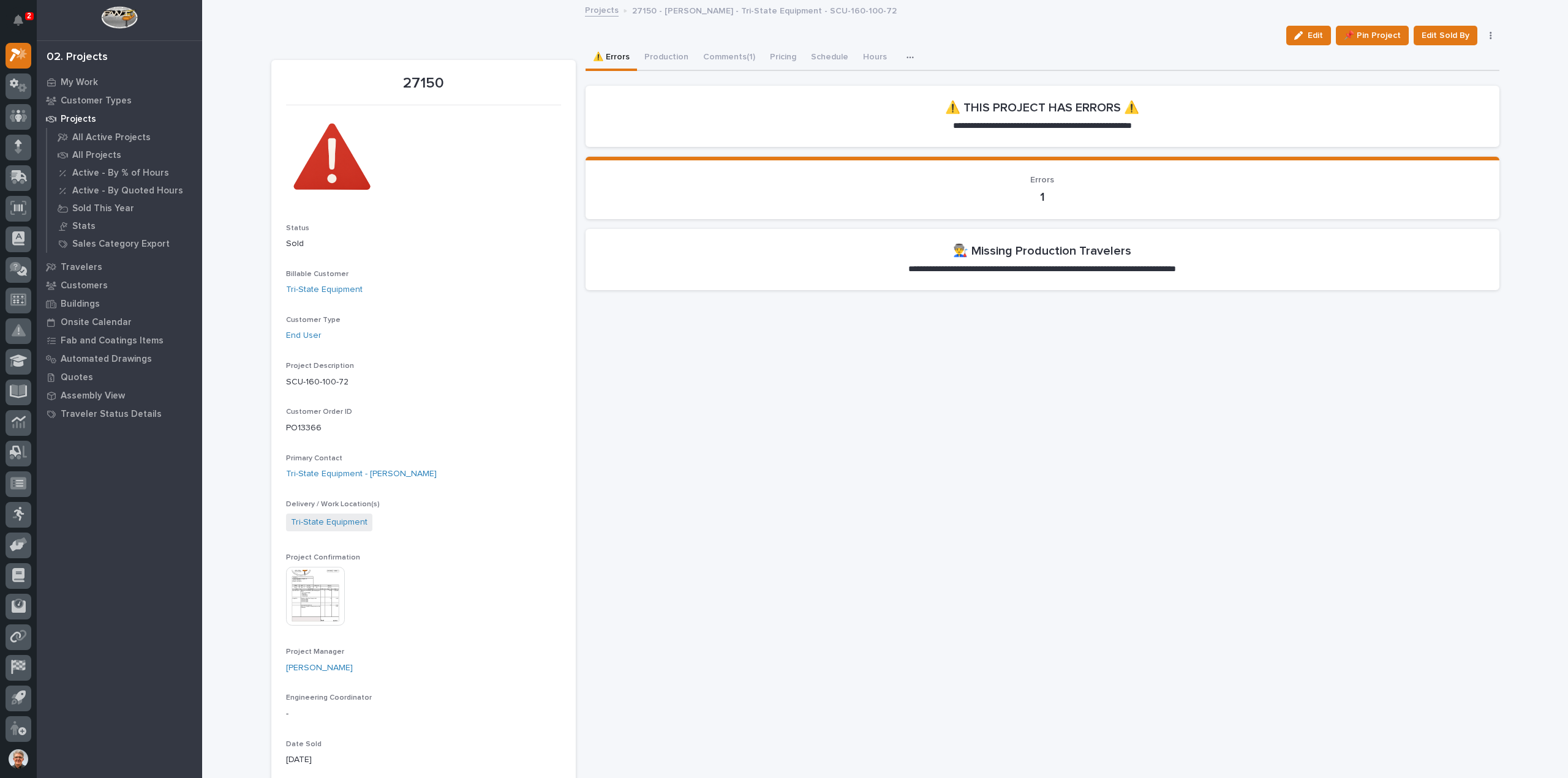
click at [1047, 256] on h2 "👨‍🏭 Missing Production Travelers" at bounding box center [1041, 251] width 178 height 15
click at [74, 266] on p "Travelers" at bounding box center [81, 267] width 42 height 11
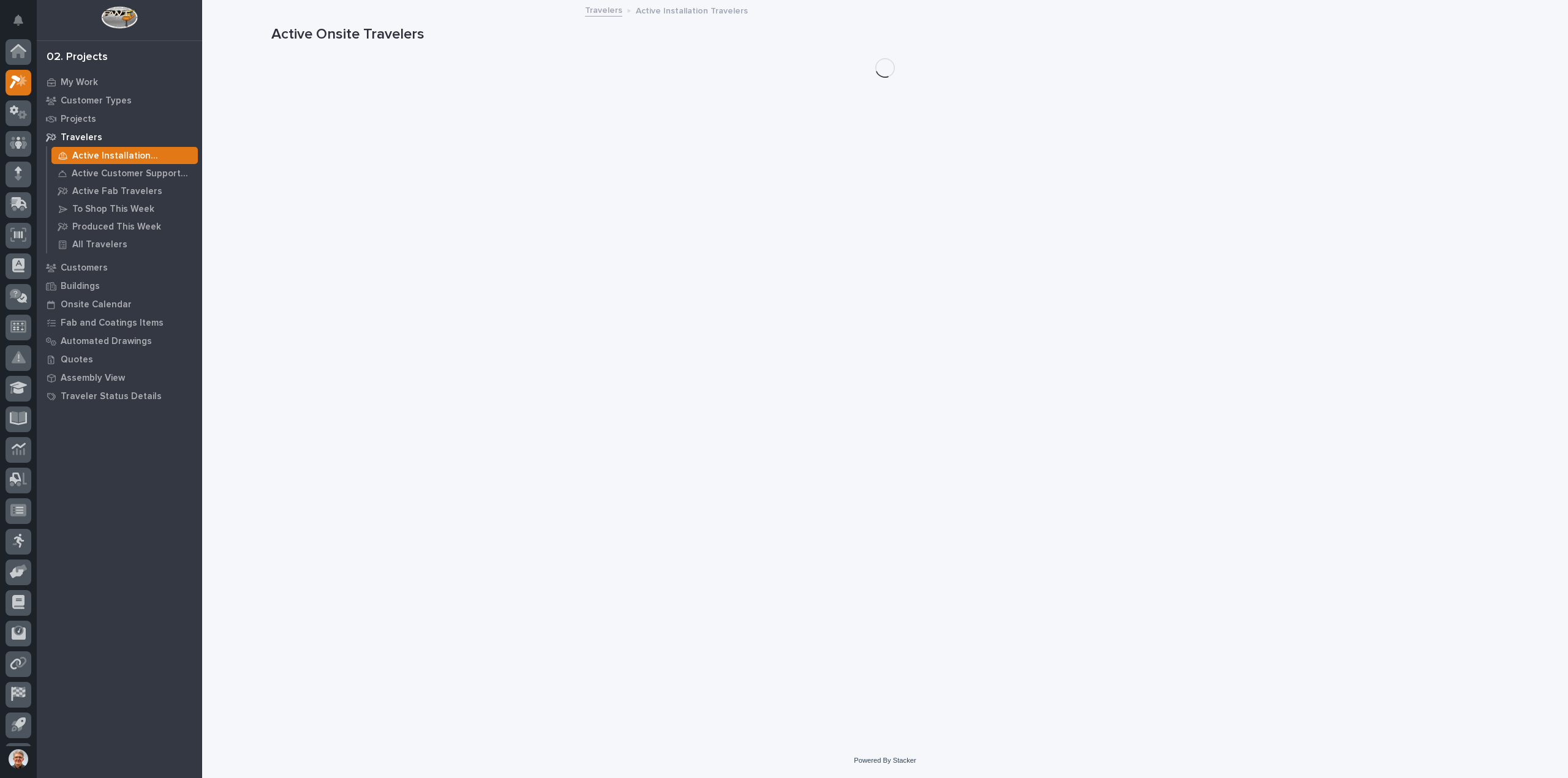
scroll to position [27, 0]
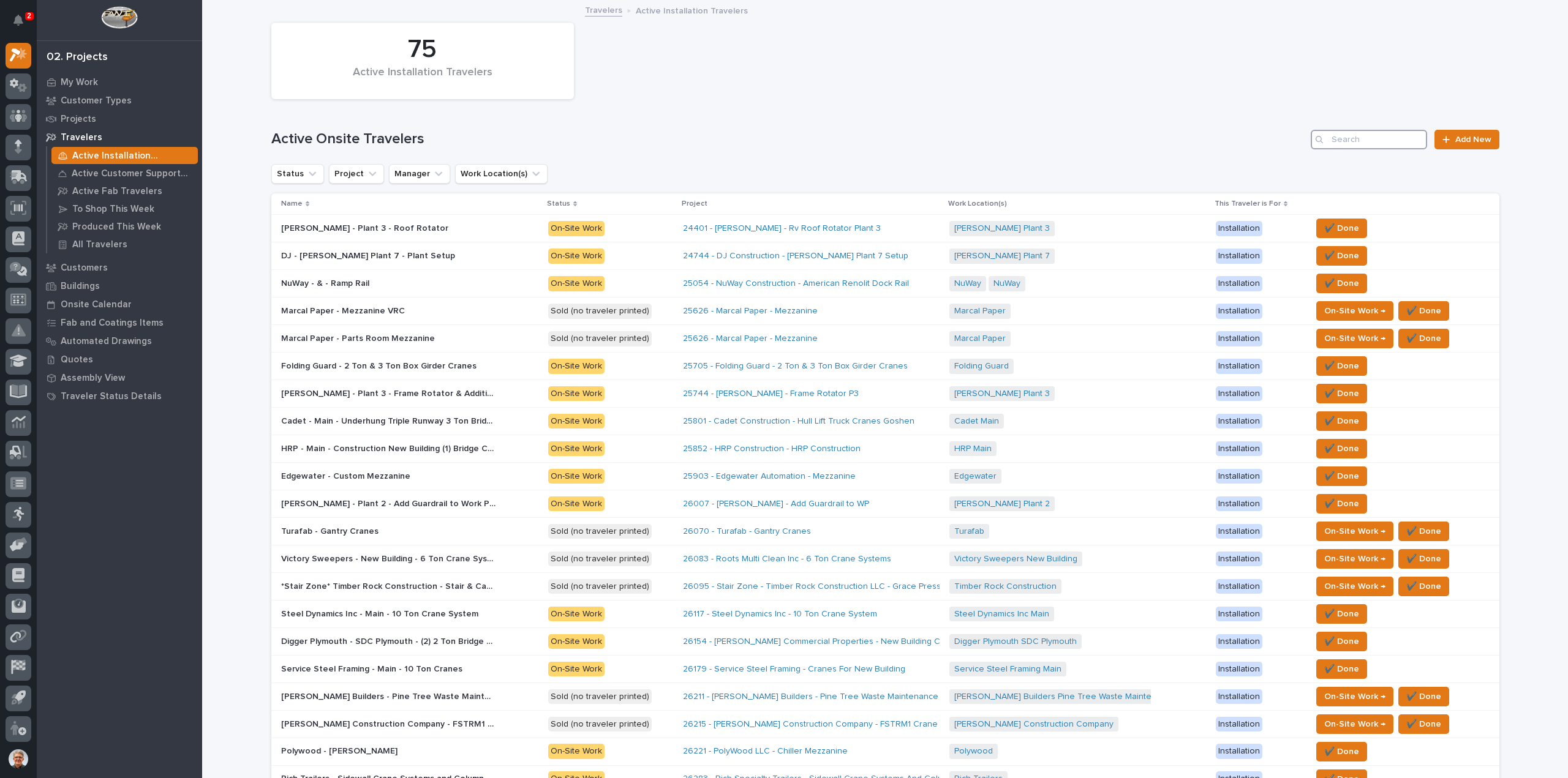
click at [1361, 140] on input "Search" at bounding box center [1368, 139] width 116 height 20
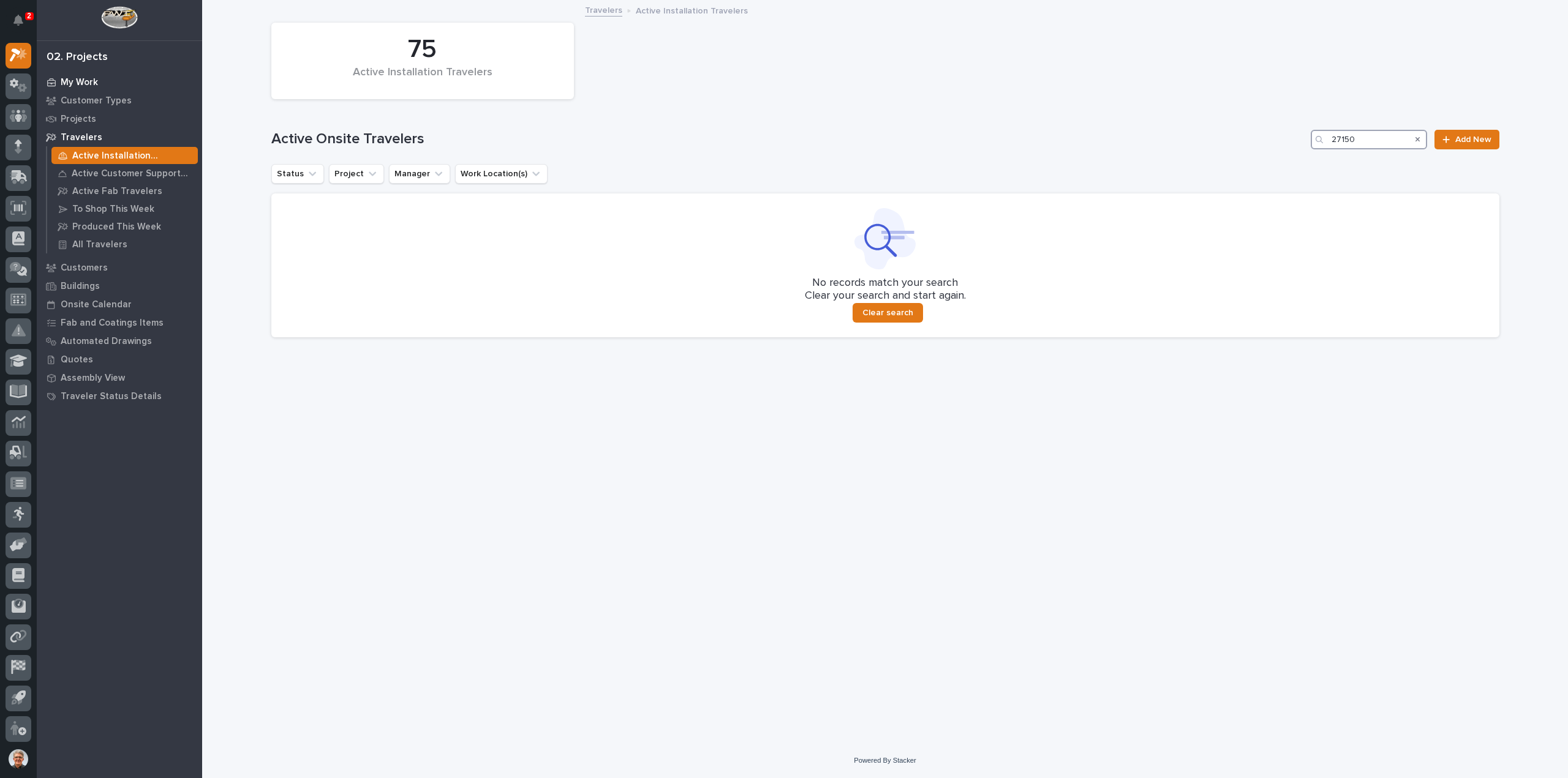
type input "27150"
click at [75, 78] on p "My Work" at bounding box center [79, 83] width 38 height 11
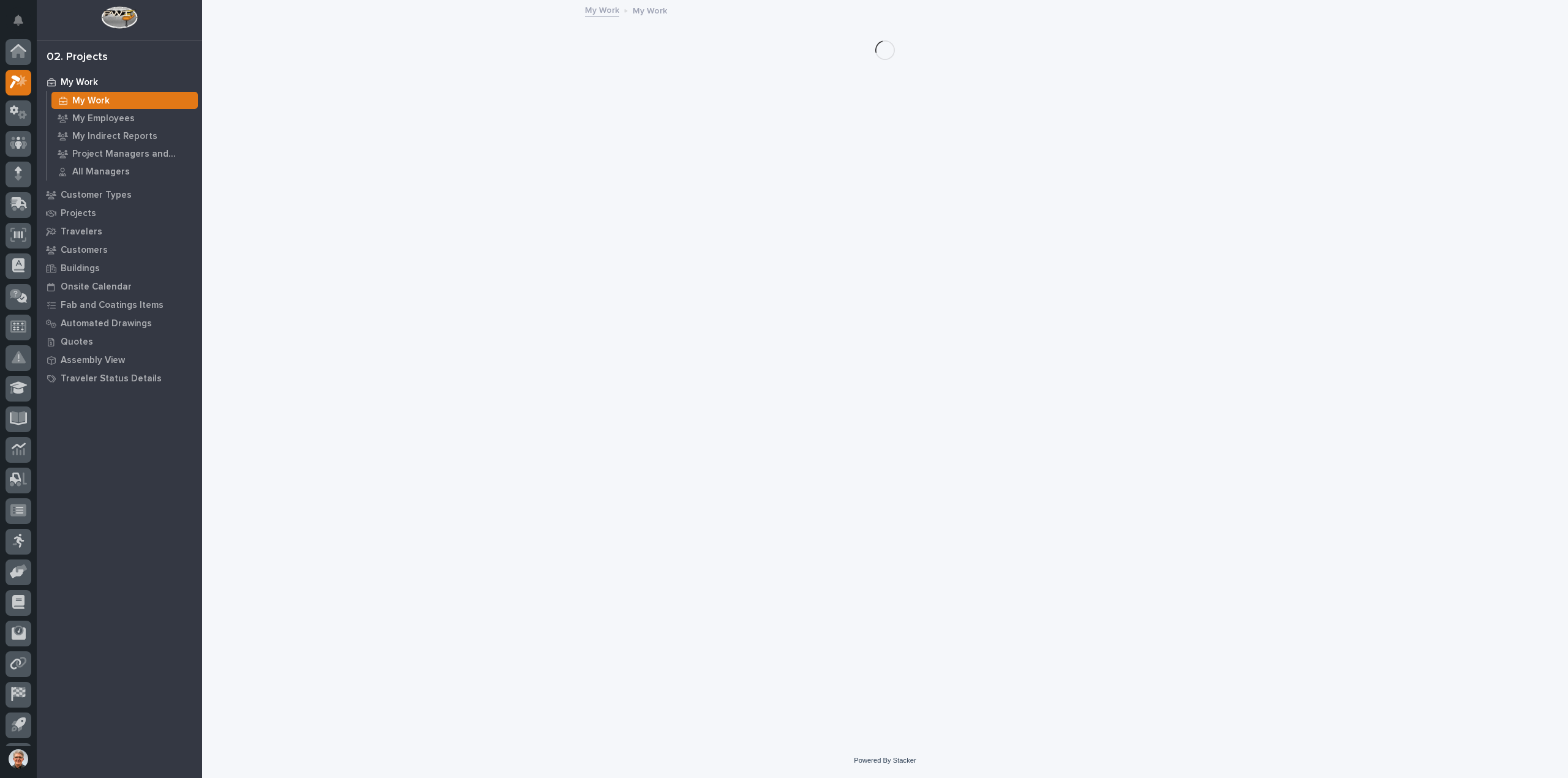
scroll to position [27, 0]
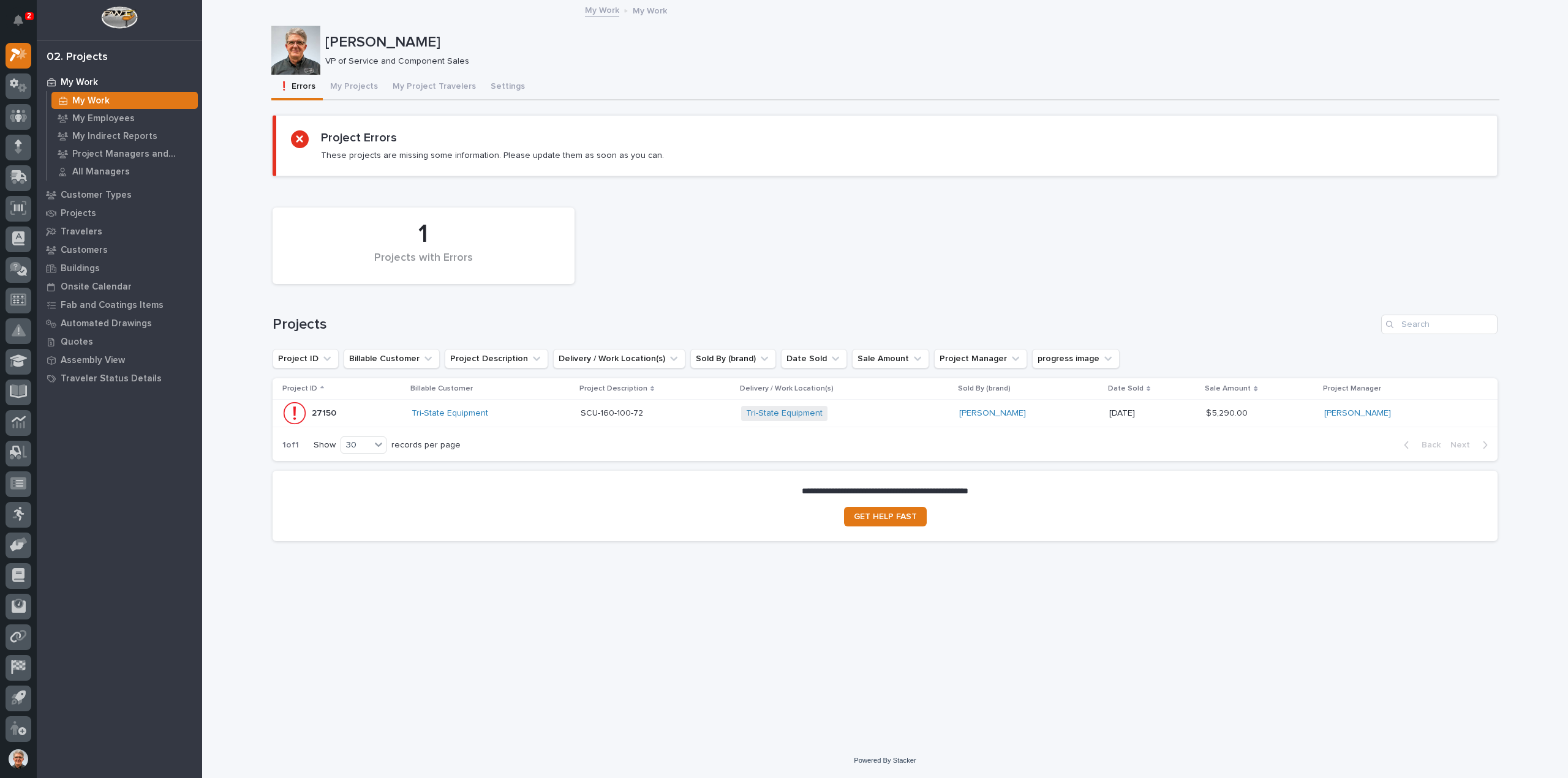
click at [626, 413] on p "SCU-160-100-72" at bounding box center [613, 413] width 65 height 13
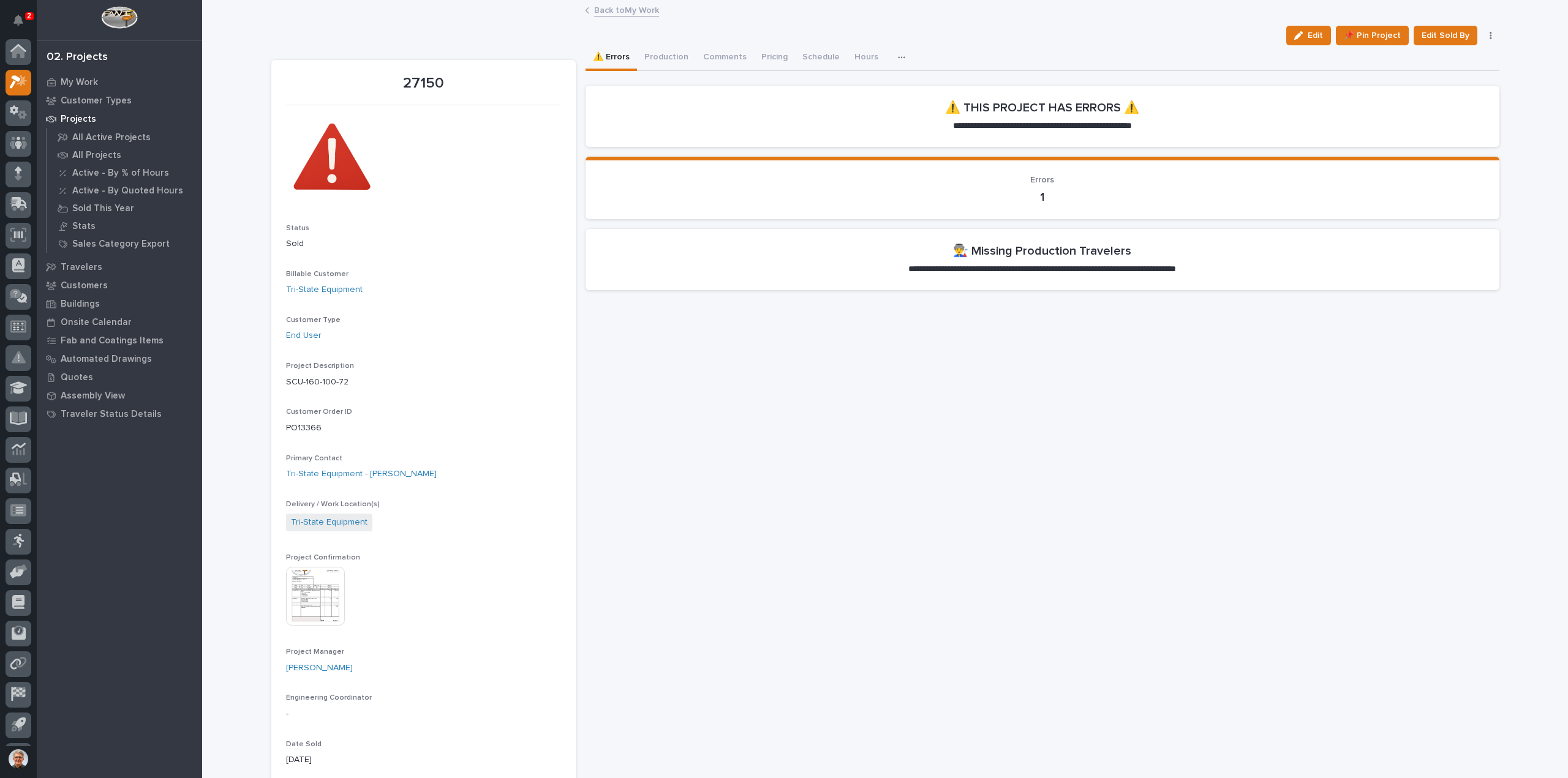
scroll to position [27, 0]
click at [75, 265] on p "Travelers" at bounding box center [81, 267] width 42 height 11
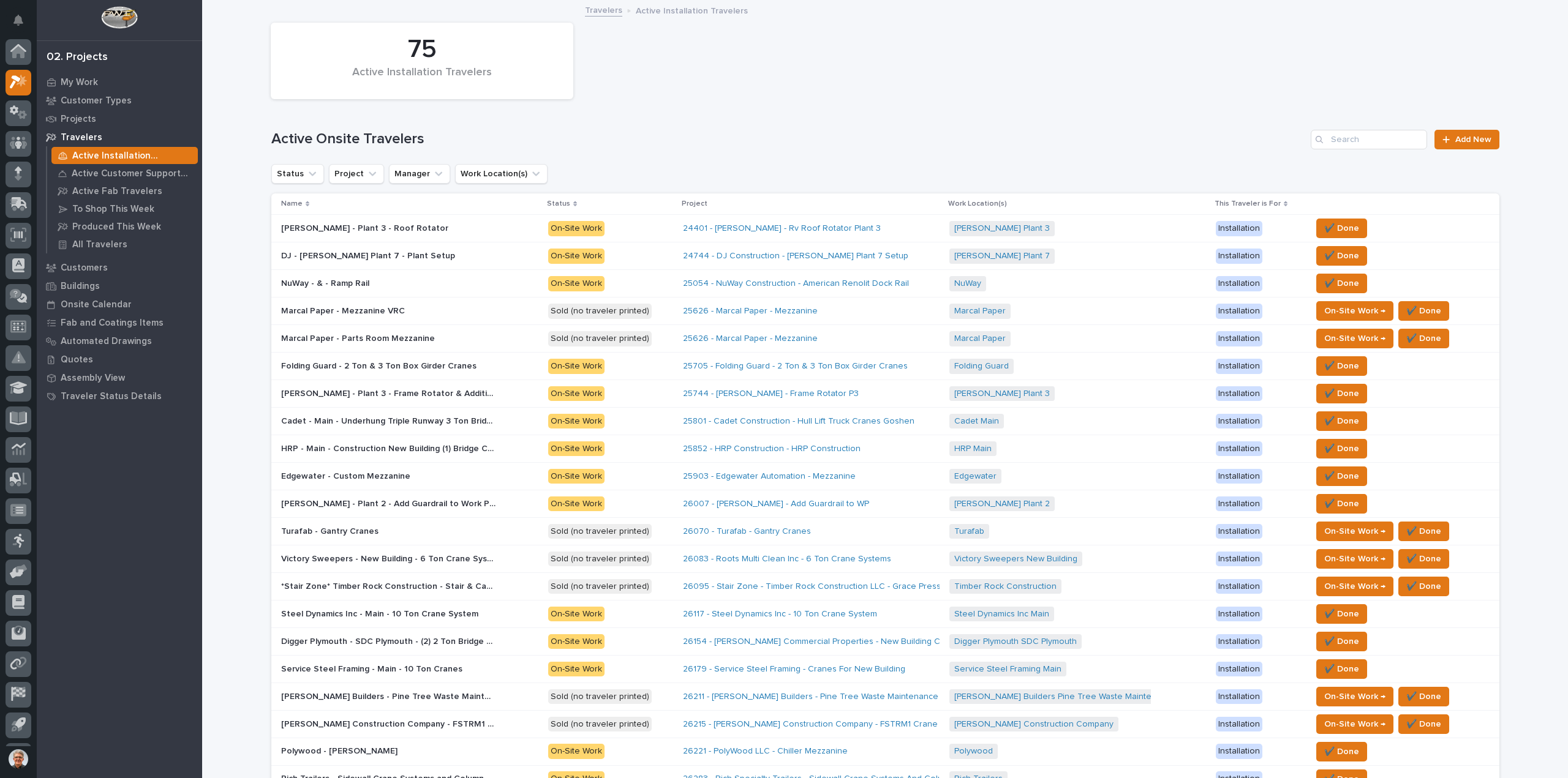
scroll to position [27, 0]
click at [1460, 139] on span "Add New" at bounding box center [1473, 139] width 36 height 9
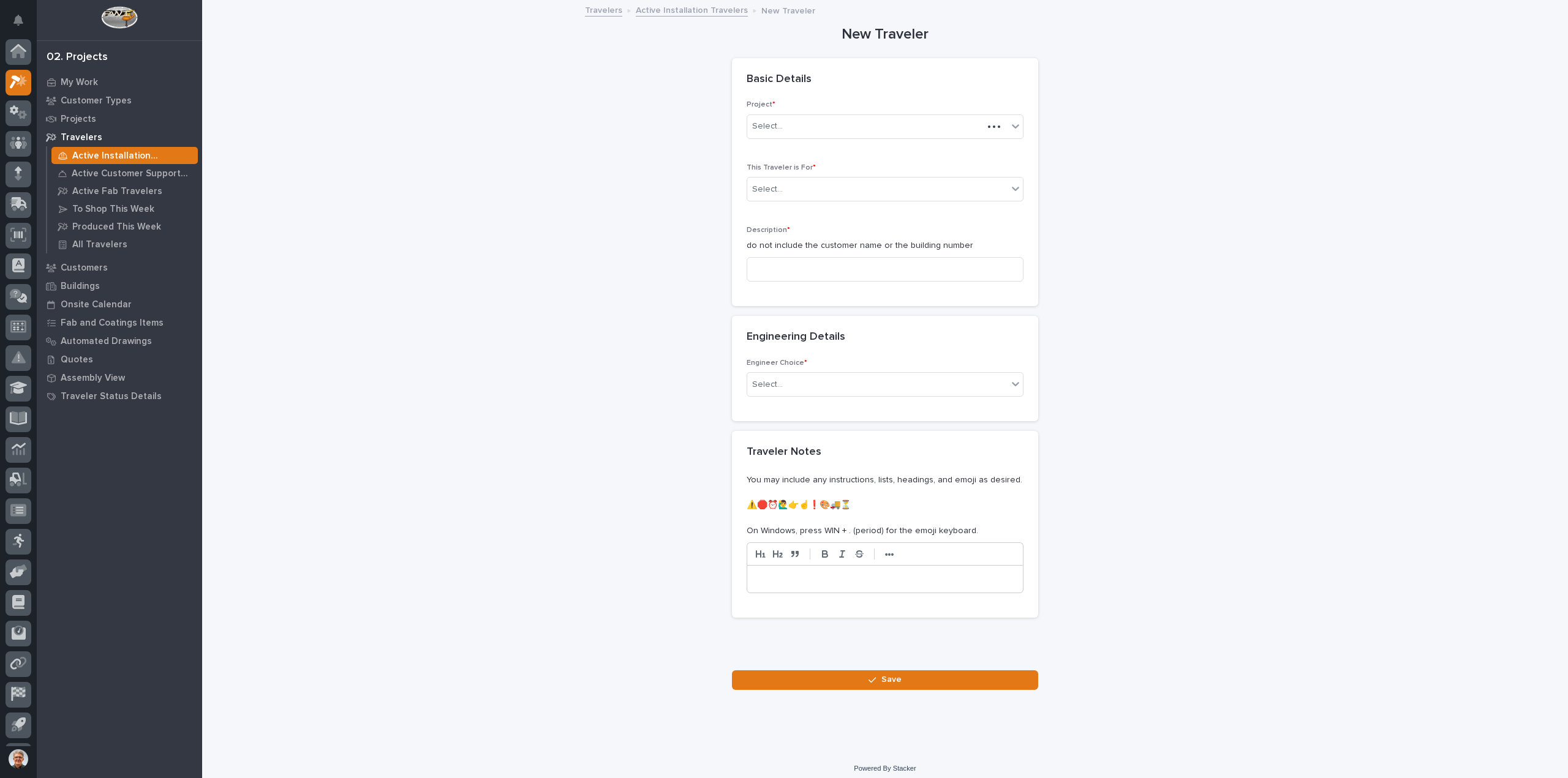
scroll to position [27, 0]
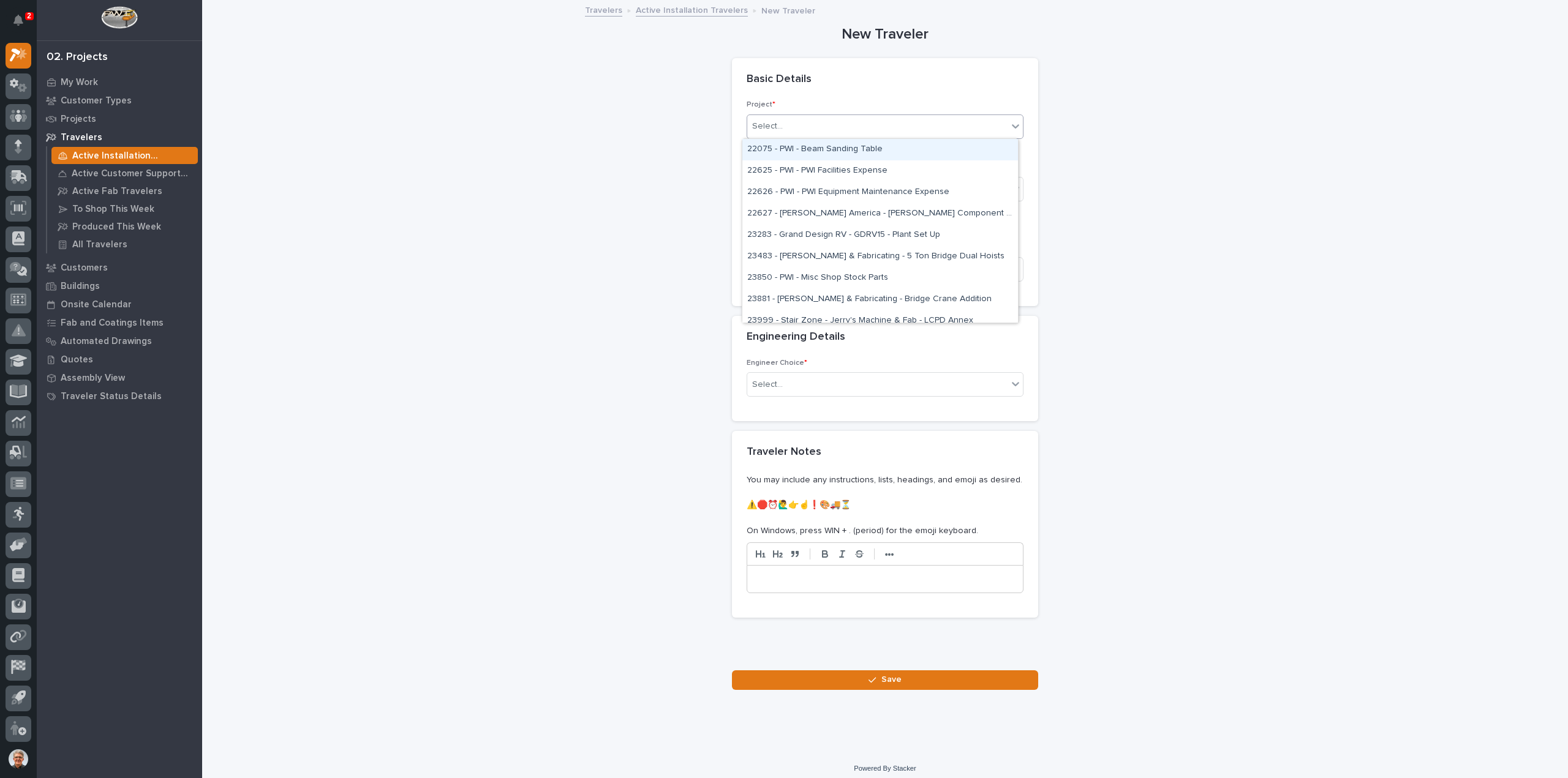
click at [1012, 124] on icon at bounding box center [1015, 127] width 13 height 13
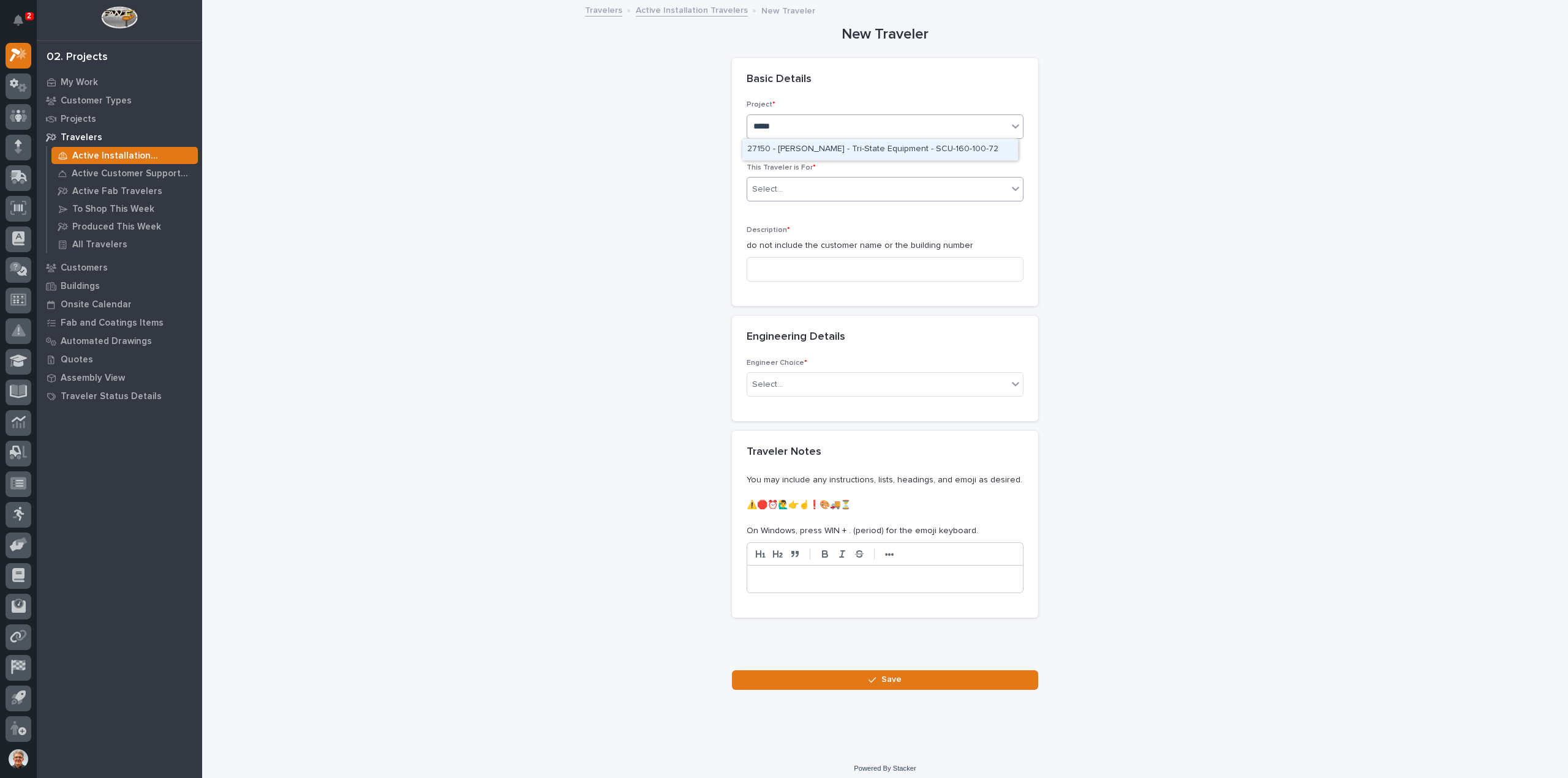
type input "*****"
click at [768, 187] on div "Select..." at bounding box center [767, 189] width 31 height 13
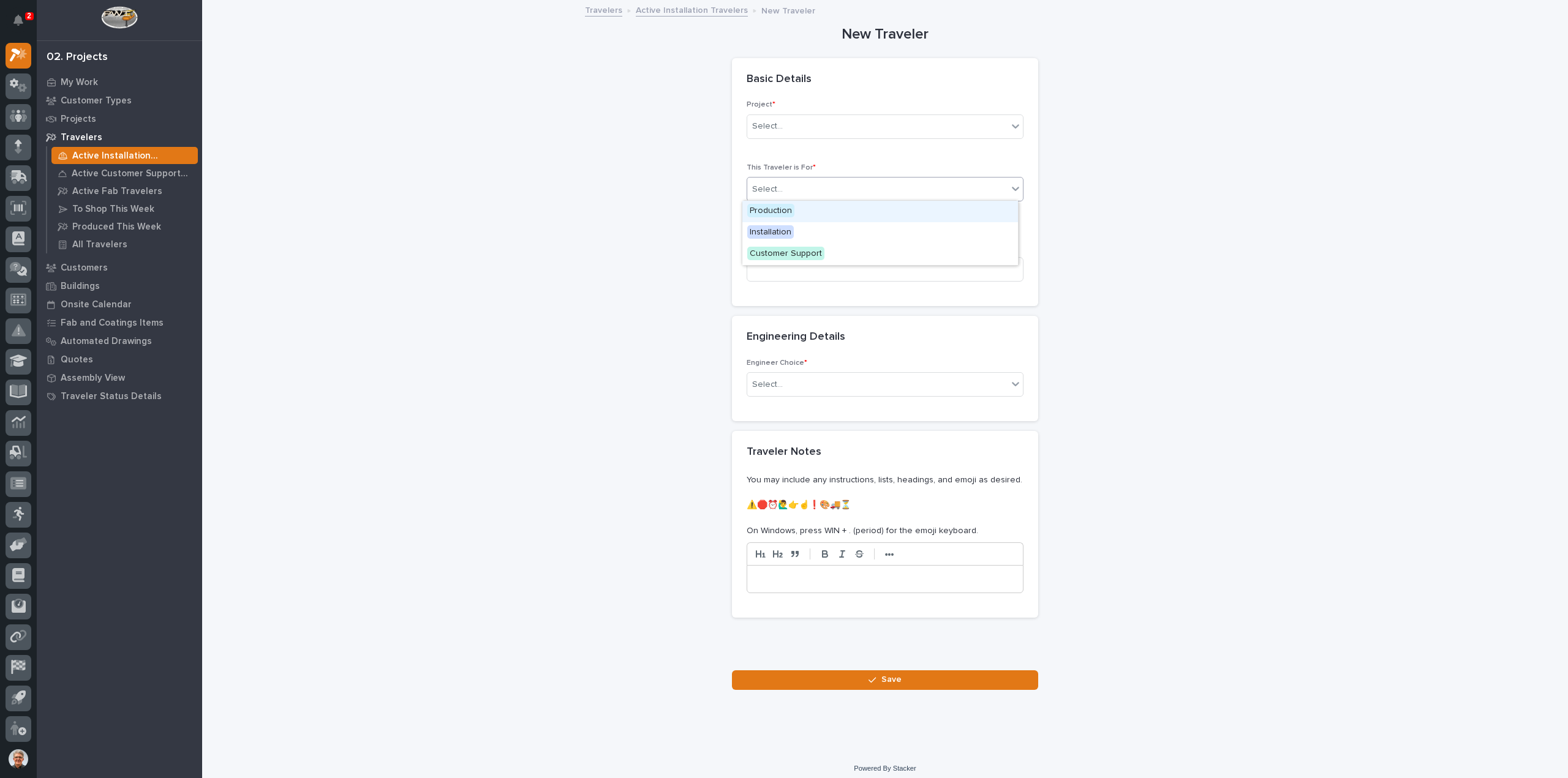
click at [766, 209] on span "Production" at bounding box center [771, 210] width 47 height 13
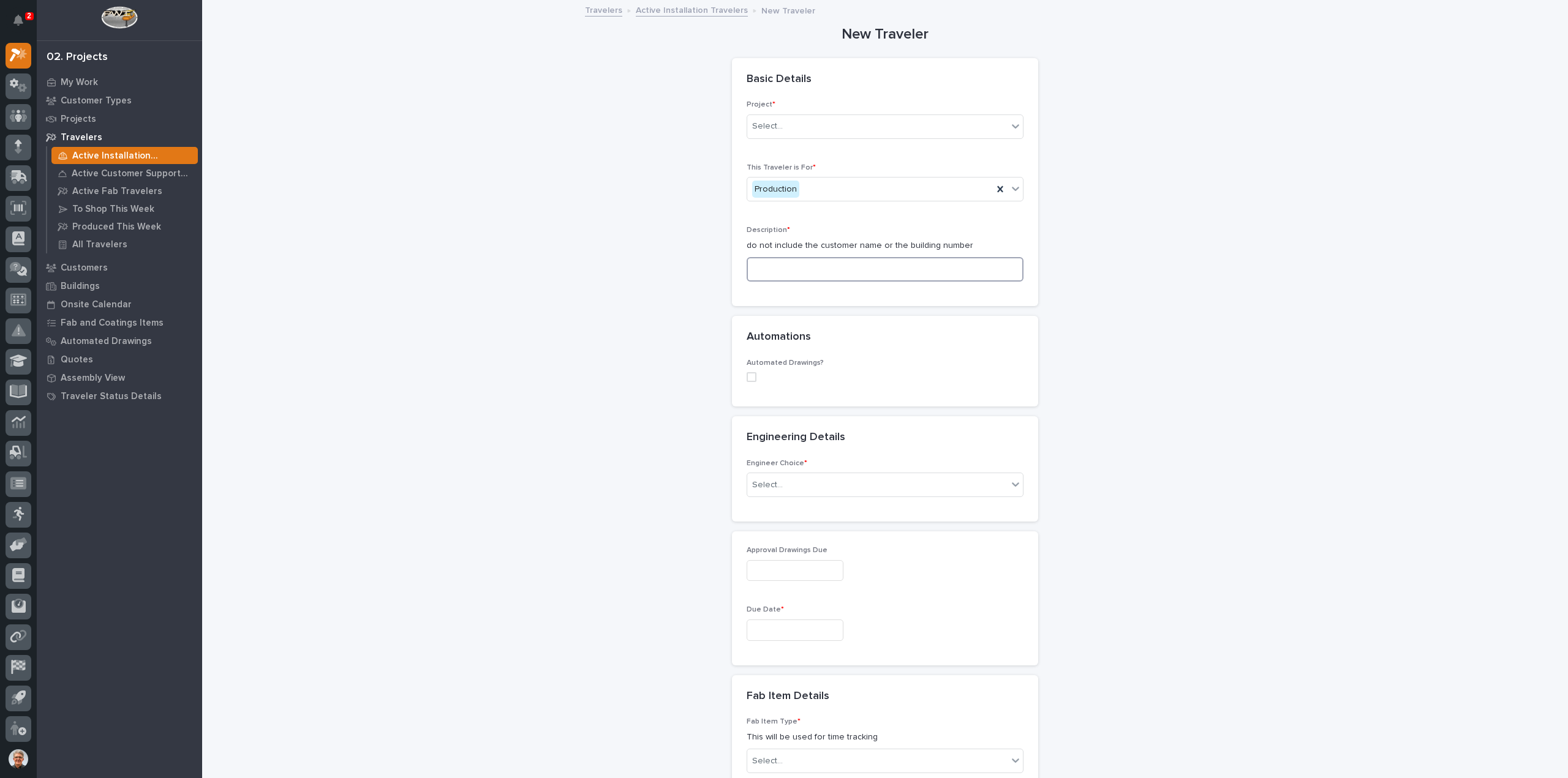
click at [762, 270] on input at bounding box center [885, 269] width 277 height 24
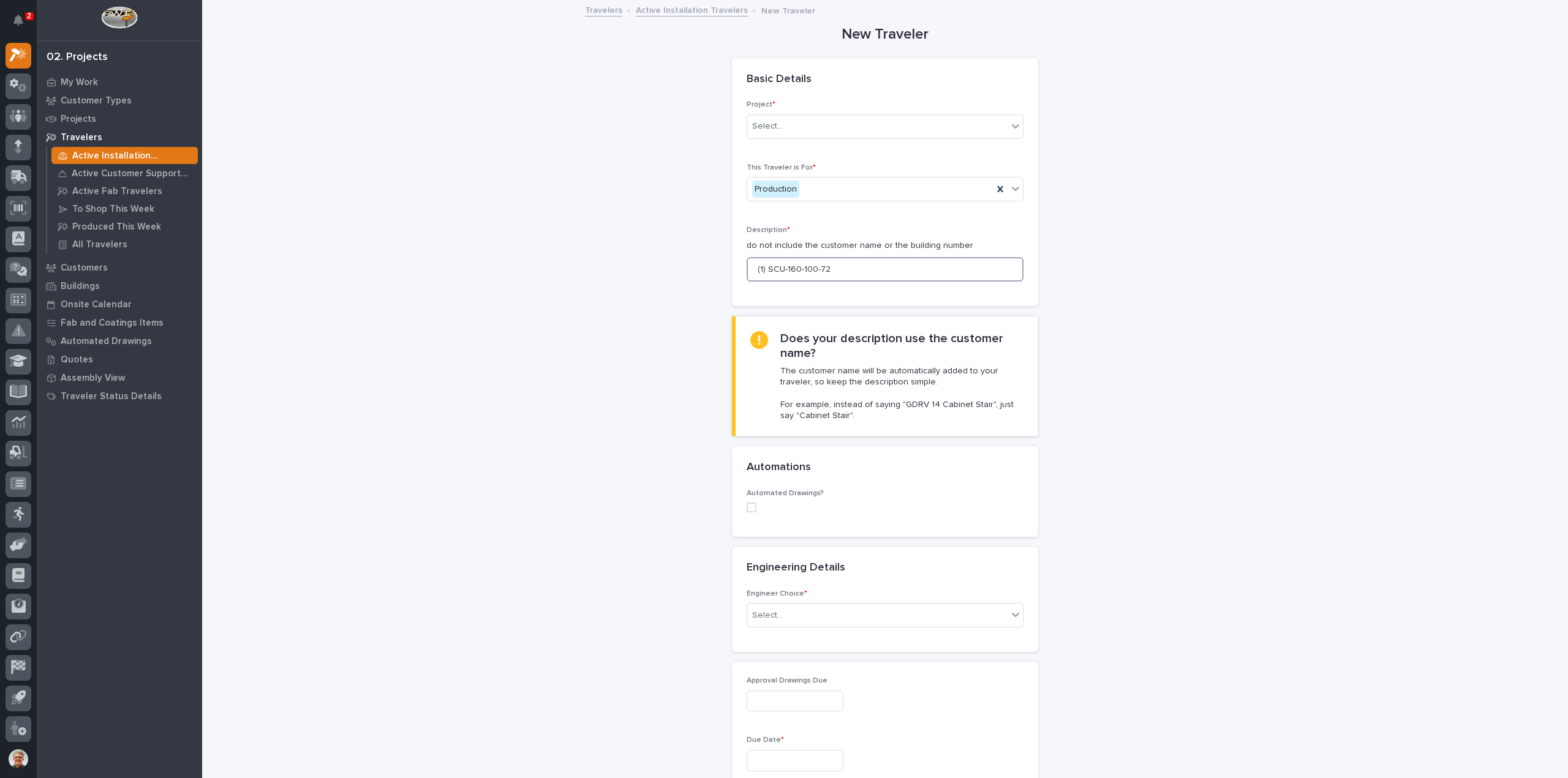
click at [747, 506] on span at bounding box center [751, 508] width 9 height 9
type input "(1) SCU-160-100-72"
click at [762, 585] on div "Select..." at bounding box center [767, 587] width 31 height 13
type input "***"
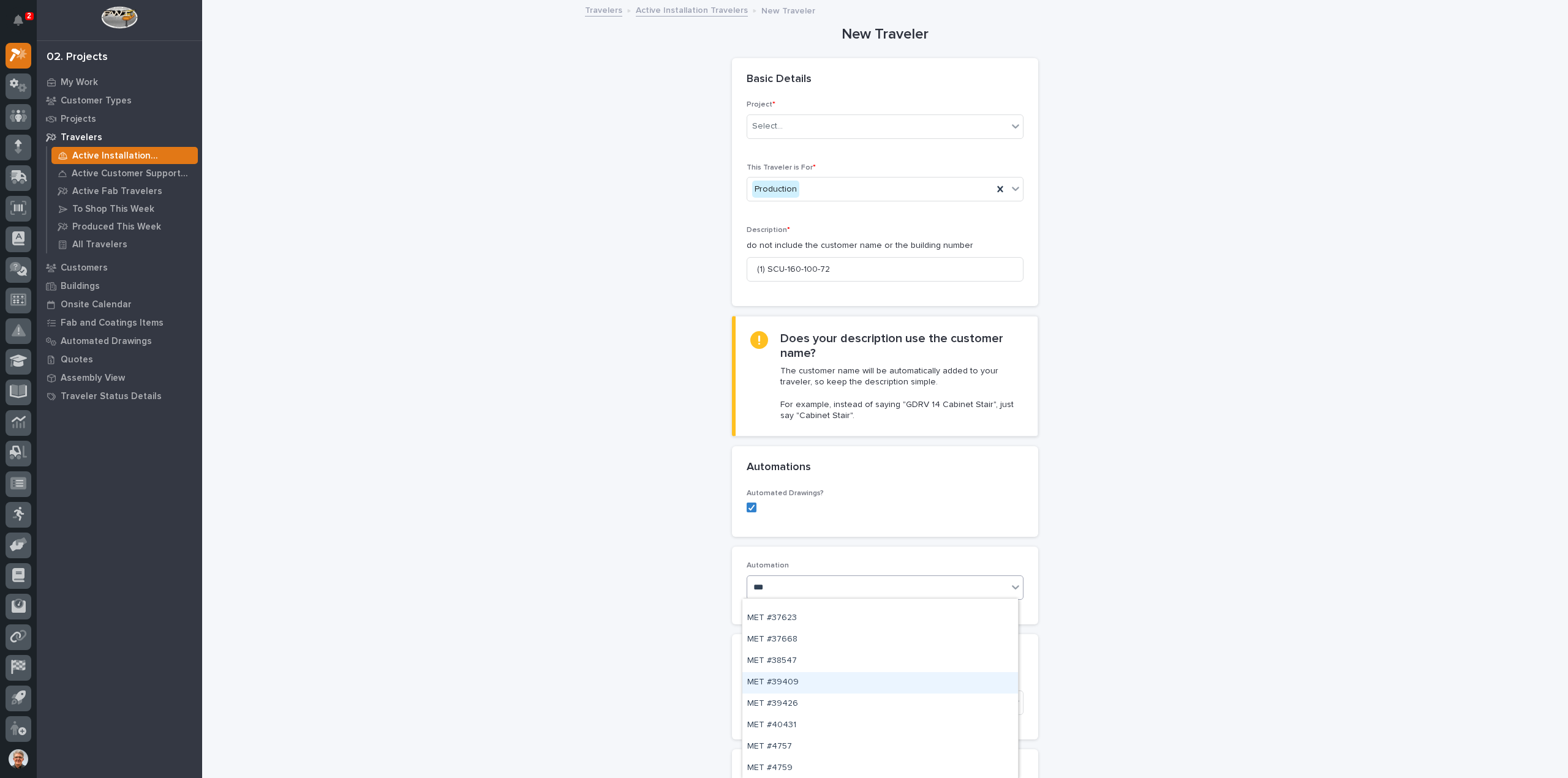
click at [780, 681] on div "MET #39409" at bounding box center [879, 683] width 276 height 21
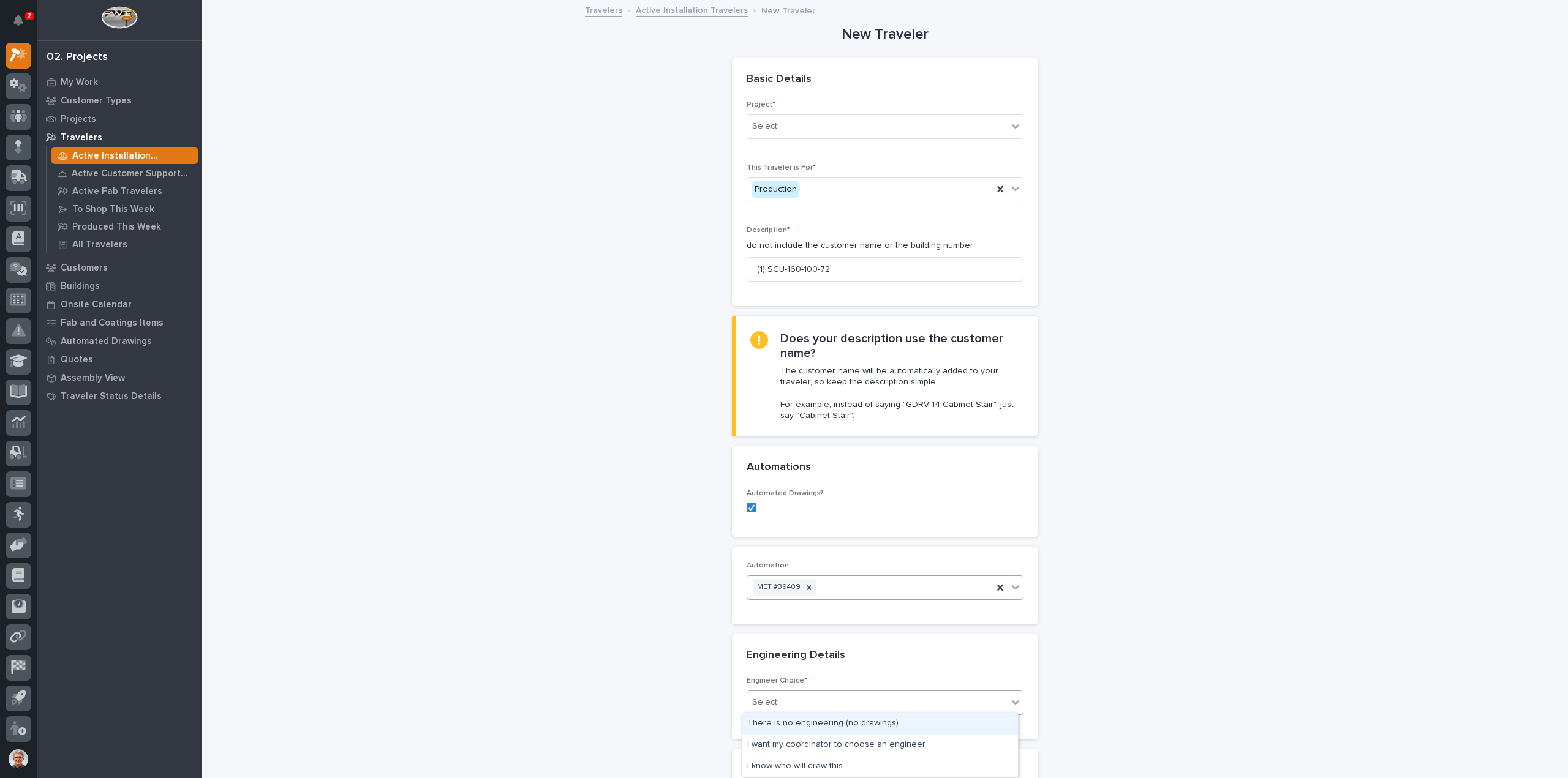
click at [781, 698] on div "Select..." at bounding box center [877, 703] width 260 height 20
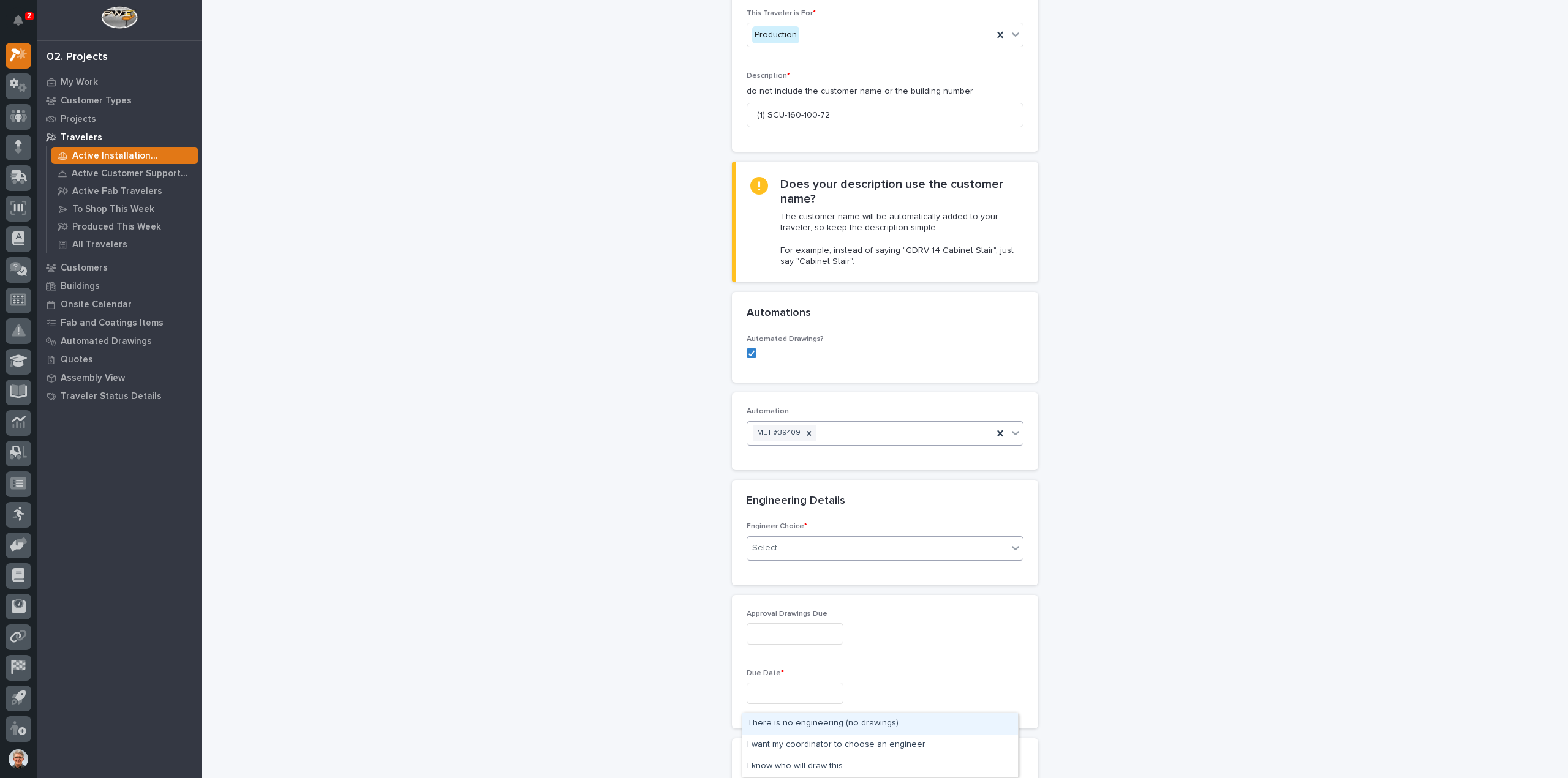
scroll to position [245, 0]
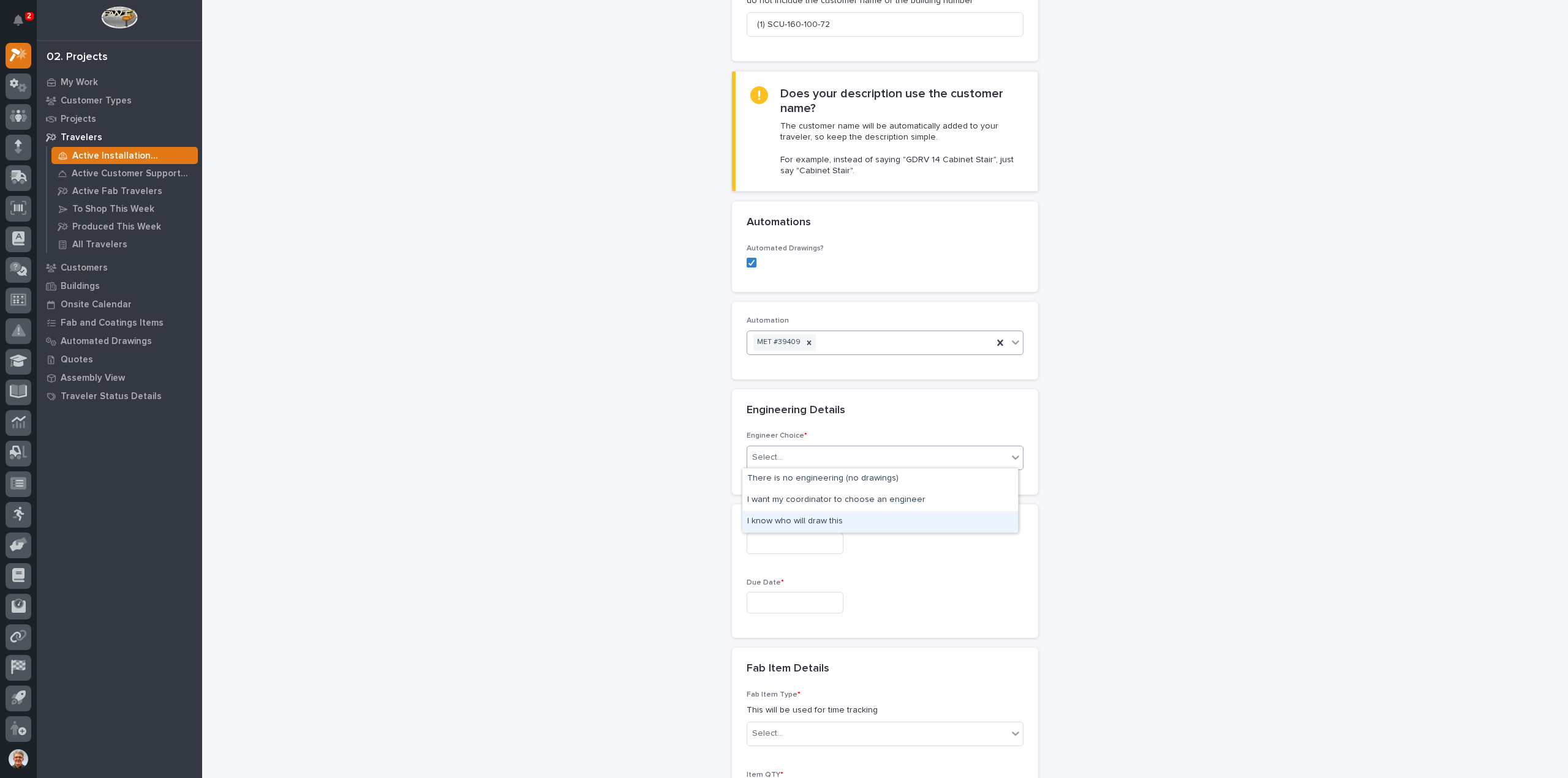
click at [791, 519] on div "I know who will draw this" at bounding box center [879, 522] width 276 height 21
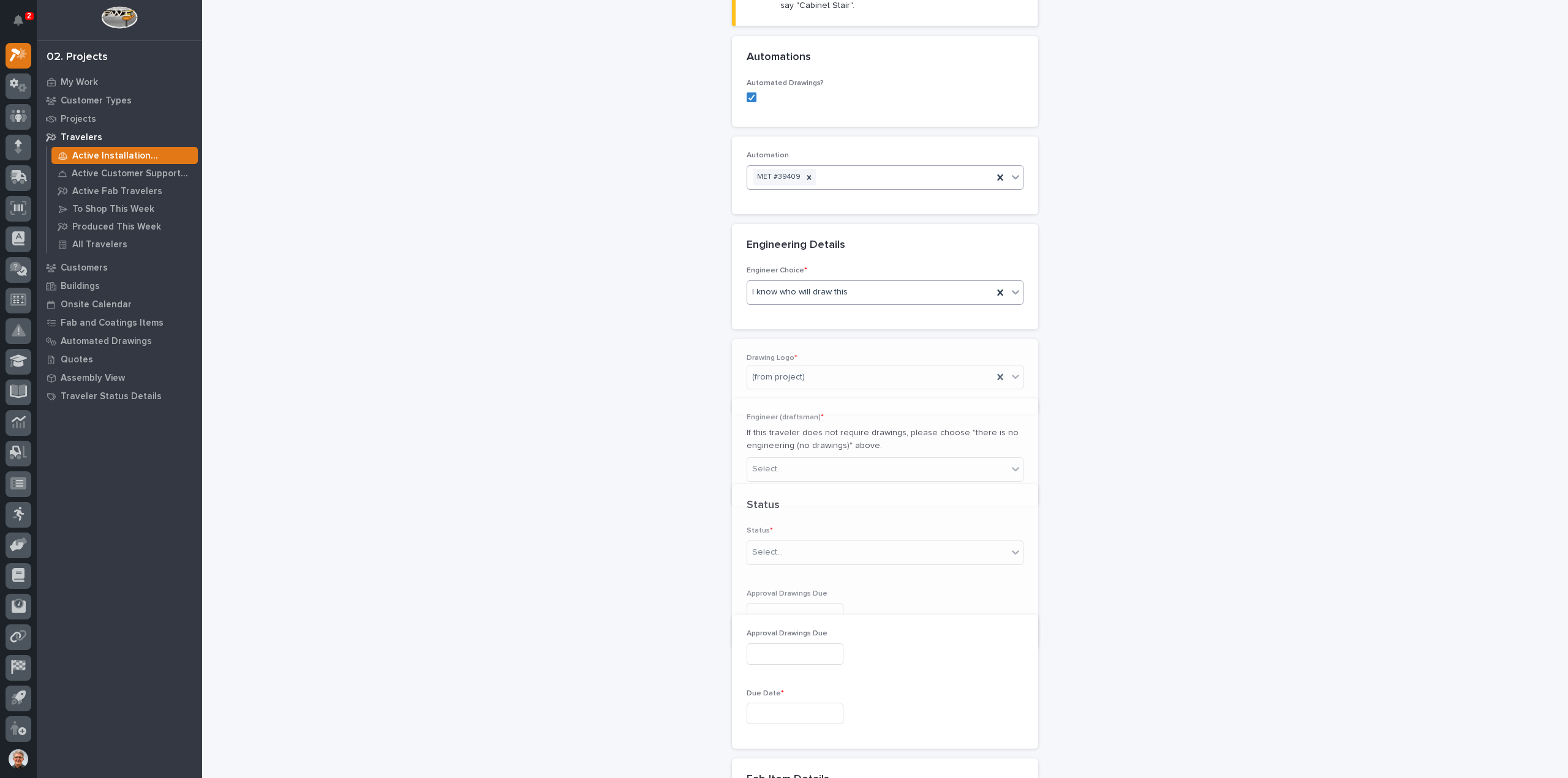
scroll to position [432, 0]
click at [816, 471] on div "Select..." at bounding box center [877, 473] width 260 height 20
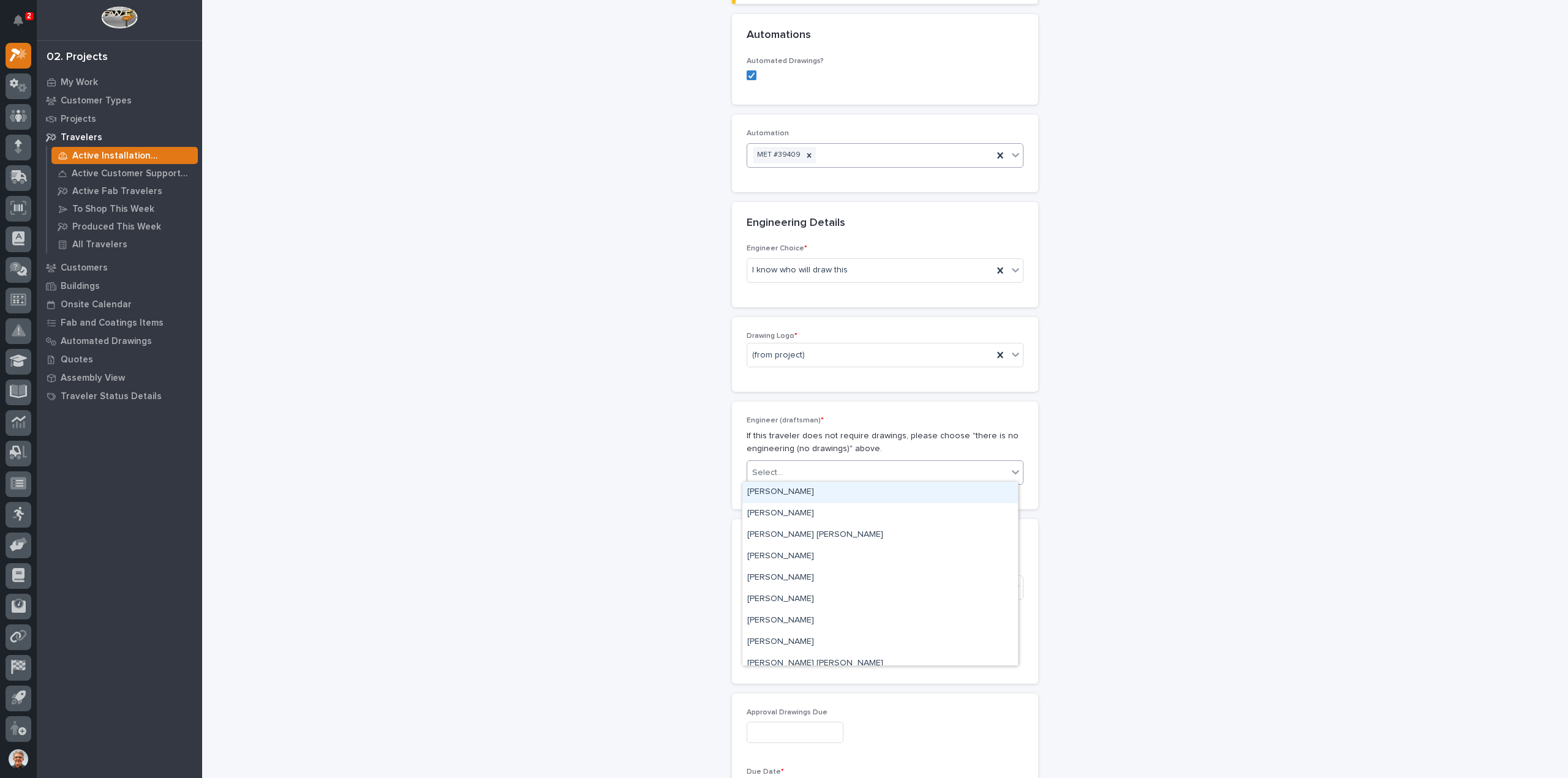
click at [756, 492] on div "[PERSON_NAME]" at bounding box center [879, 492] width 276 height 21
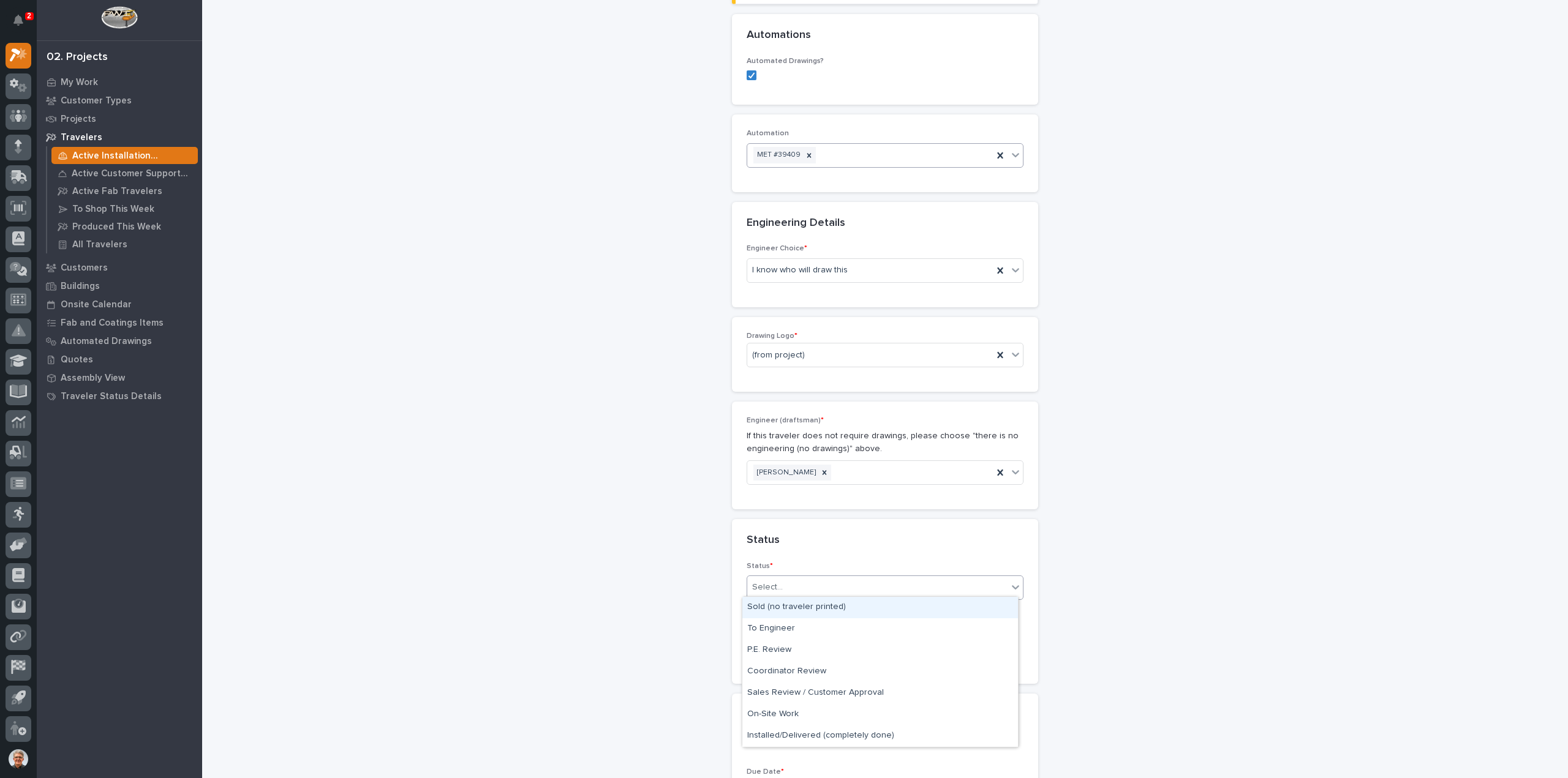
click at [758, 584] on div "Select..." at bounding box center [767, 587] width 31 height 13
click at [766, 689] on div "Sales Review / Customer Approval" at bounding box center [879, 693] width 276 height 21
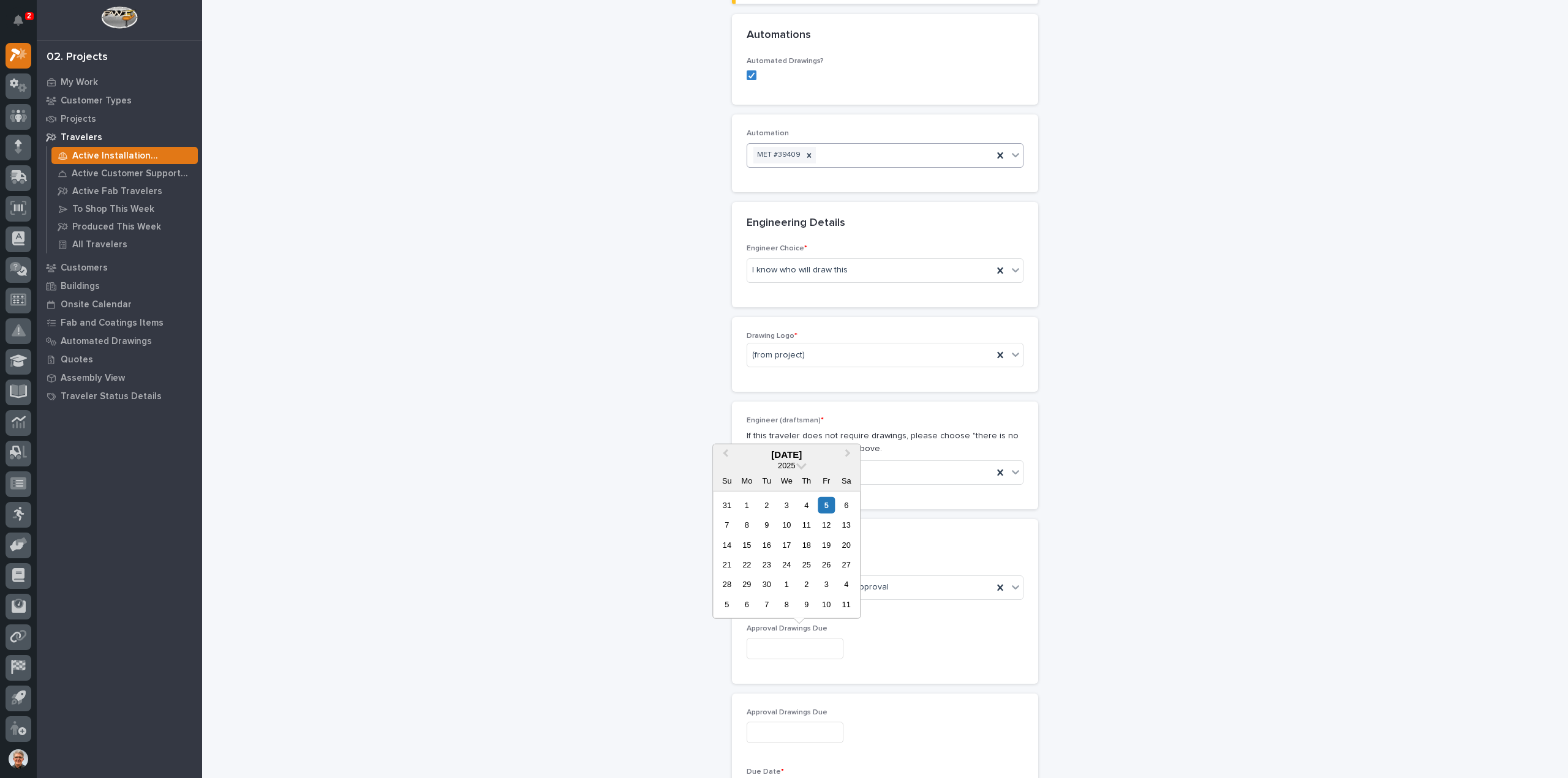
click at [762, 644] on input "text" at bounding box center [795, 648] width 97 height 21
click at [766, 523] on div "9" at bounding box center [766, 525] width 17 height 17
type input "**********"
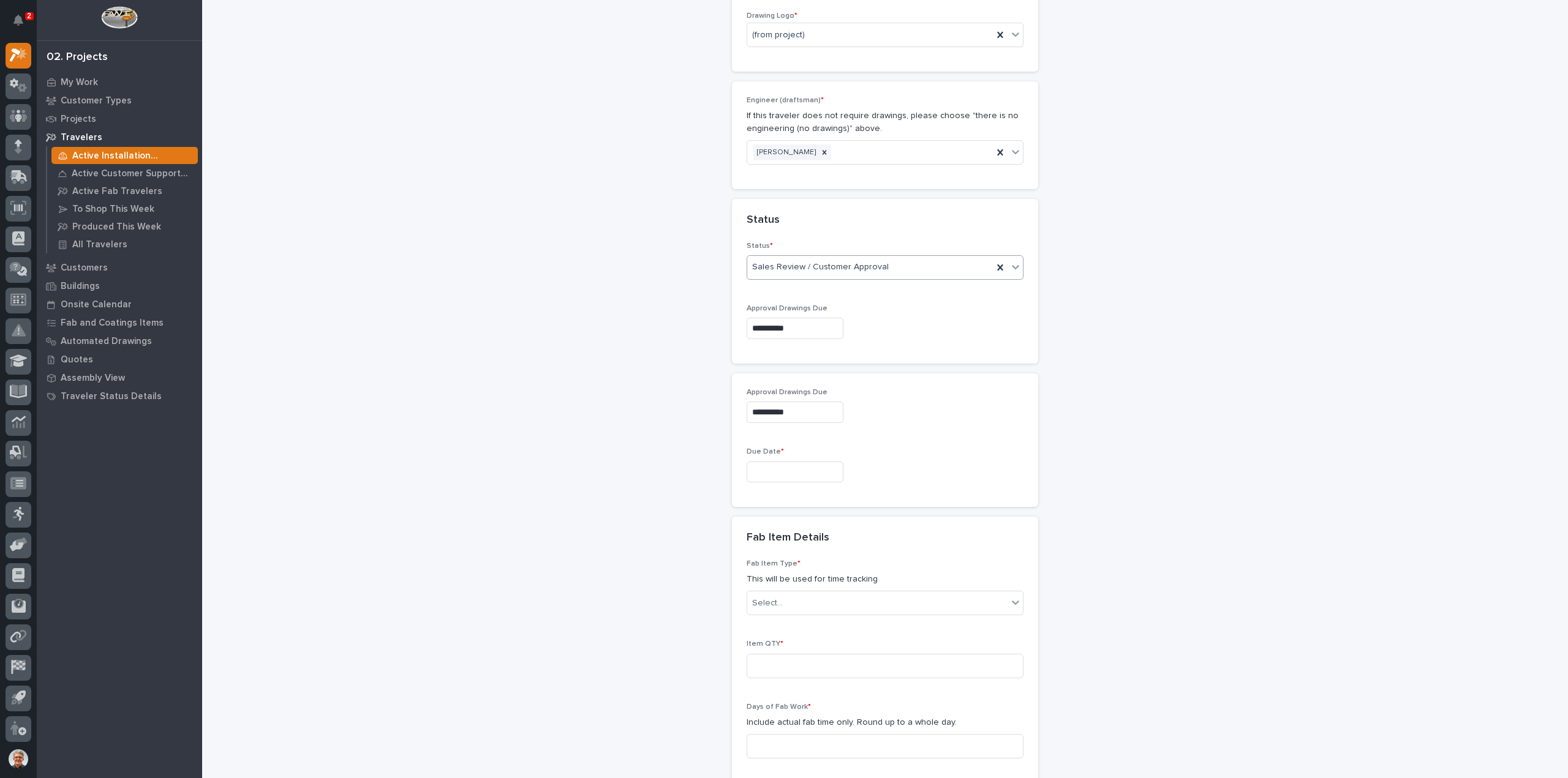
scroll to position [759, 0]
click at [765, 462] on input "text" at bounding box center [795, 465] width 97 height 21
click at [847, 270] on span "Next Month" at bounding box center [847, 270] width 0 height 16
click at [828, 359] on div "17" at bounding box center [826, 361] width 17 height 17
type input "**********"
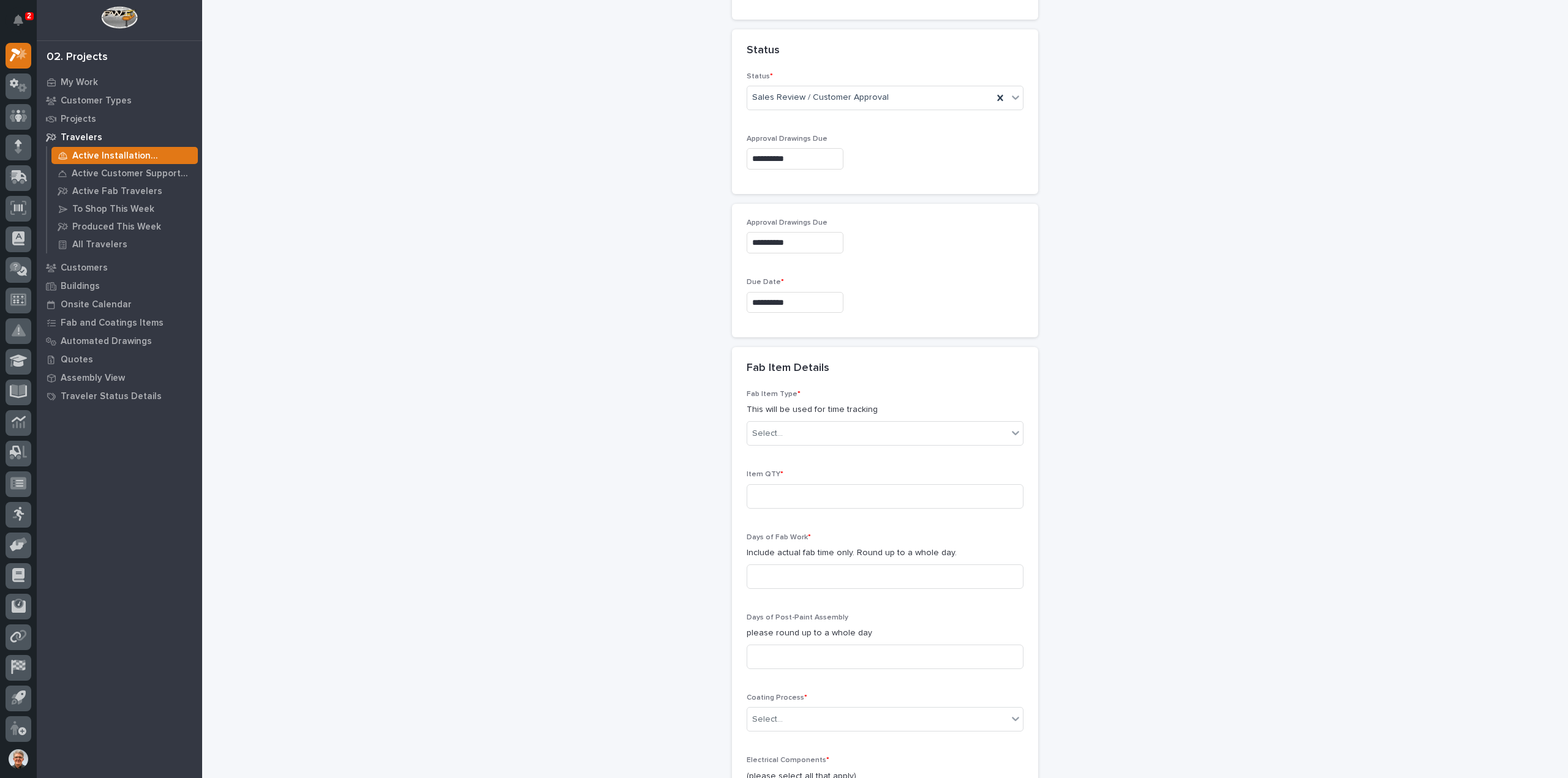
scroll to position [1004, 0]
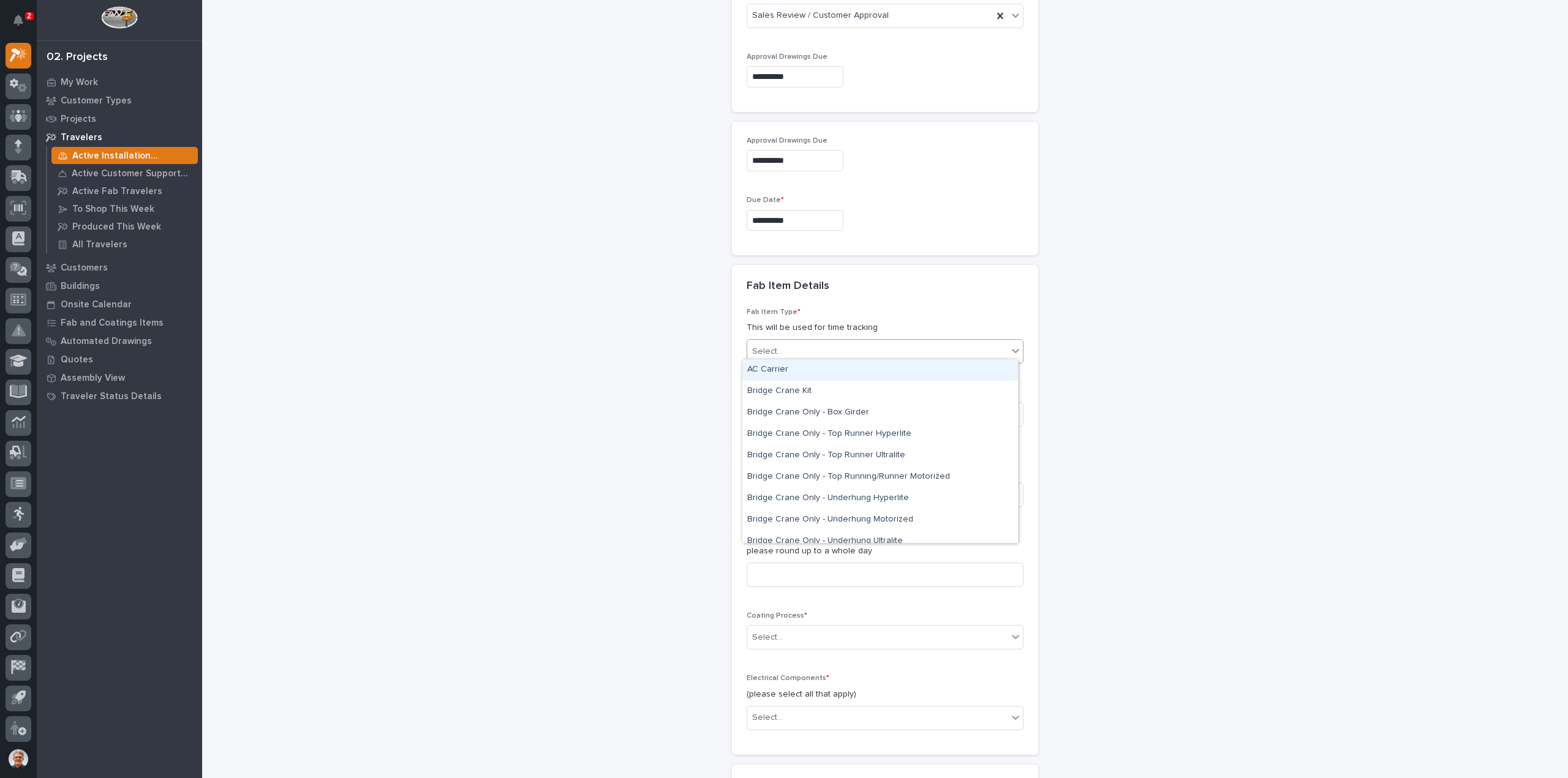
click at [771, 345] on div "Select..." at bounding box center [767, 351] width 31 height 13
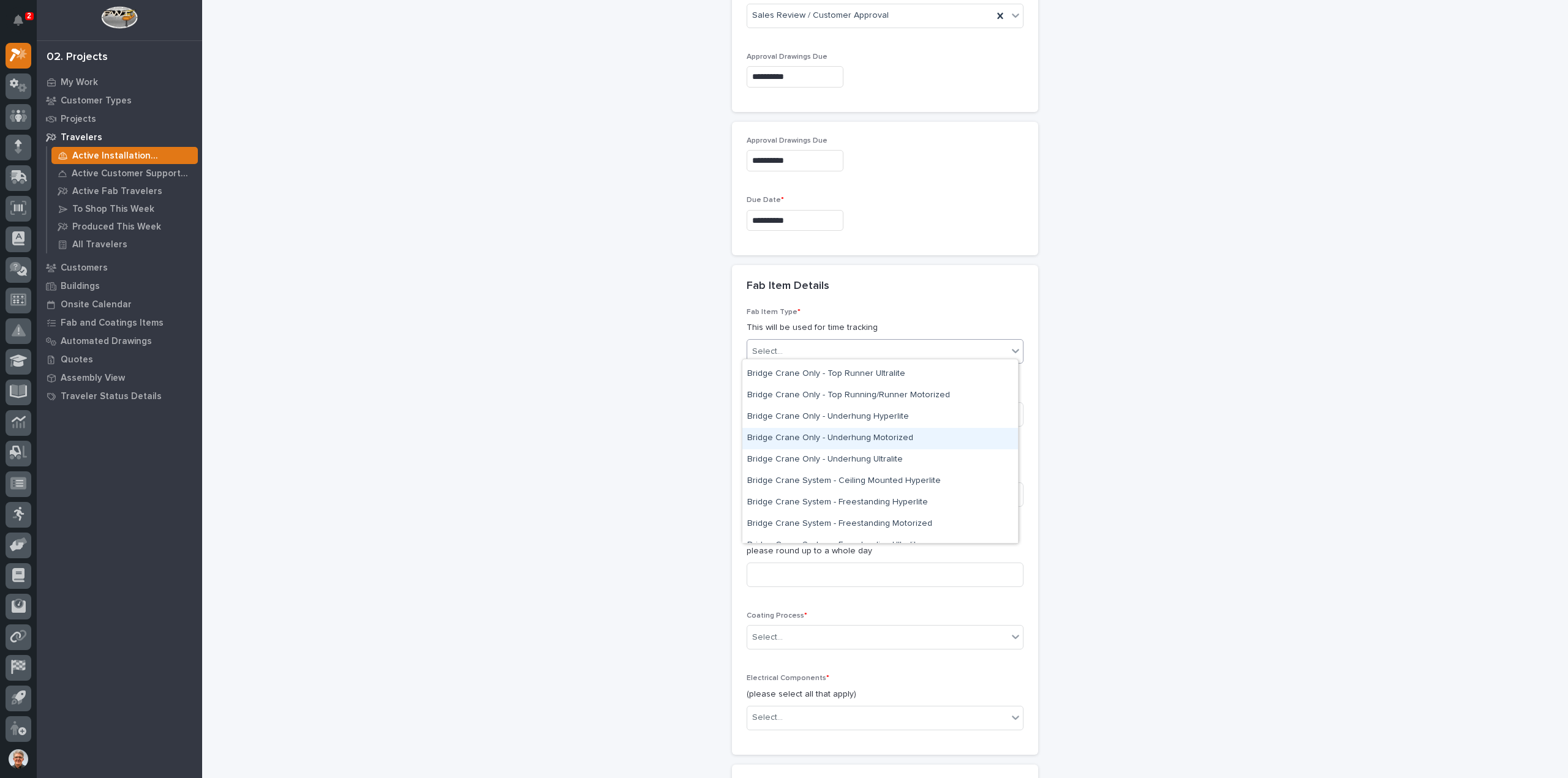
scroll to position [163, 0]
click at [778, 505] on div "Crane Components - Other" at bounding box center [879, 507] width 276 height 21
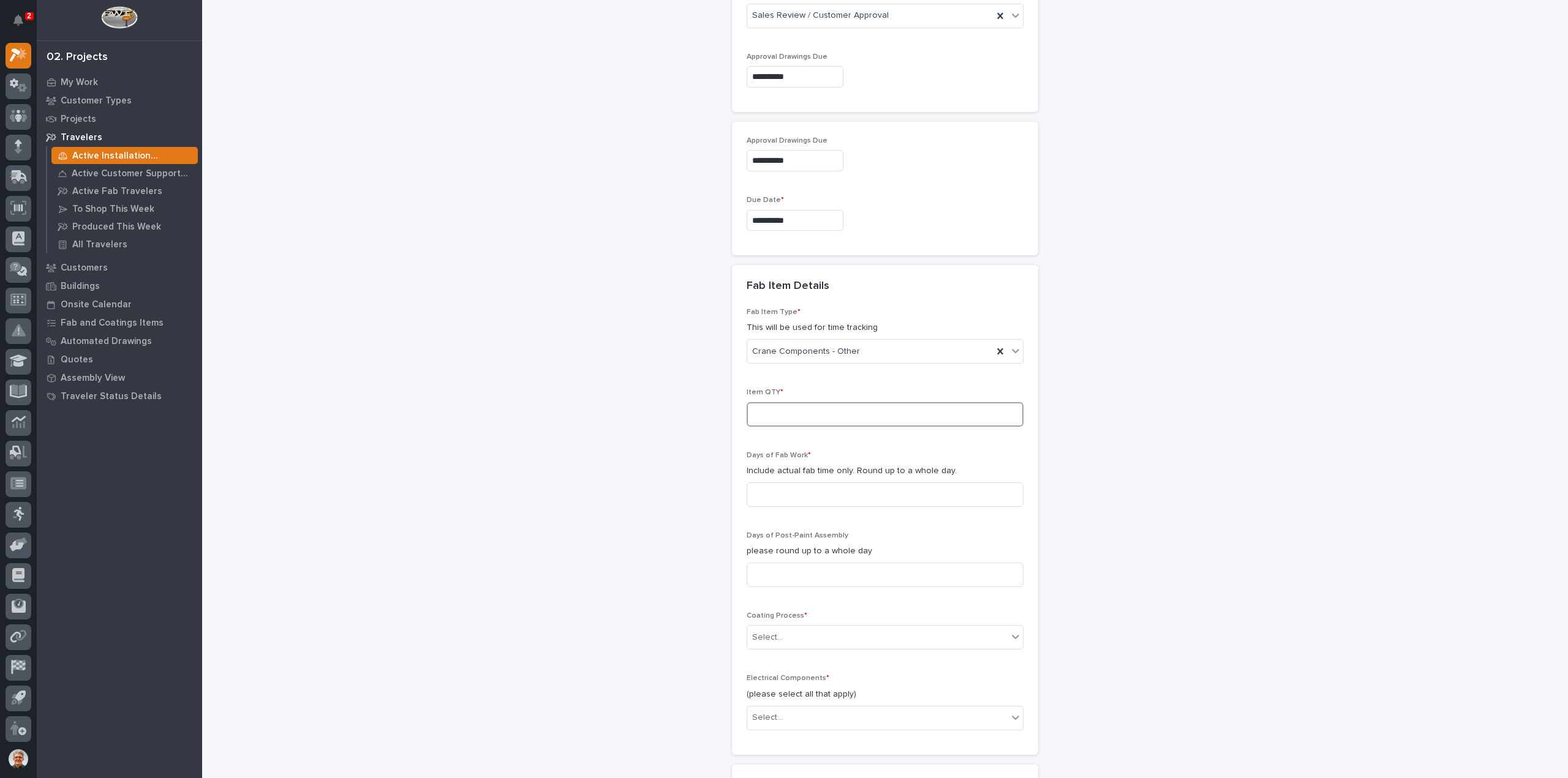
click at [769, 406] on input at bounding box center [885, 414] width 277 height 24
type input "1"
click at [774, 490] on input at bounding box center [885, 494] width 277 height 24
type input "2"
type input "1"
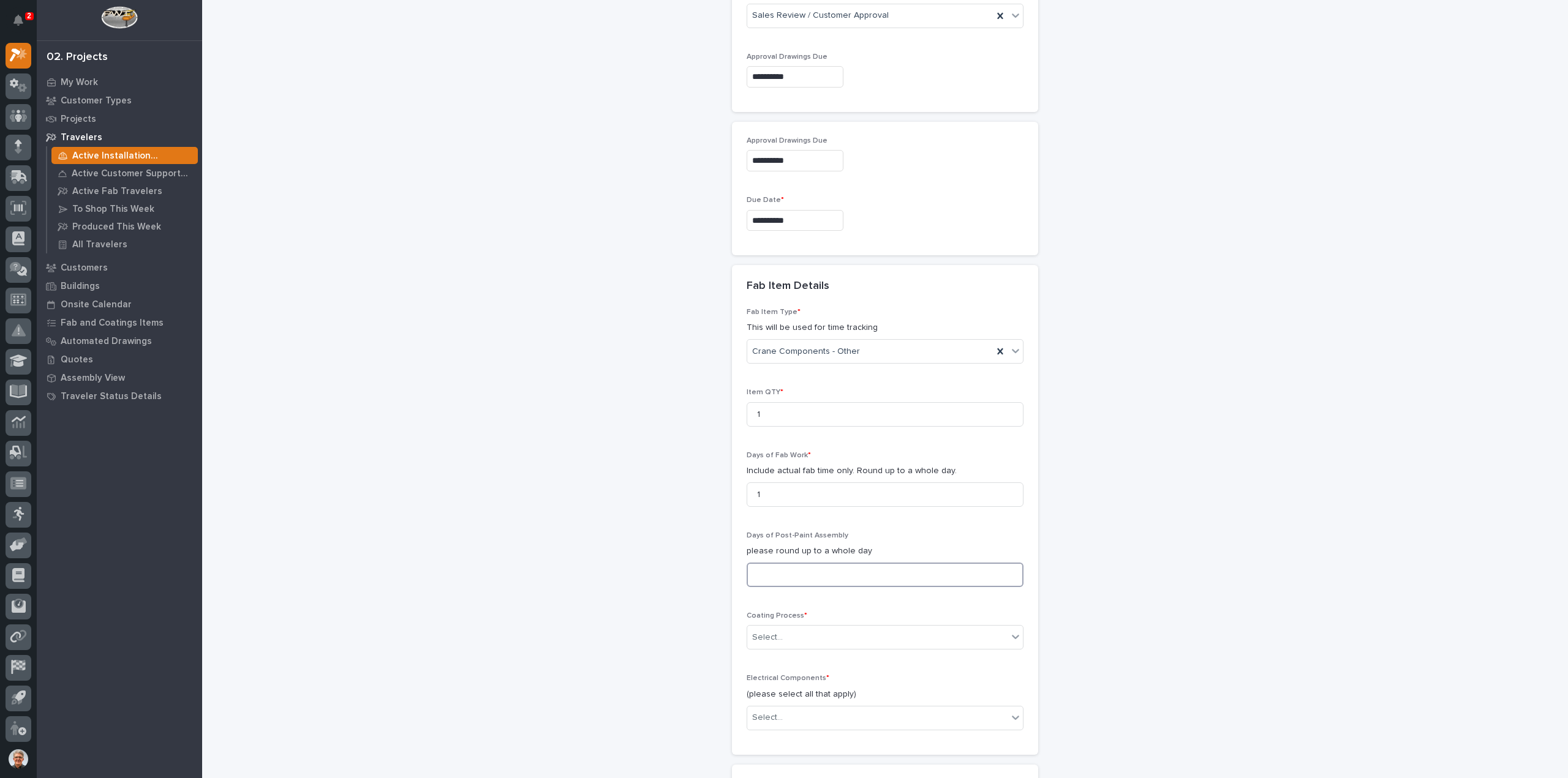
click at [766, 571] on input at bounding box center [885, 574] width 277 height 24
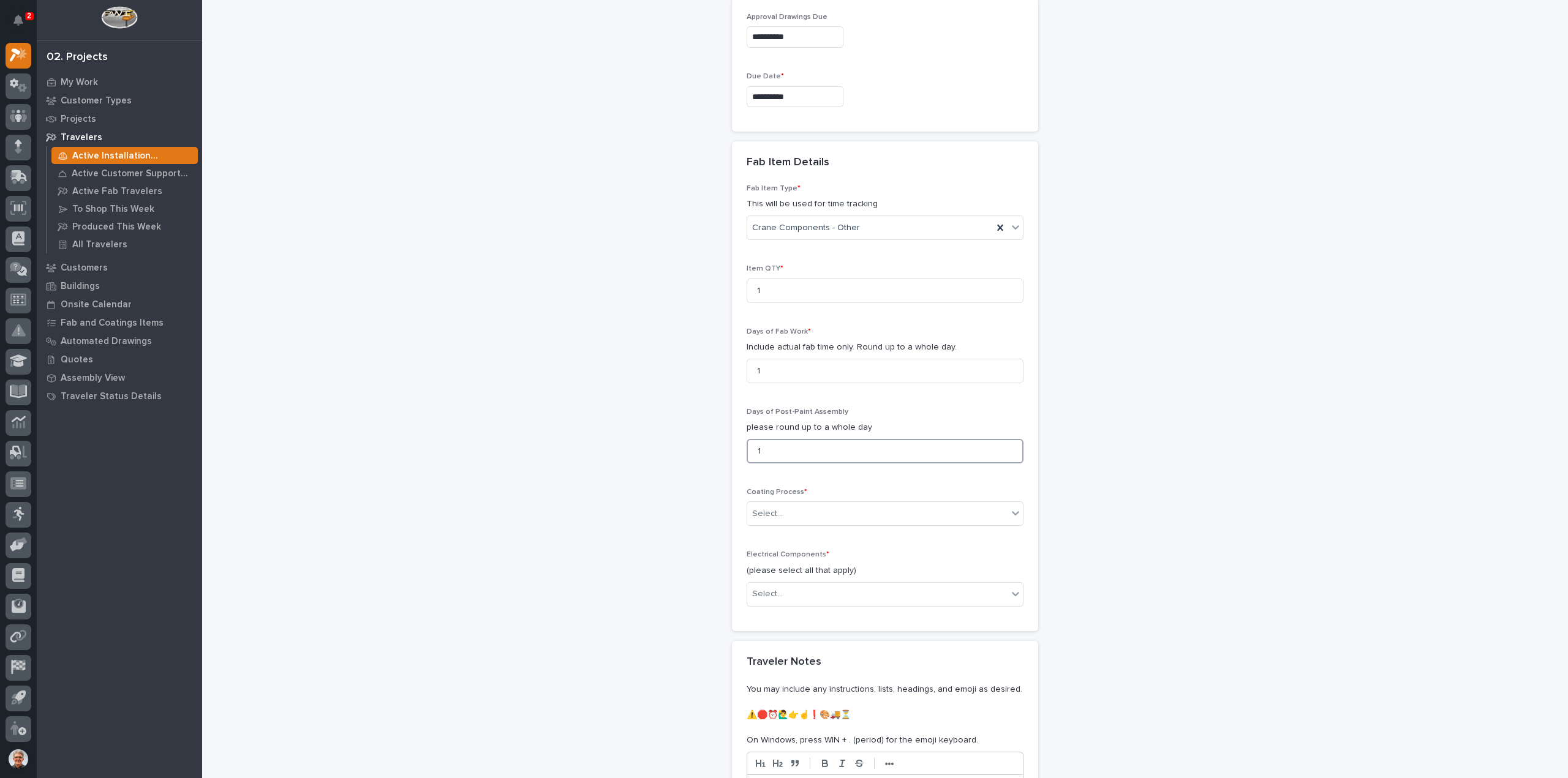
scroll to position [1250, 0]
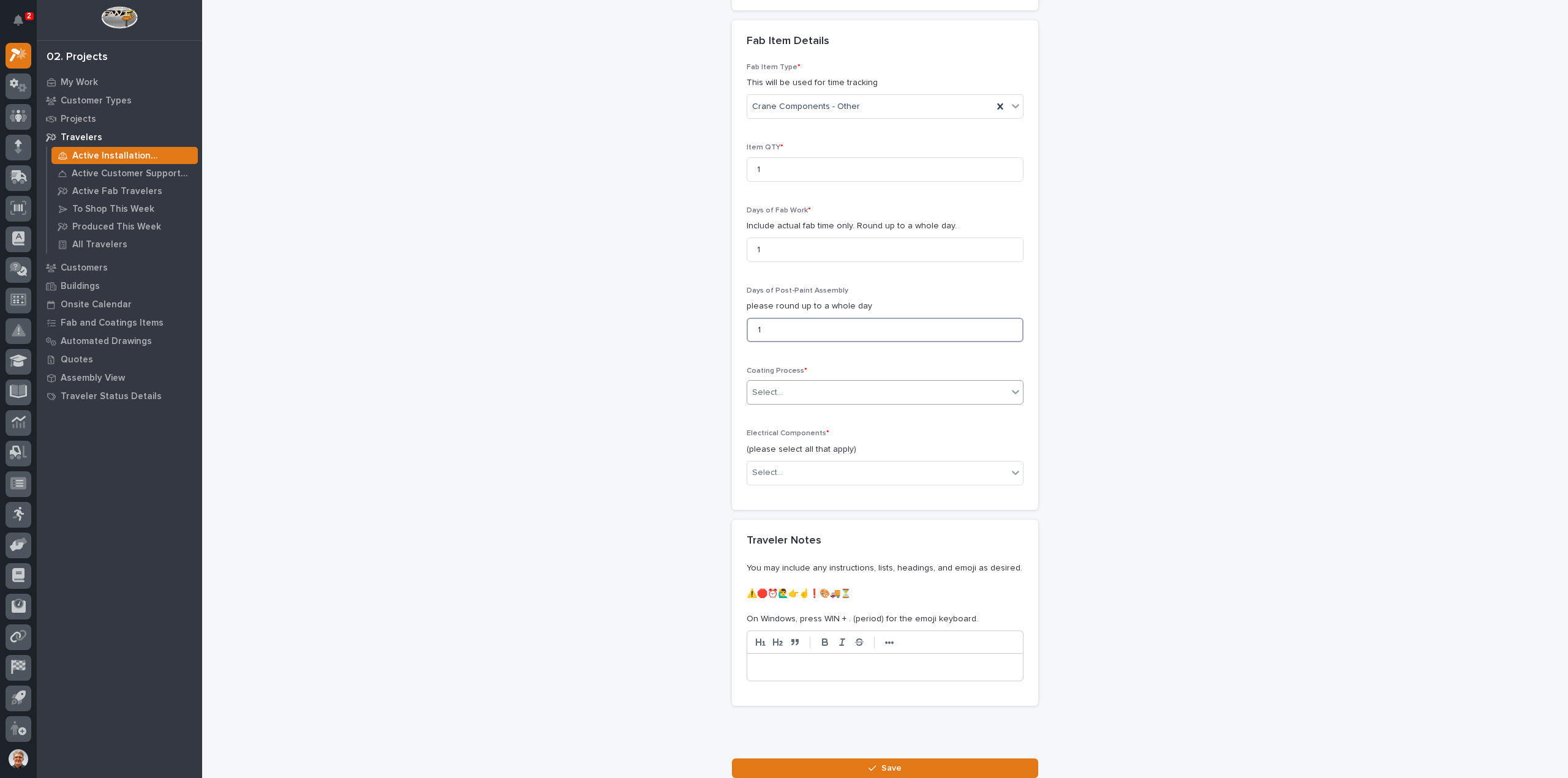
type input "1"
click at [769, 383] on div "Select..." at bounding box center [877, 393] width 260 height 20
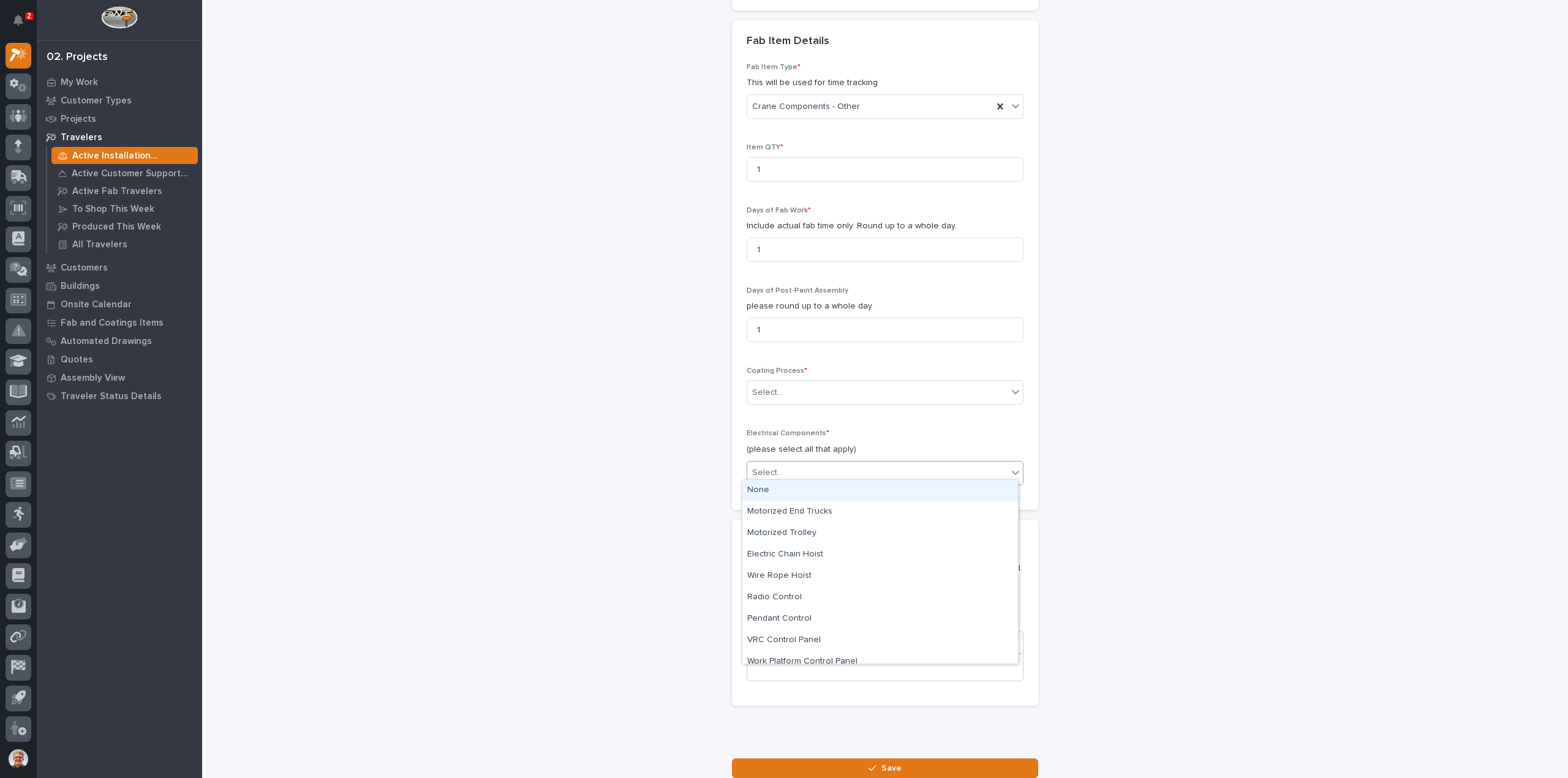
click at [786, 468] on div "Select..." at bounding box center [877, 473] width 260 height 20
click at [770, 509] on div "Motorized End Trucks" at bounding box center [879, 512] width 276 height 21
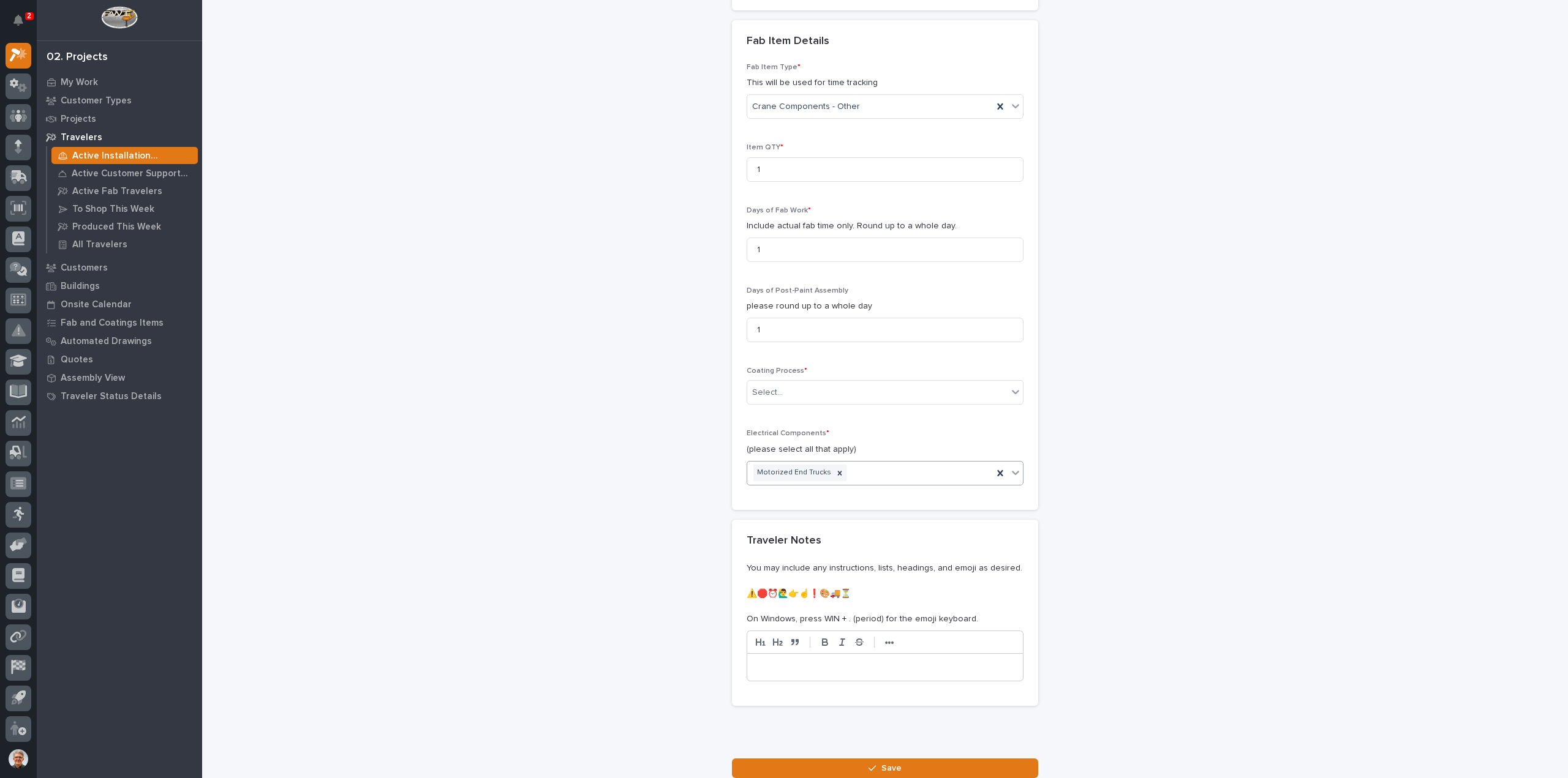
click at [780, 662] on p at bounding box center [884, 668] width 257 height 13
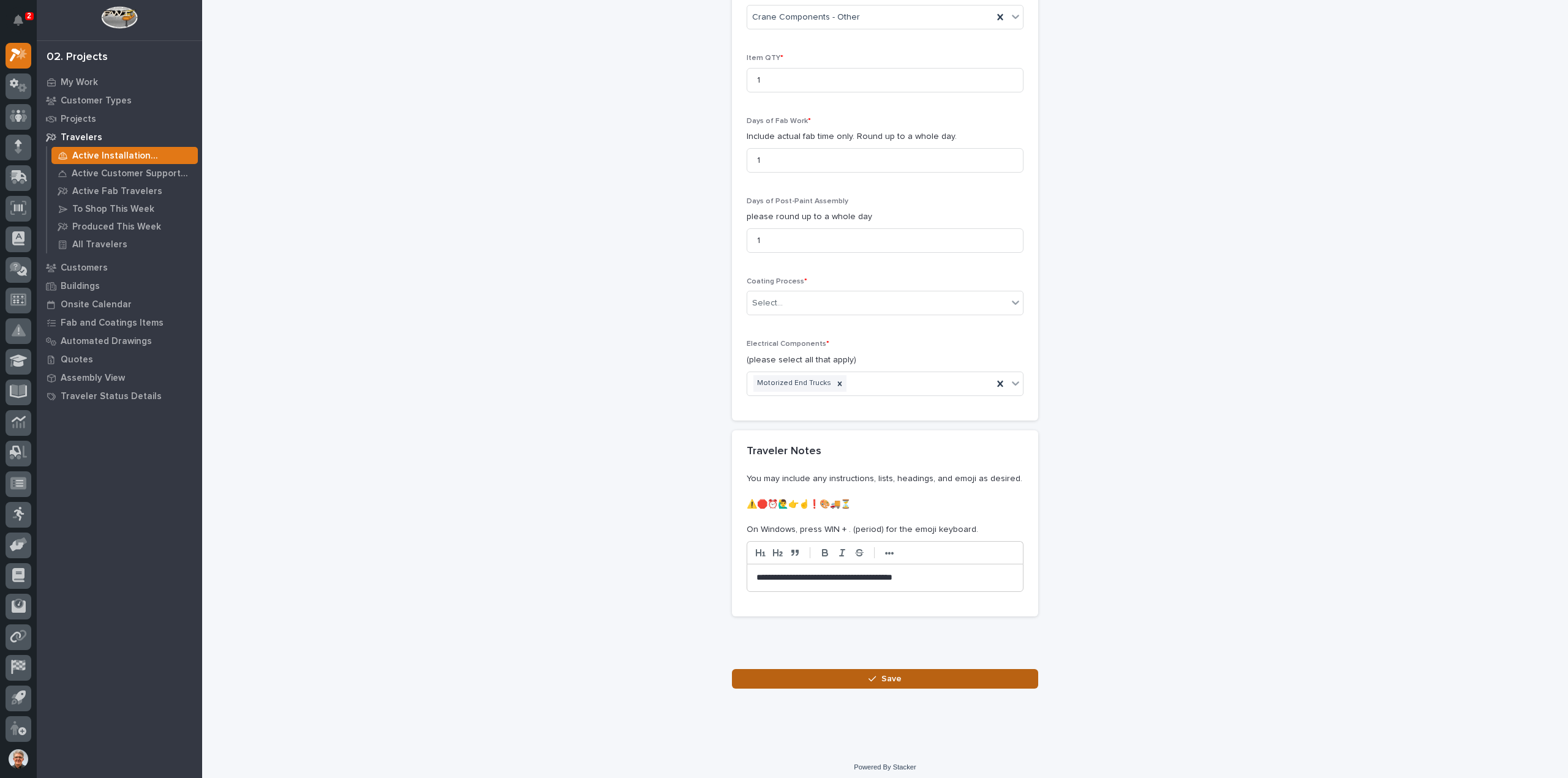
click at [892, 673] on span "Save" at bounding box center [891, 679] width 20 height 11
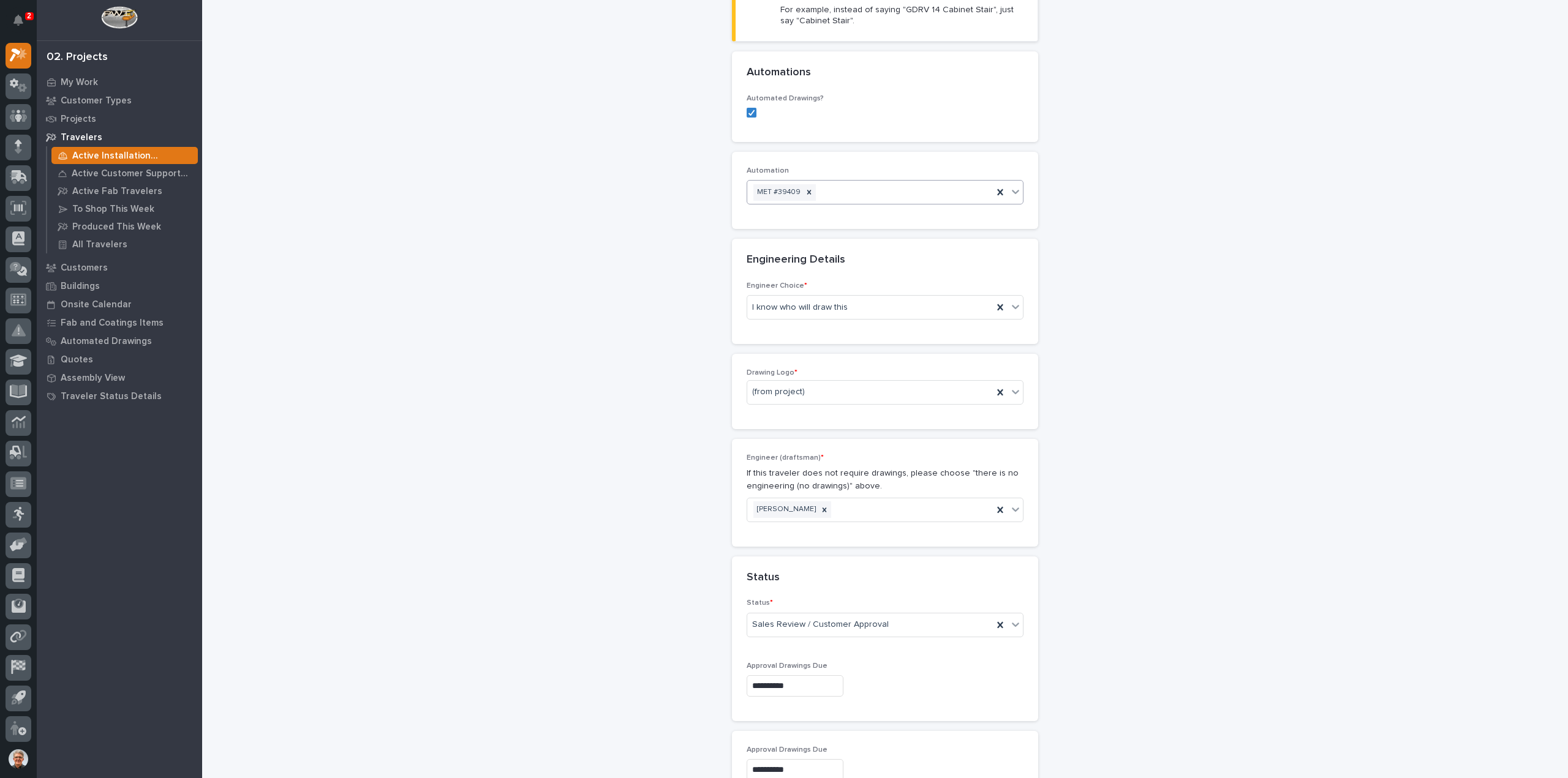
scroll to position [427, 0]
click at [833, 378] on div "(from project)" at bounding box center [870, 383] width 245 height 20
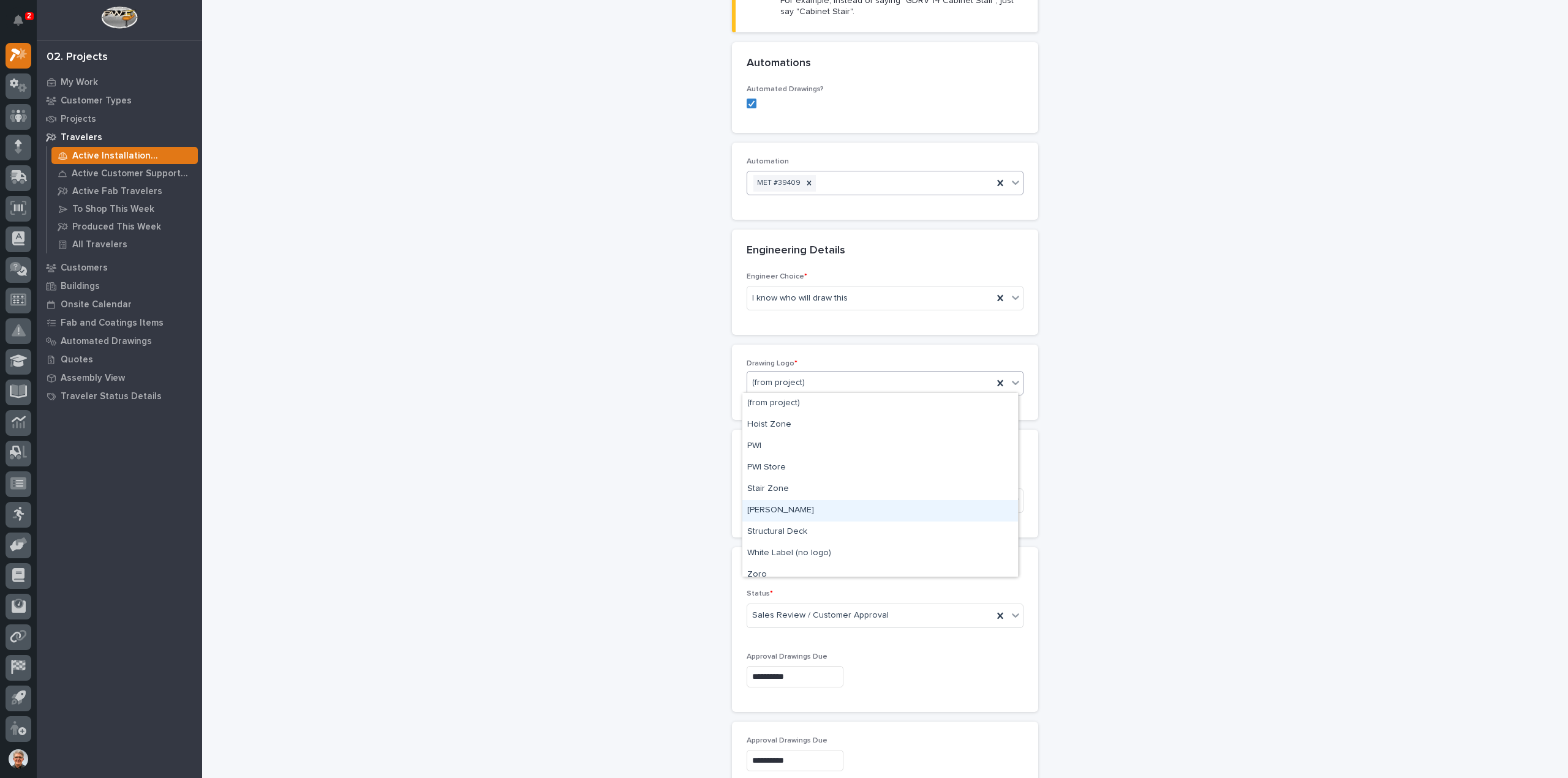
click at [758, 509] on div "[PERSON_NAME]" at bounding box center [879, 511] width 276 height 21
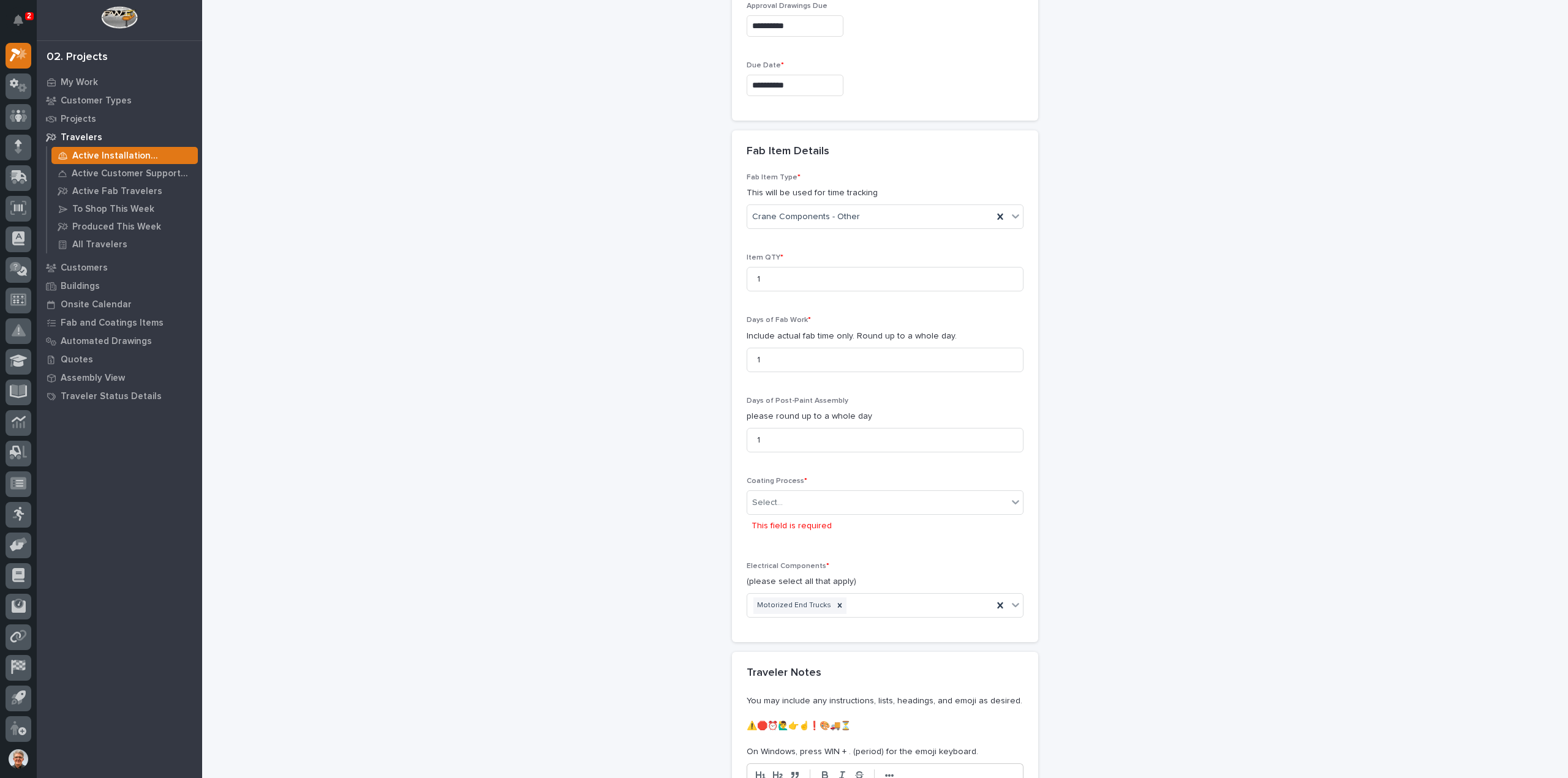
scroll to position [1243, 0]
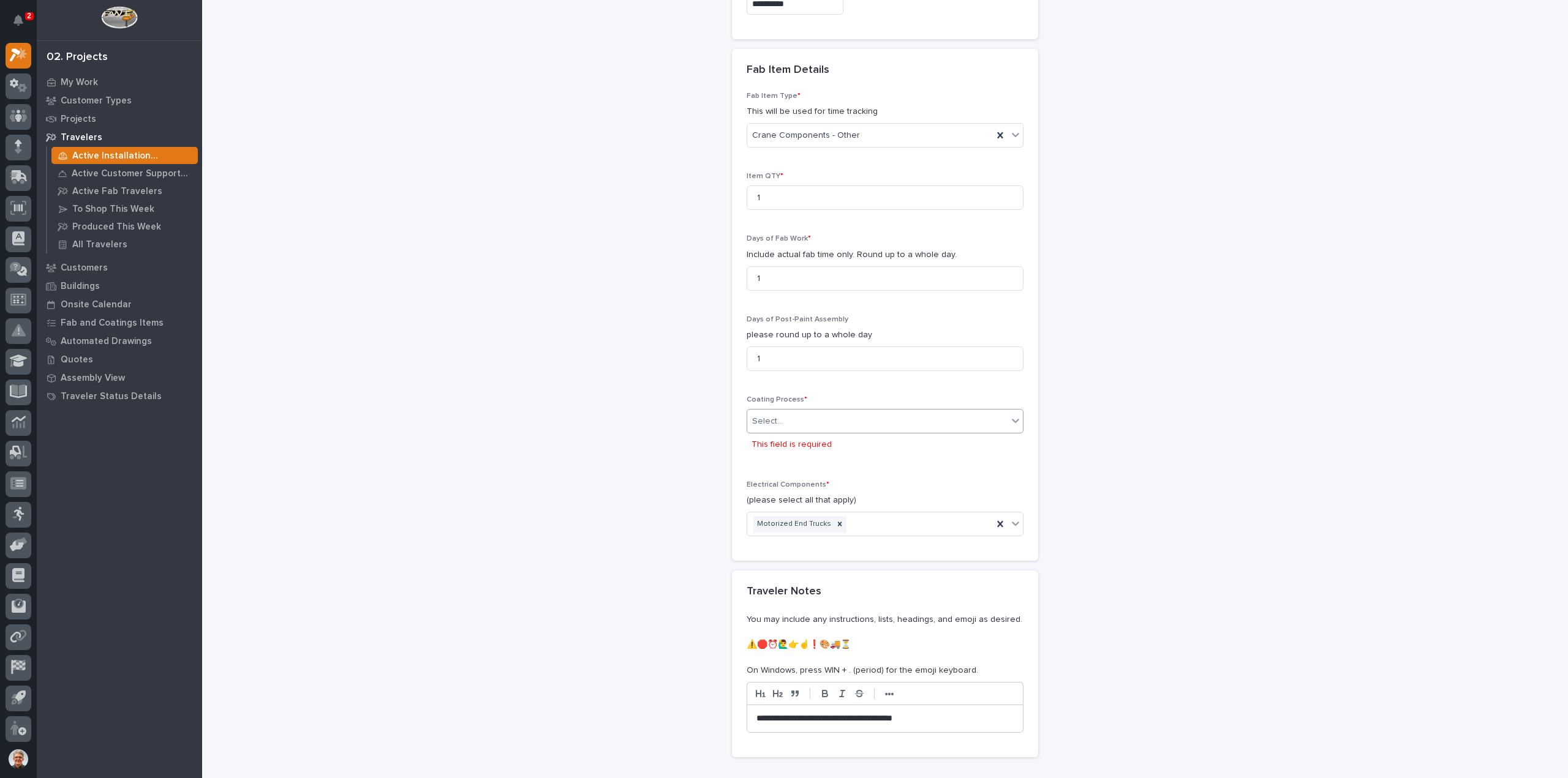
click at [784, 412] on div "Select..." at bounding box center [877, 422] width 260 height 20
click at [768, 460] on div "In-House Paint/Powder" at bounding box center [879, 461] width 276 height 21
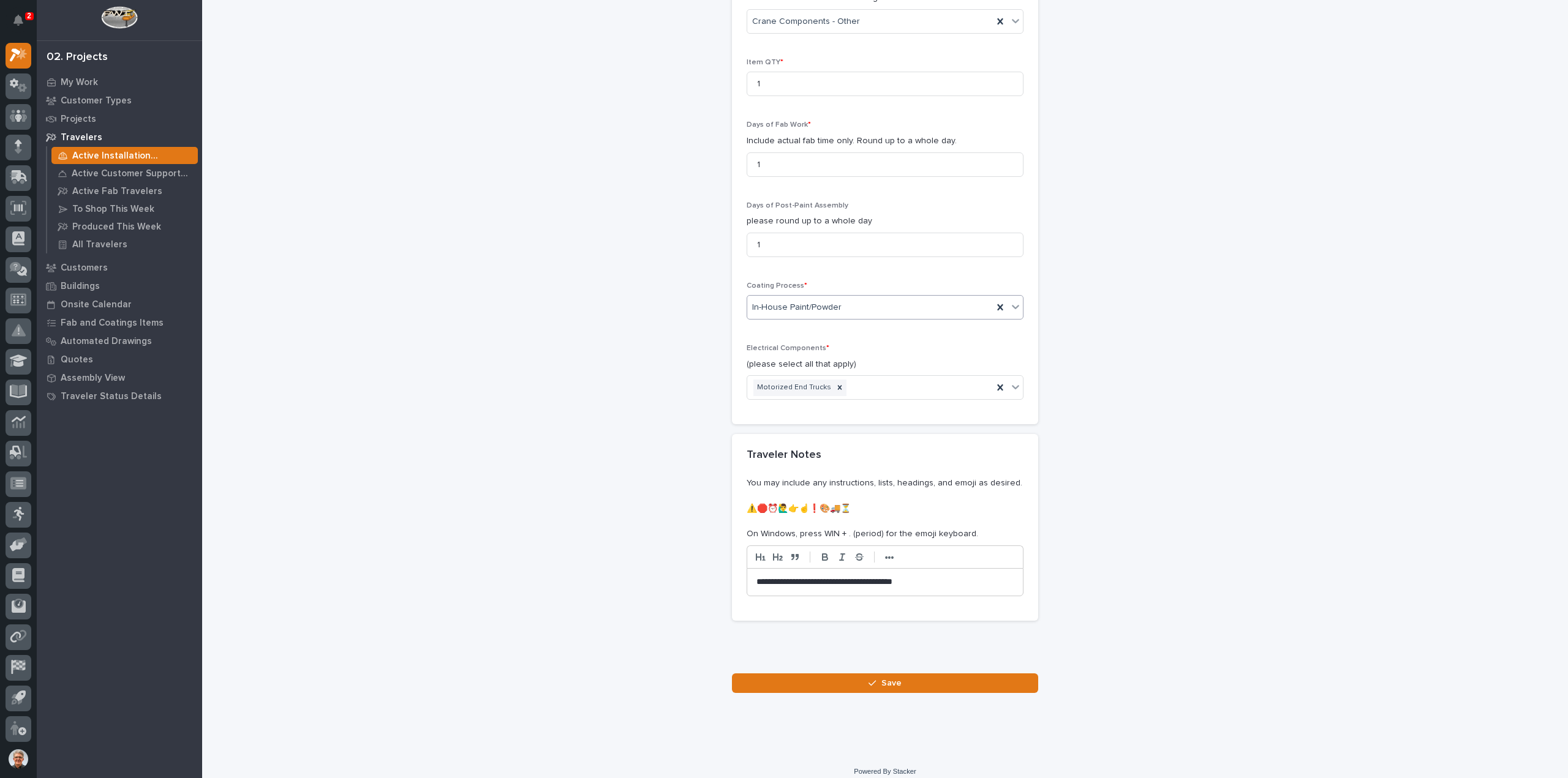
scroll to position [1360, 0]
click at [894, 674] on span "Save" at bounding box center [891, 680] width 20 height 11
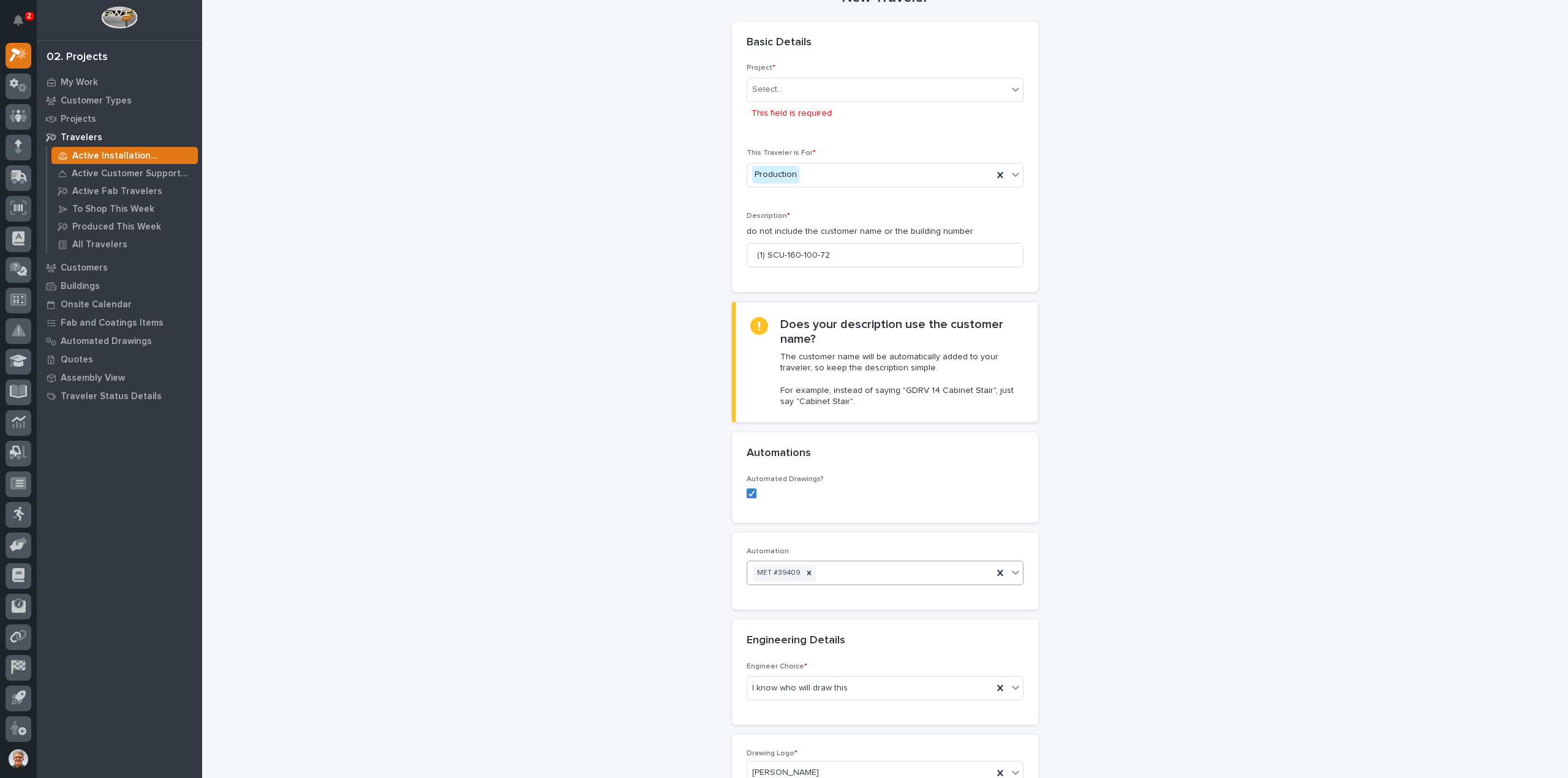
scroll to position [0, 0]
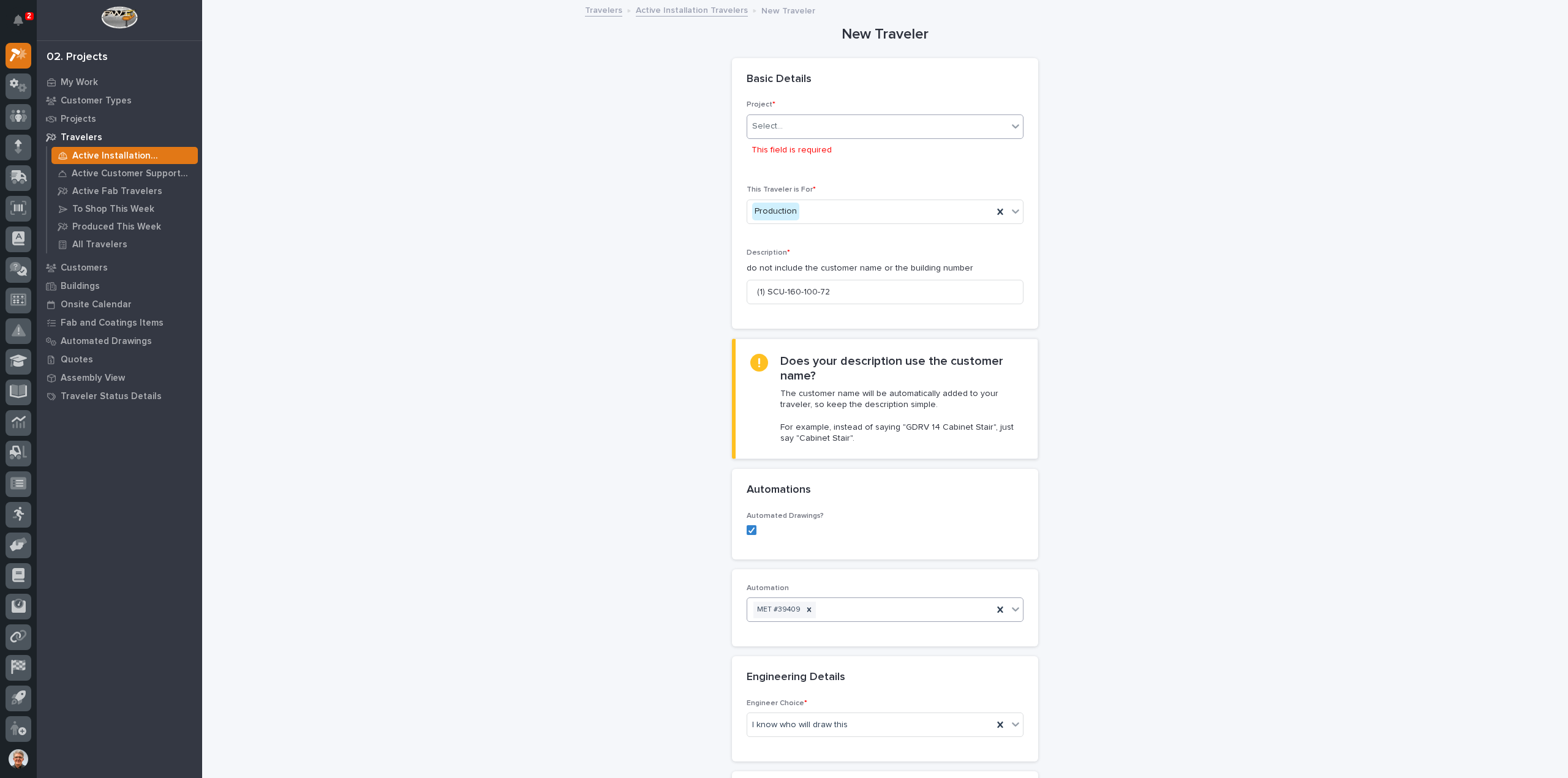
click at [813, 123] on div "Select..." at bounding box center [877, 127] width 260 height 20
type input "*****"
click at [800, 149] on div "27150 - Starke - Tri-State Equipment - SCU-160-100-72" at bounding box center [879, 149] width 276 height 21
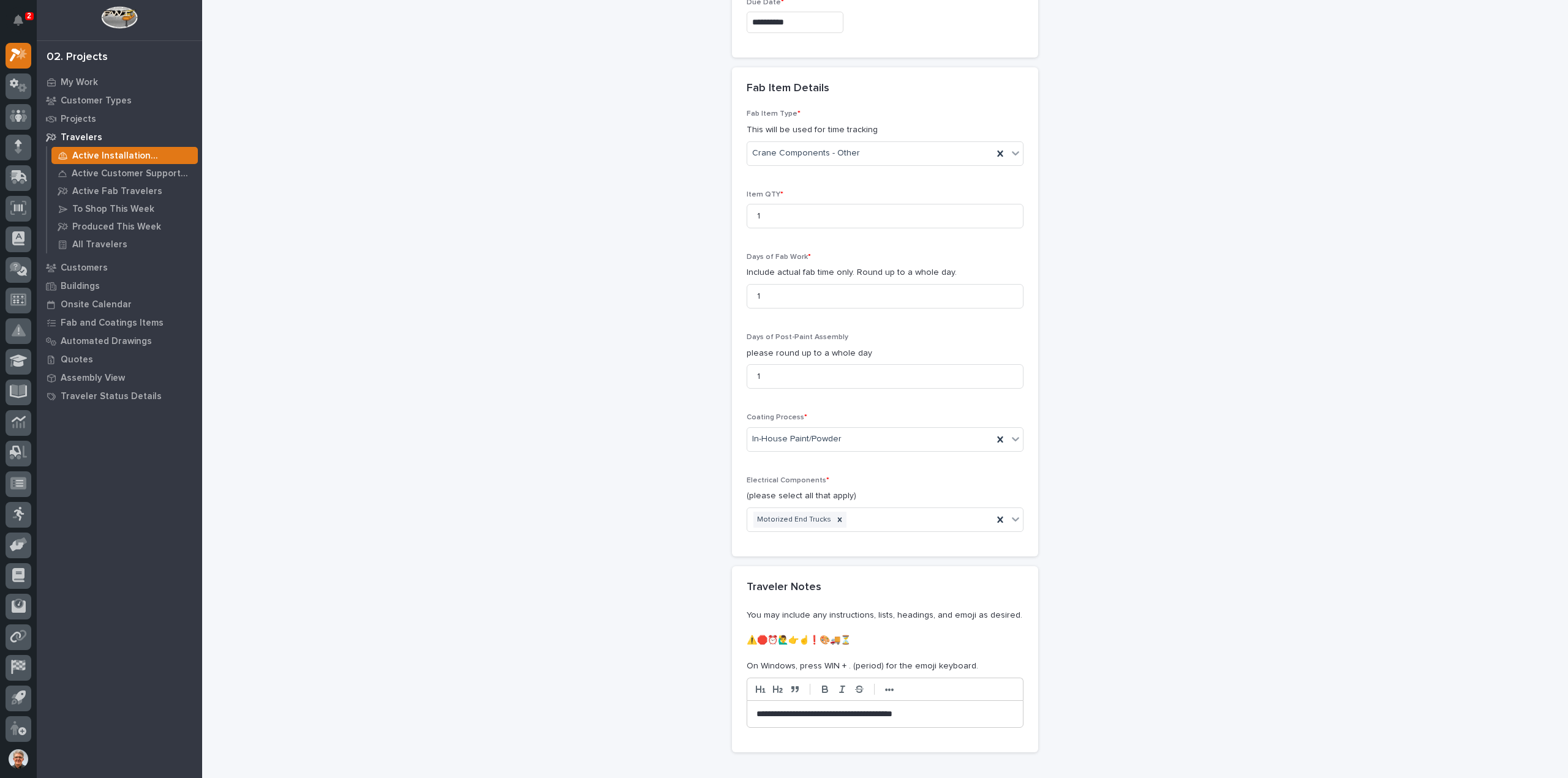
scroll to position [1338, 0]
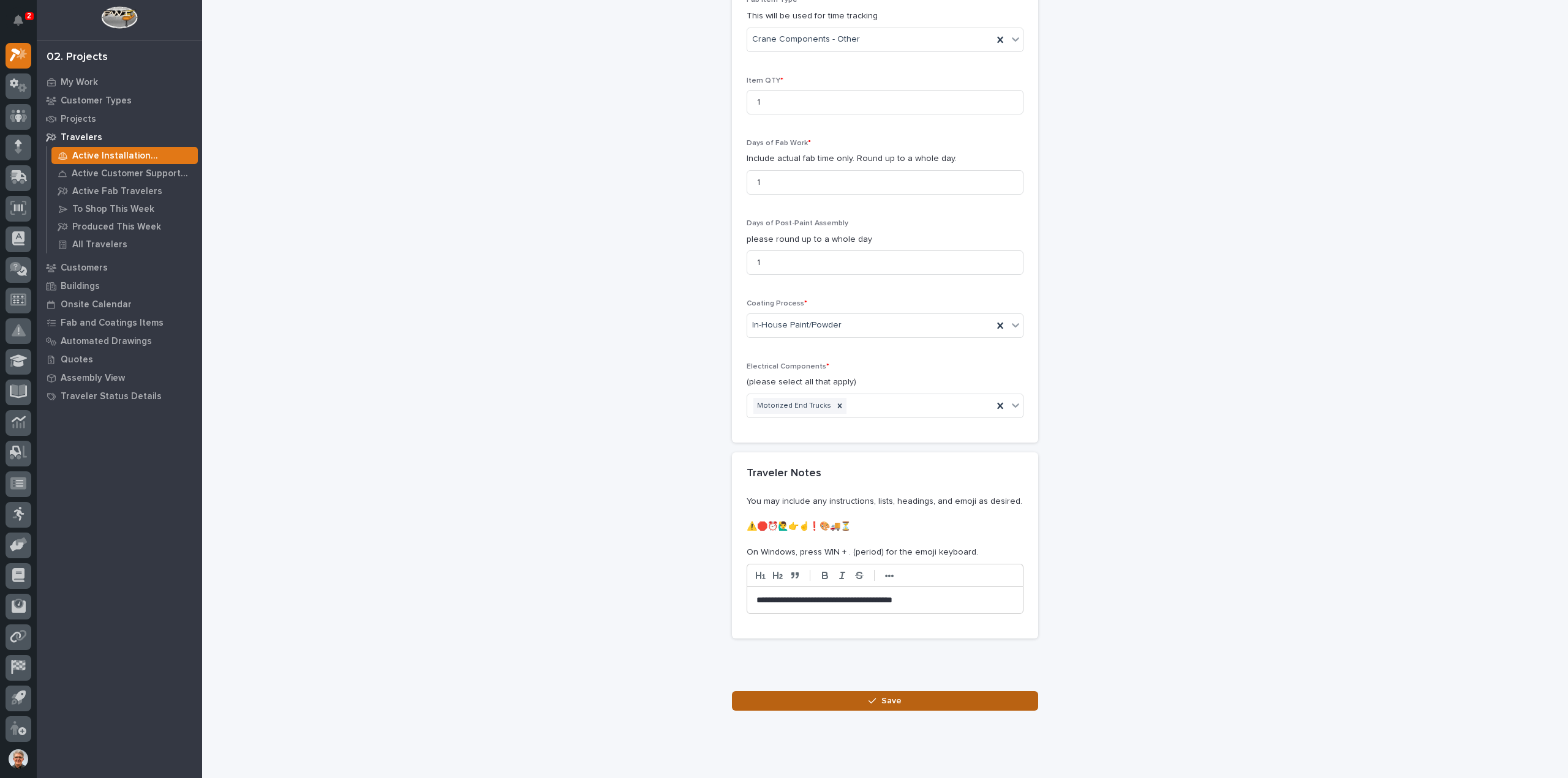
click at [881, 695] on span "Save" at bounding box center [891, 701] width 20 height 11
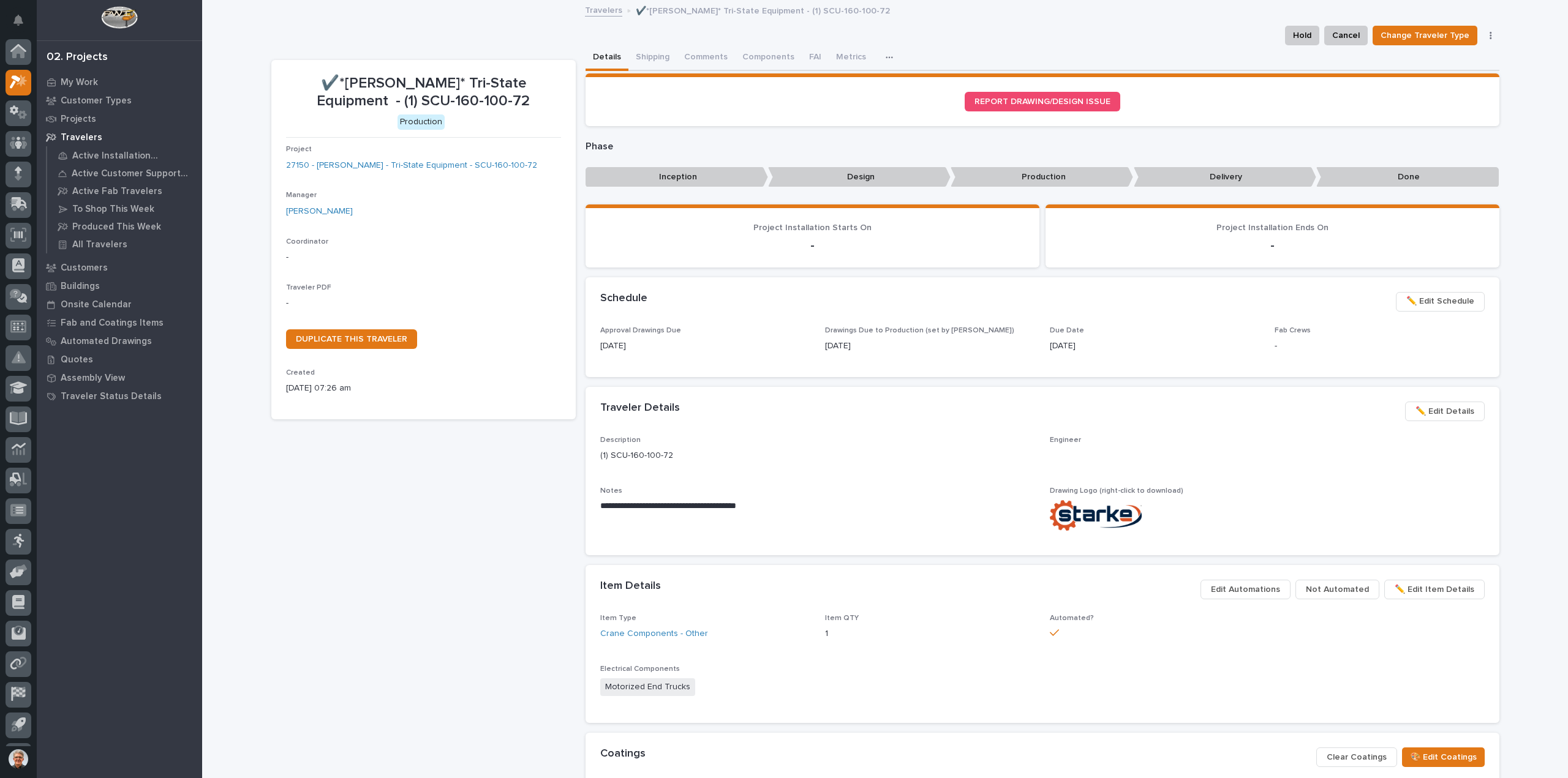
scroll to position [27, 0]
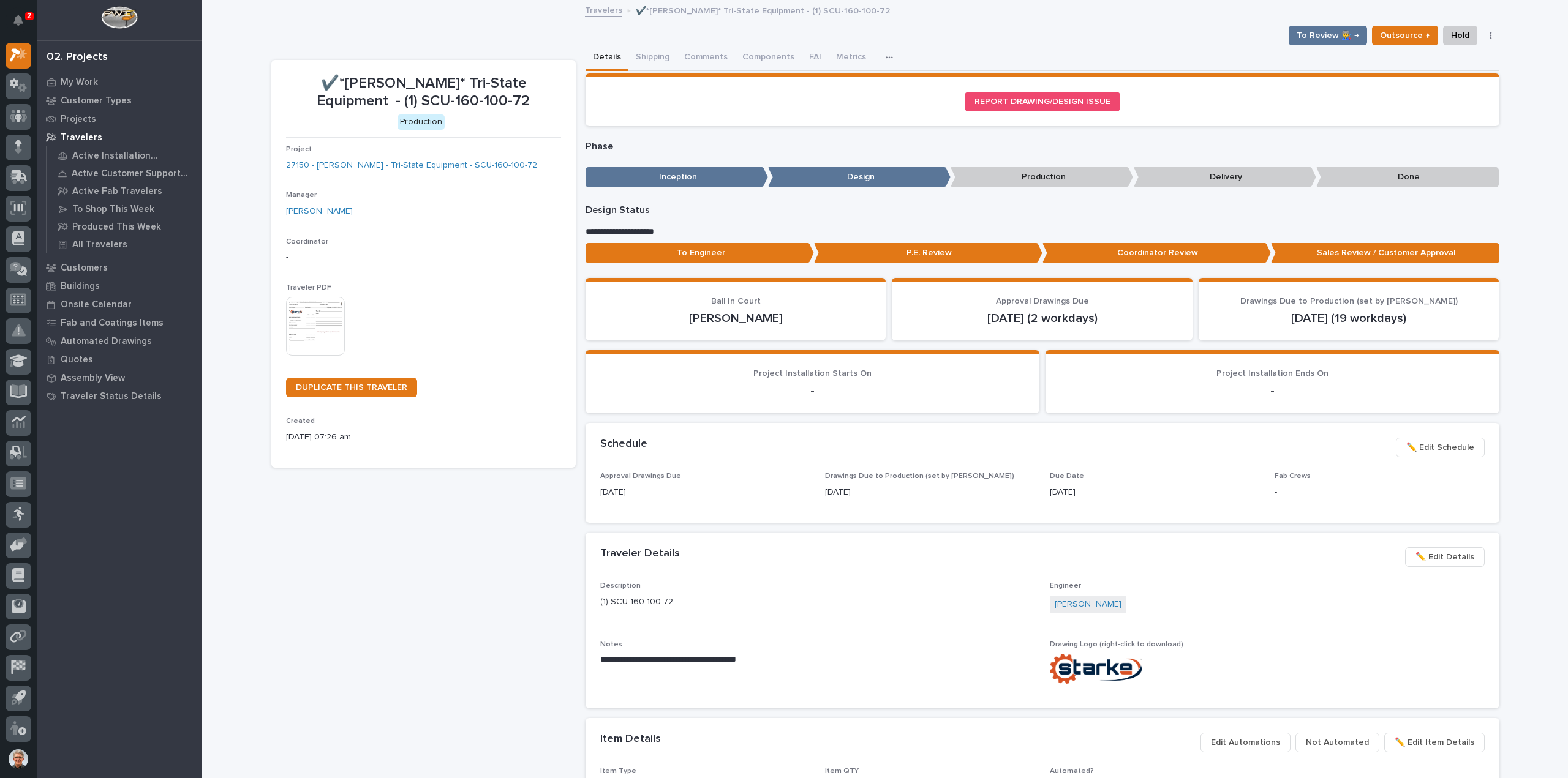
click at [316, 321] on img at bounding box center [315, 326] width 59 height 59
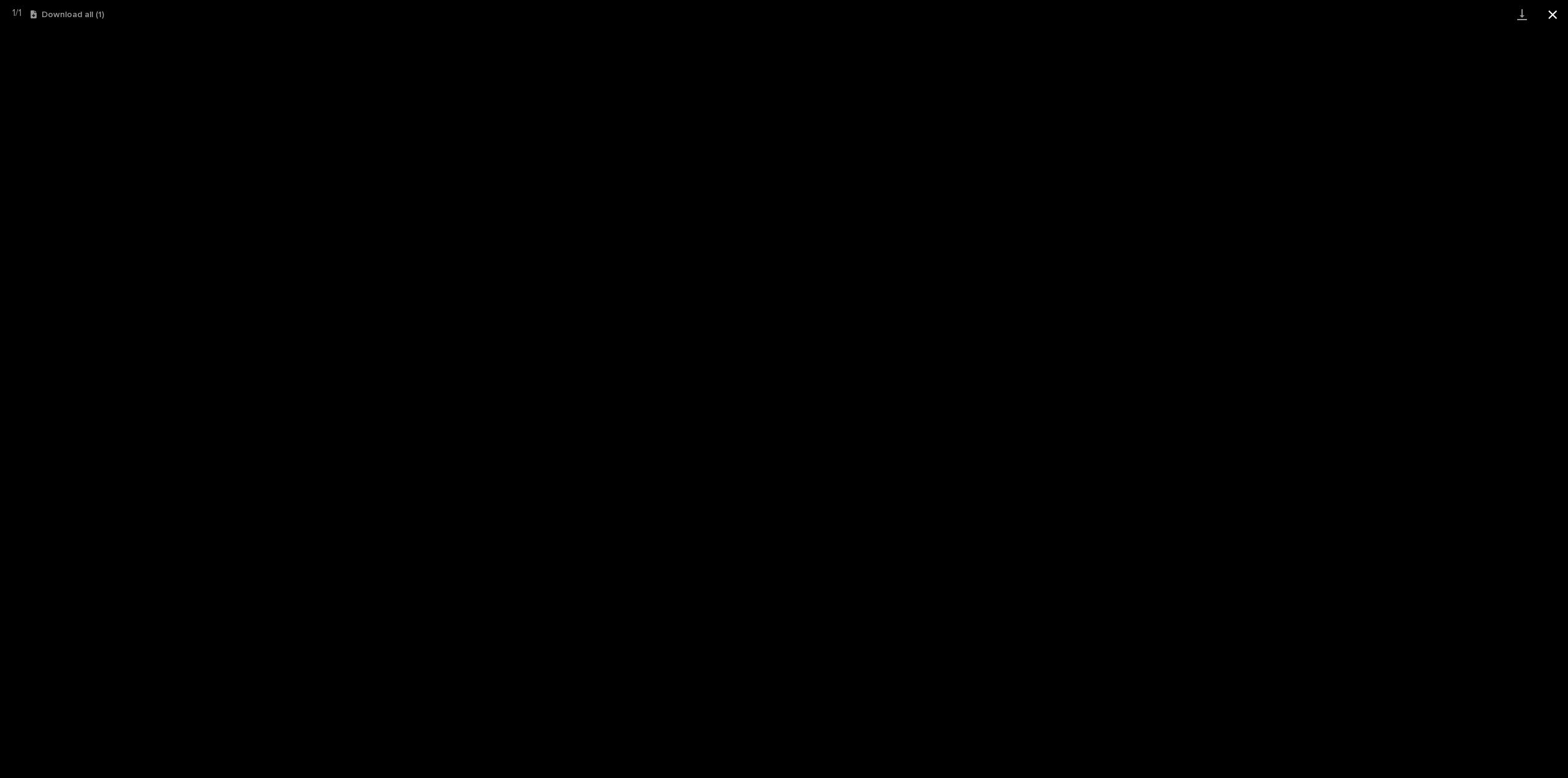
click at [1557, 12] on button "Close gallery" at bounding box center [1552, 14] width 31 height 29
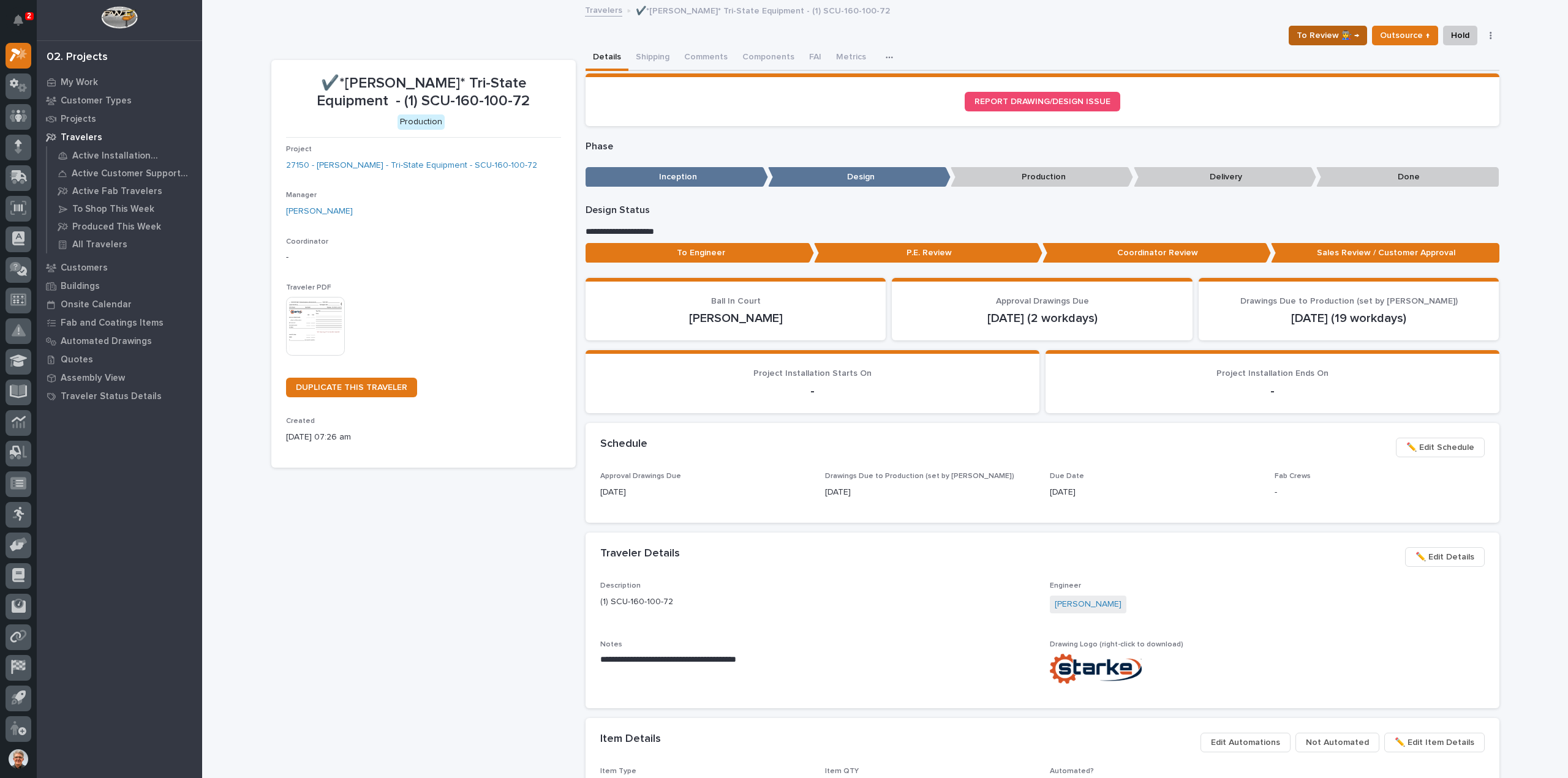
click at [1357, 29] on span "To Review 👨‍🏭 →" at bounding box center [1327, 35] width 62 height 15
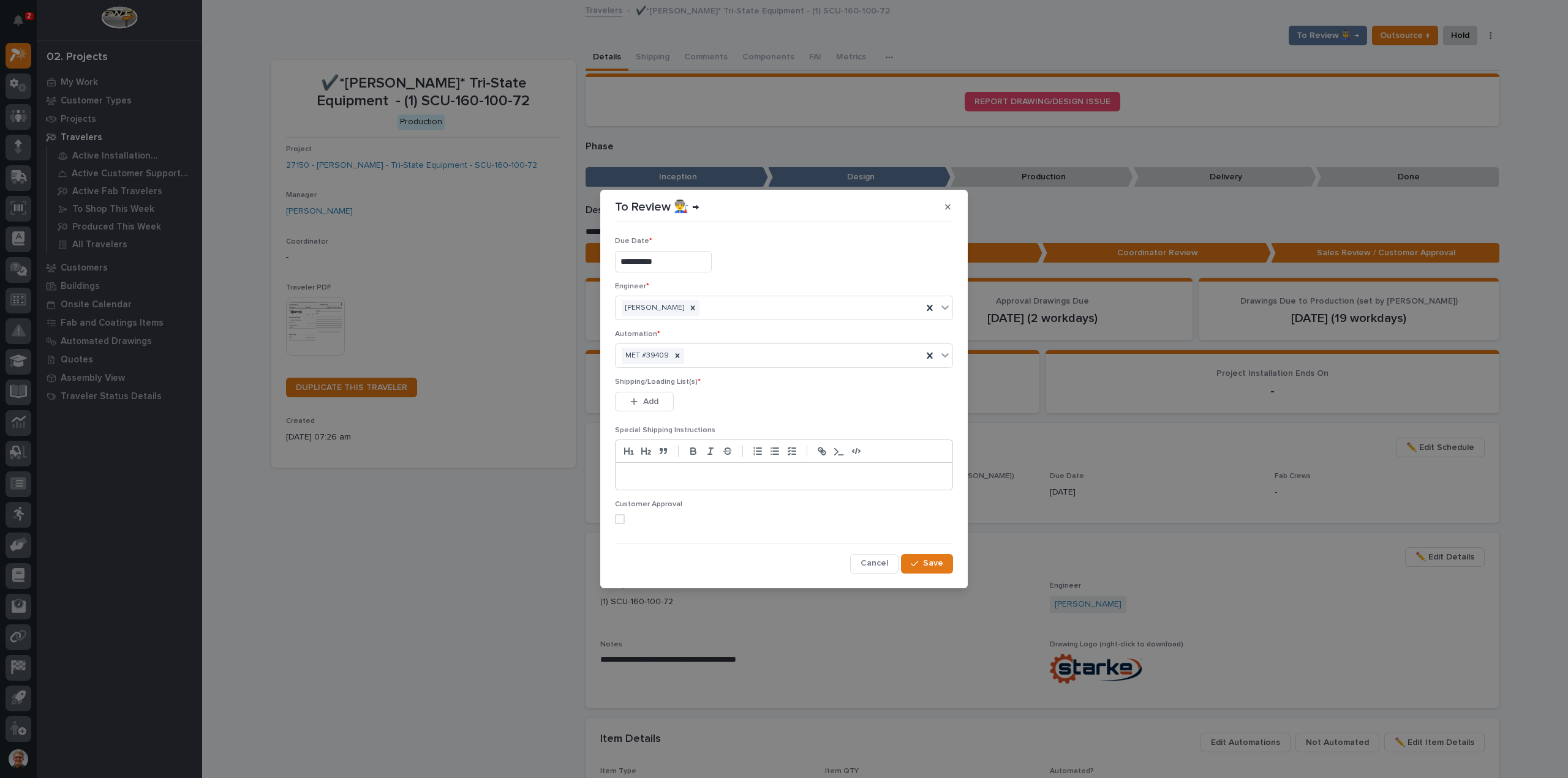
click at [1160, 18] on div "**********" at bounding box center [784, 389] width 1568 height 778
click at [872, 558] on span "Cancel" at bounding box center [874, 563] width 28 height 11
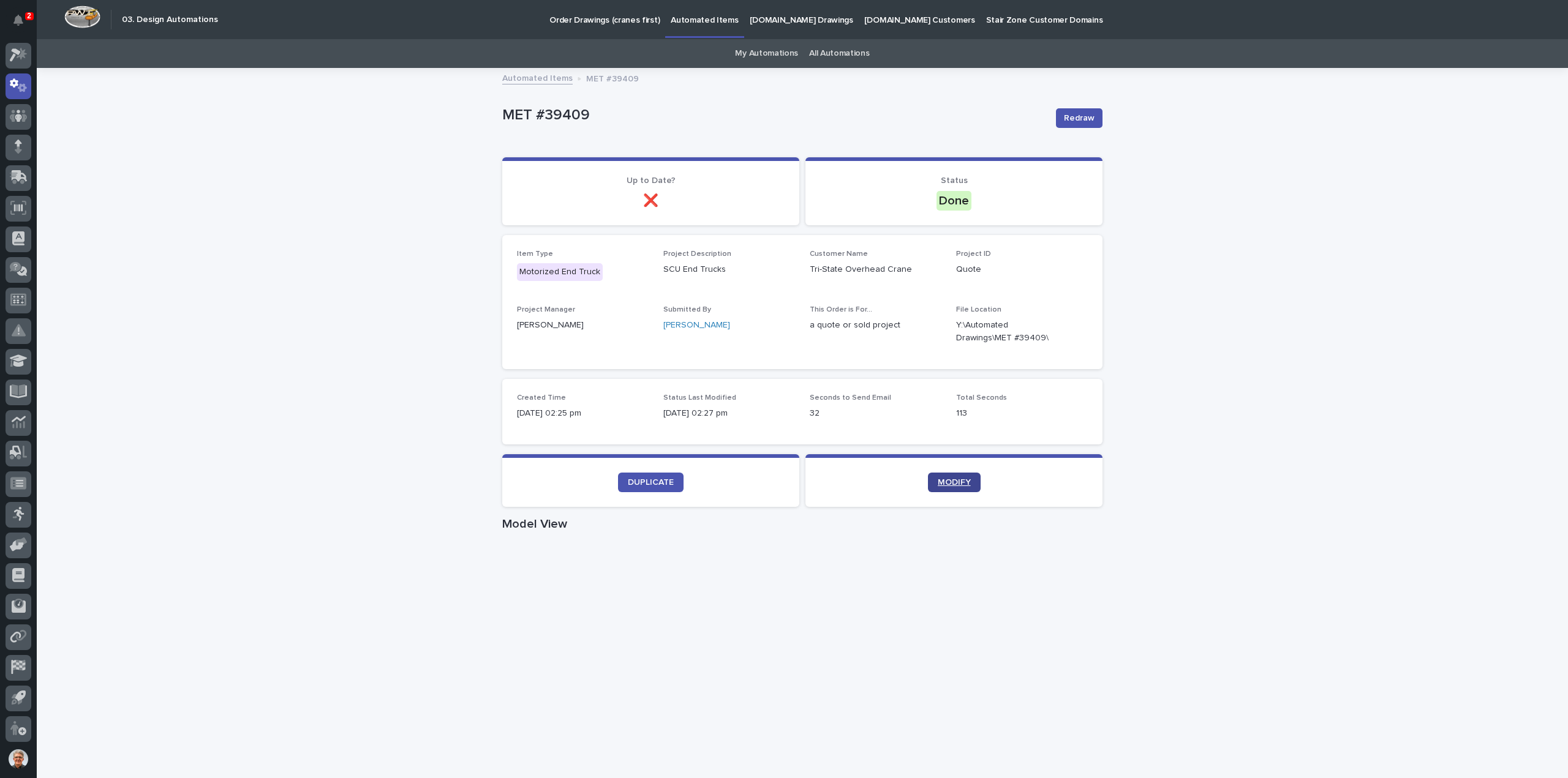
click at [953, 479] on span "MODIFY" at bounding box center [954, 483] width 33 height 9
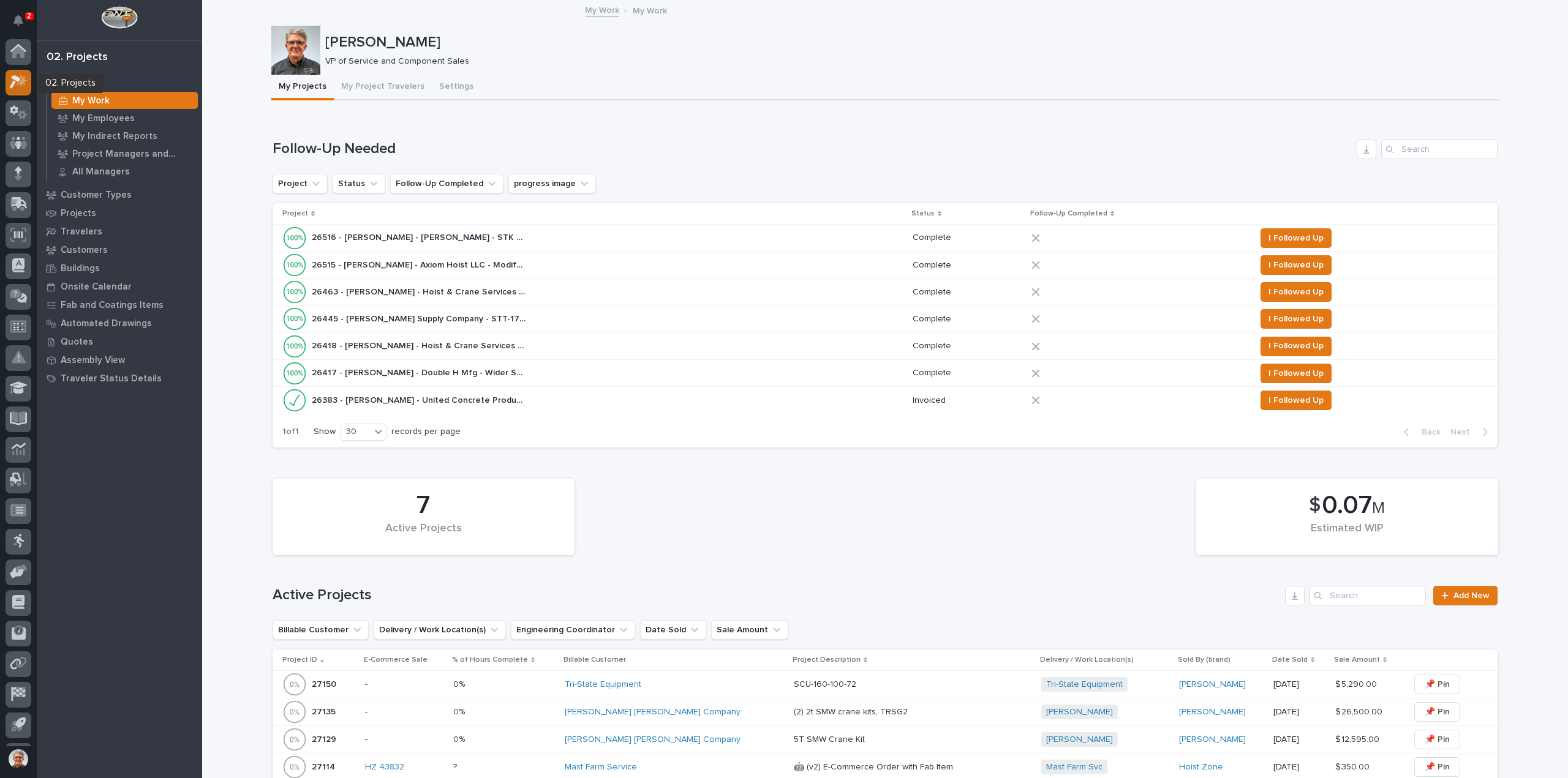
click at [18, 79] on icon at bounding box center [15, 83] width 11 height 13
click at [18, 138] on icon at bounding box center [18, 144] width 7 height 13
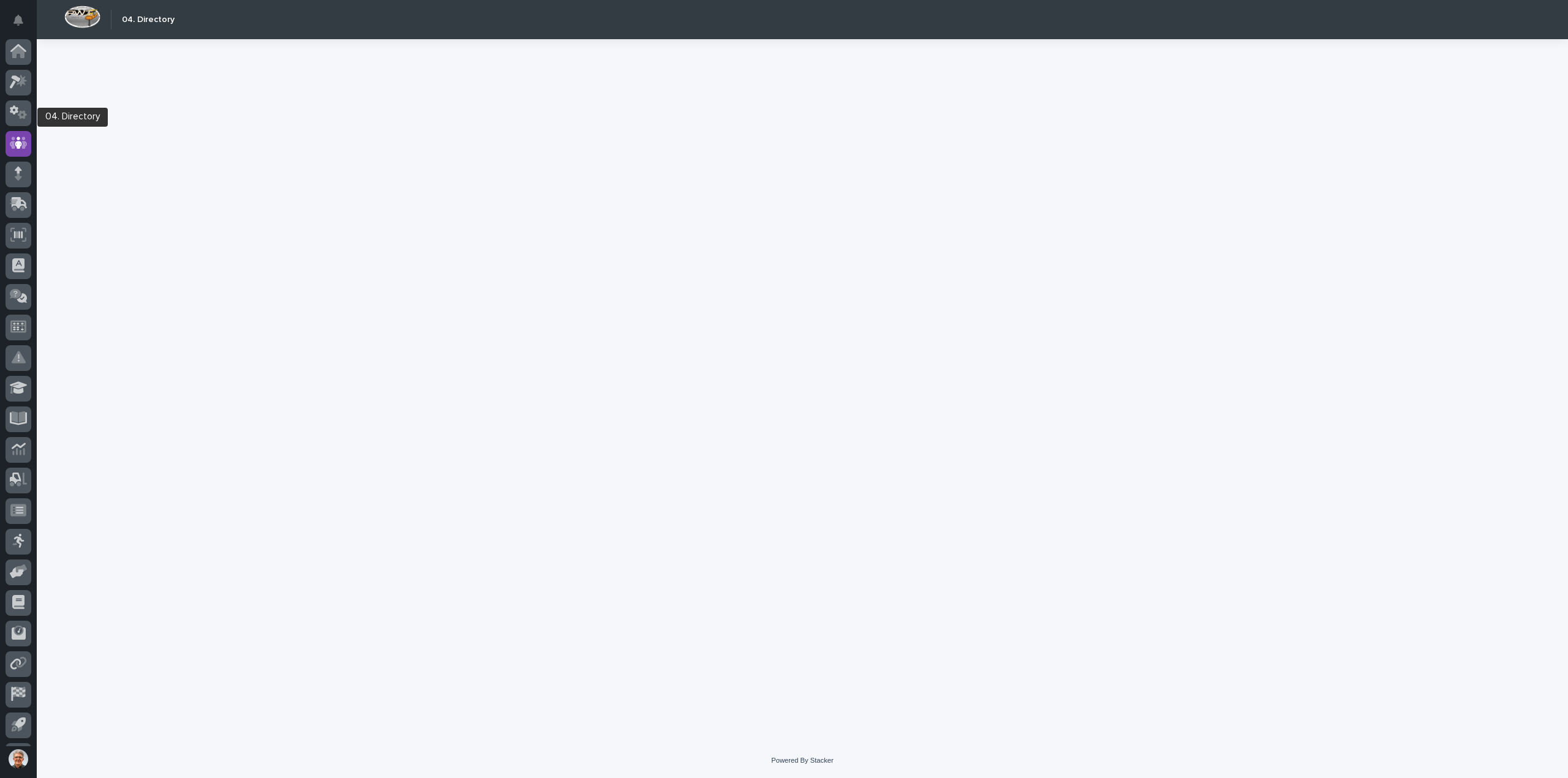
scroll to position [27, 0]
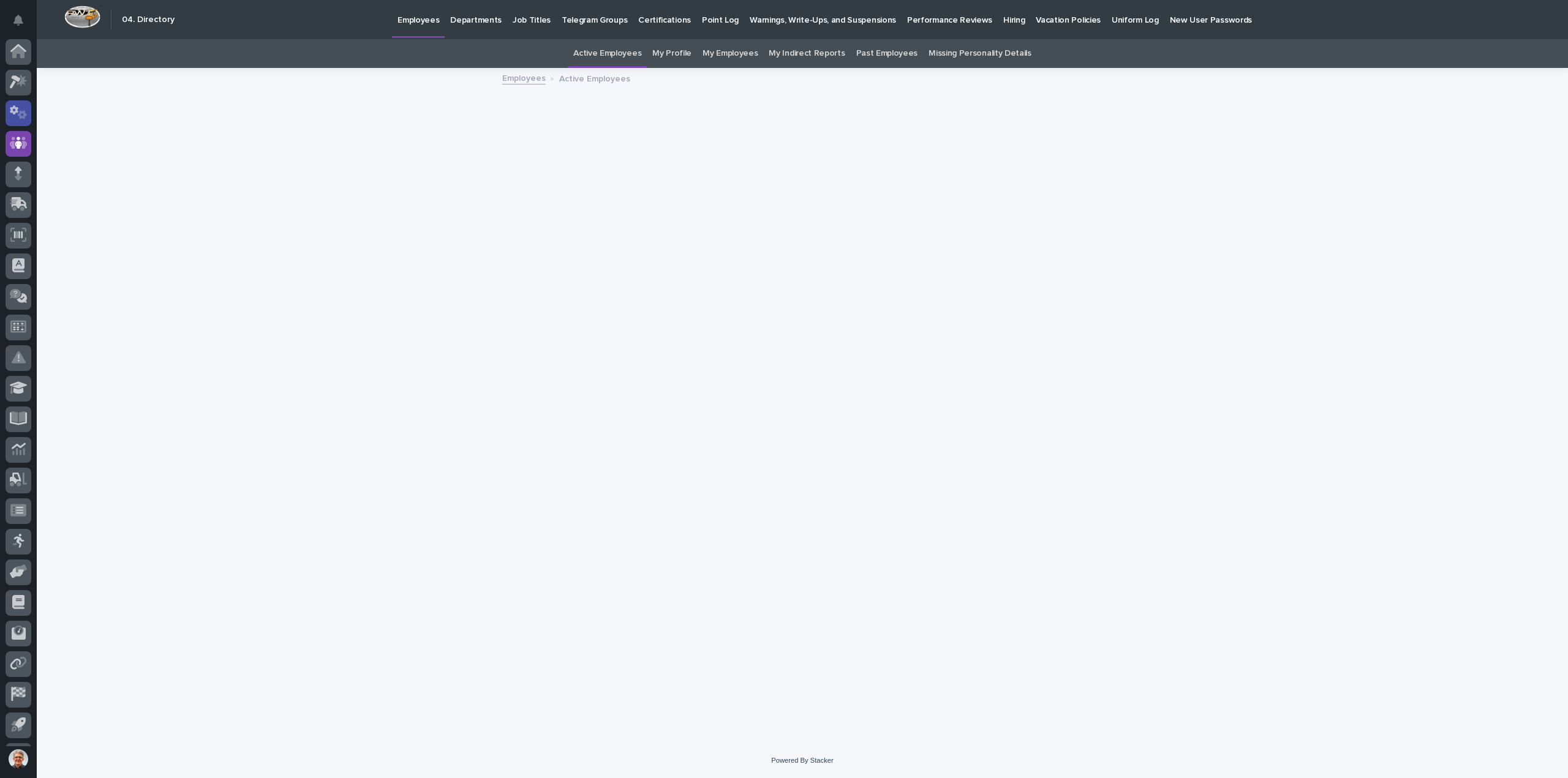
scroll to position [27, 0]
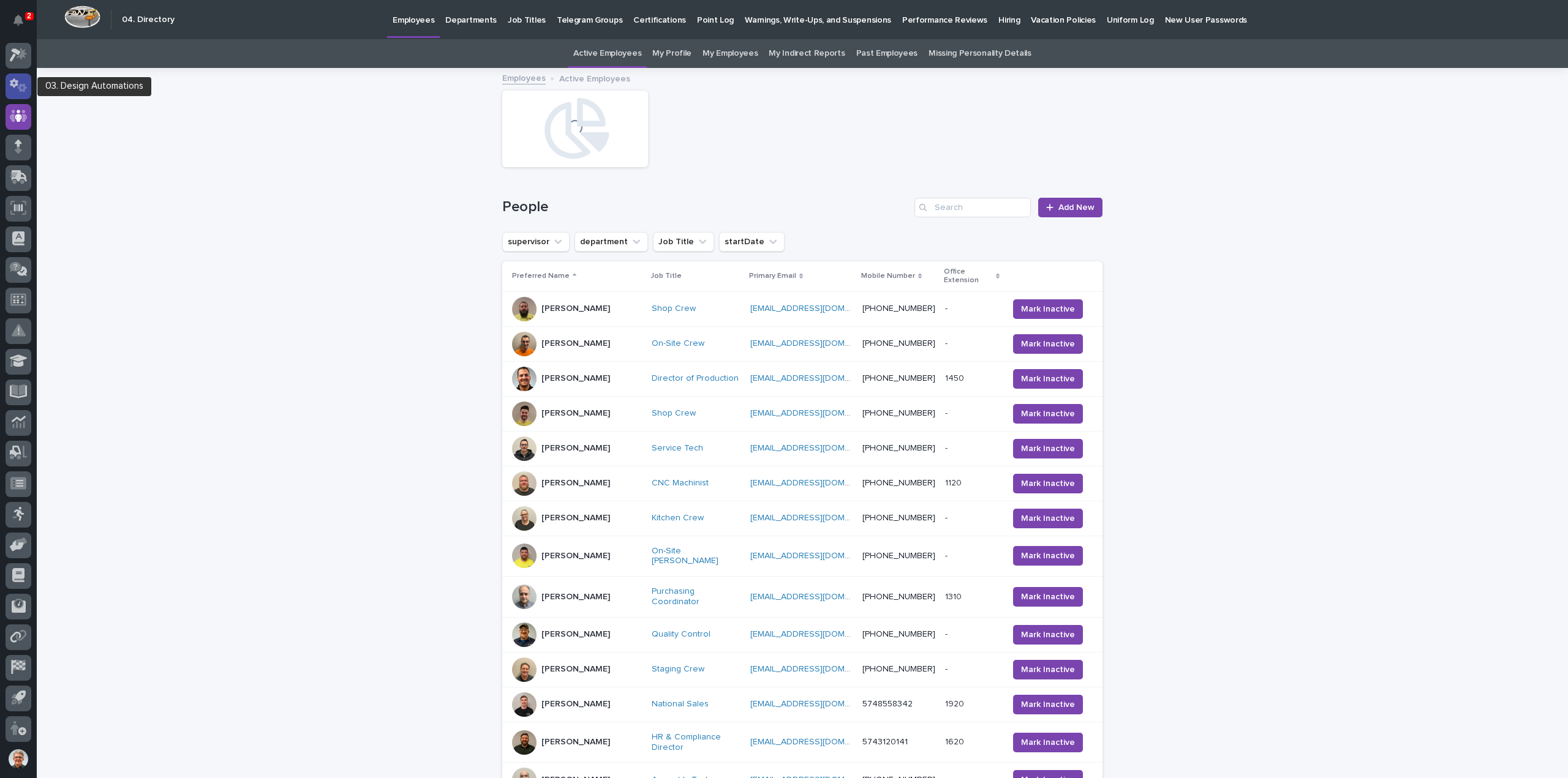
click at [20, 85] on icon at bounding box center [23, 88] width 9 height 9
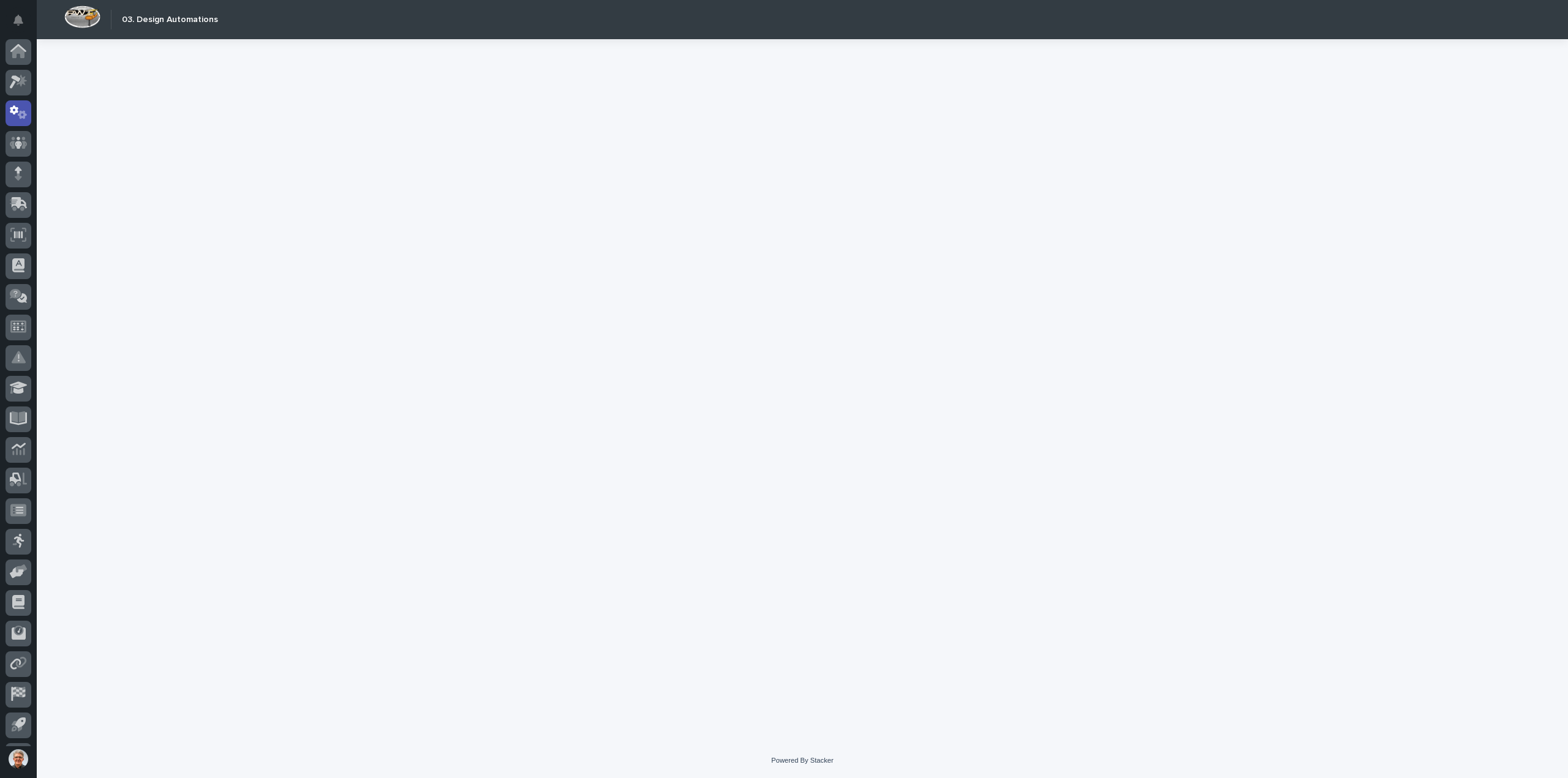
scroll to position [27, 0]
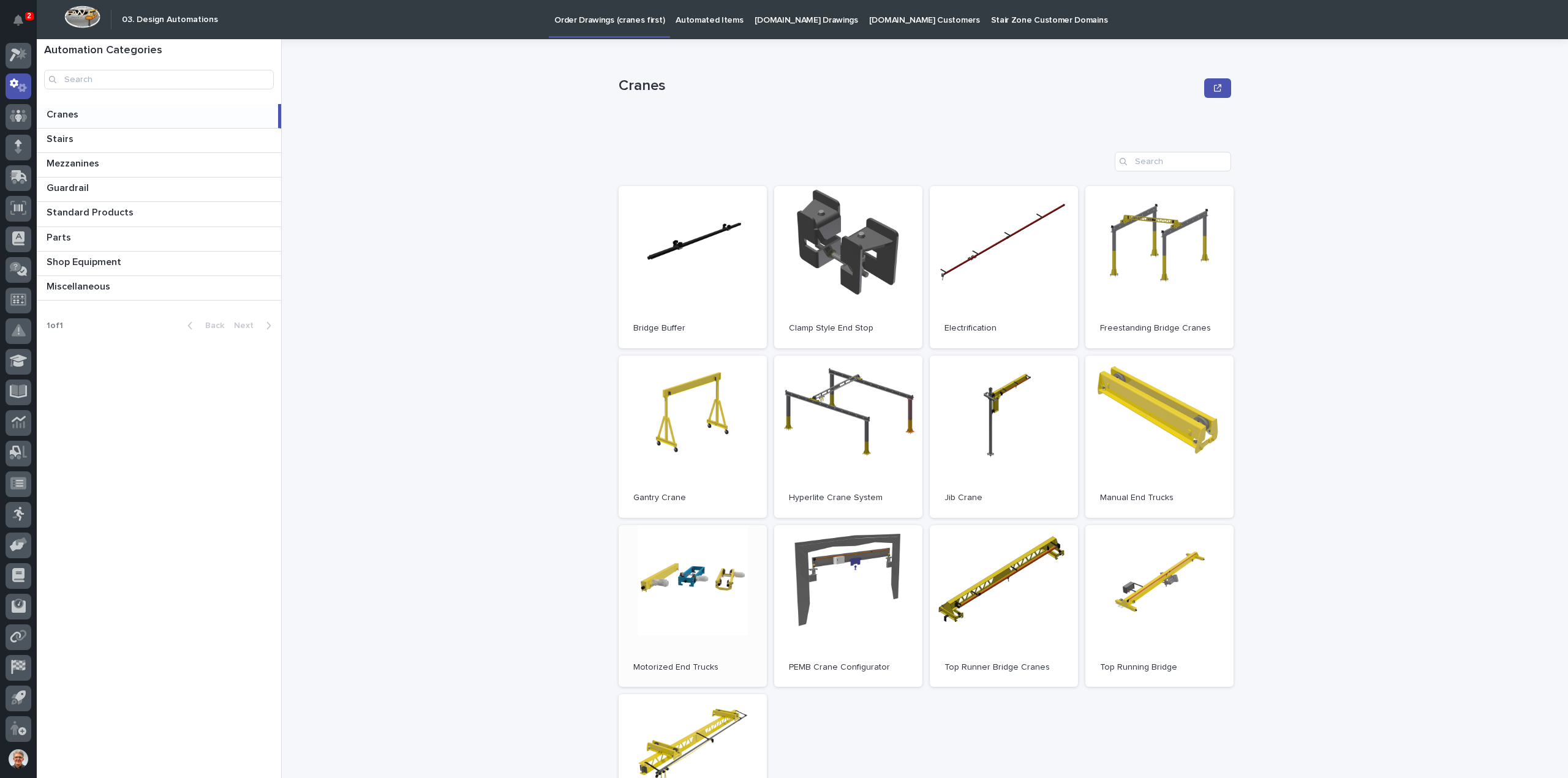
click at [698, 584] on link "Open" at bounding box center [692, 607] width 149 height 162
